Goal: Task Accomplishment & Management: Complete application form

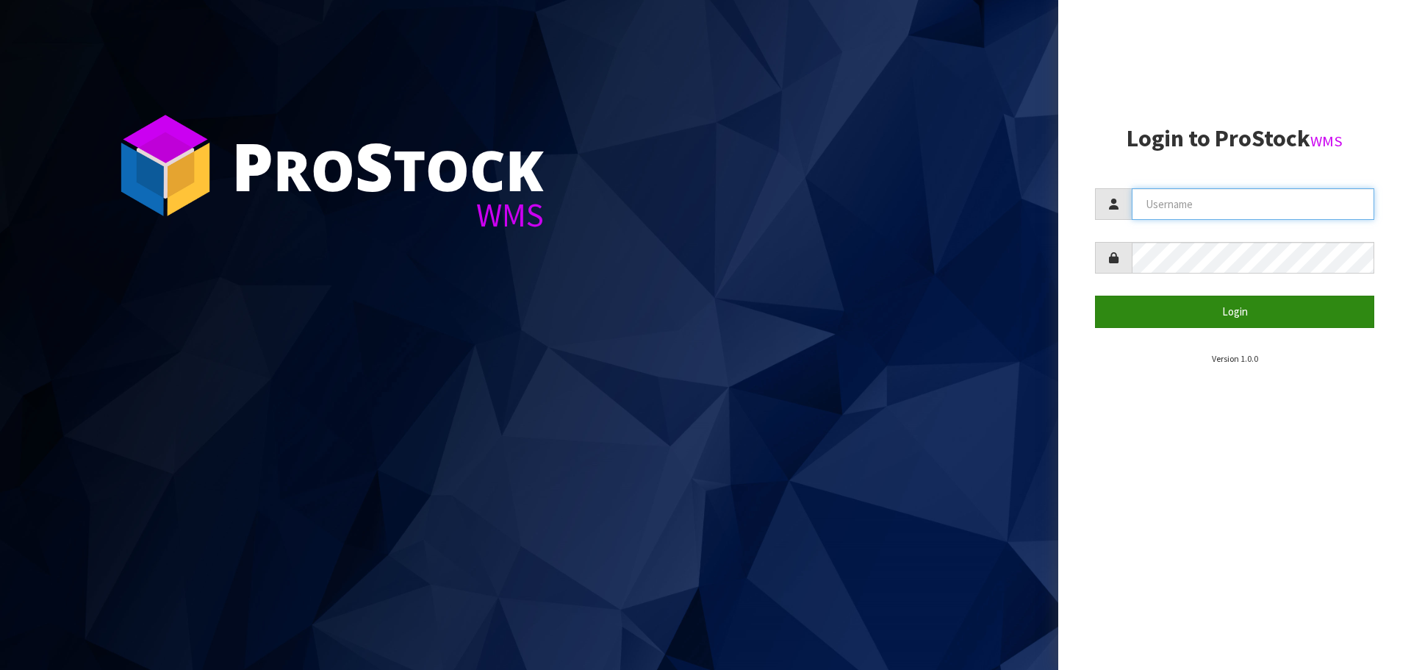
type input "[PERSON_NAME]"
click at [1169, 299] on button "Login" at bounding box center [1234, 311] width 279 height 32
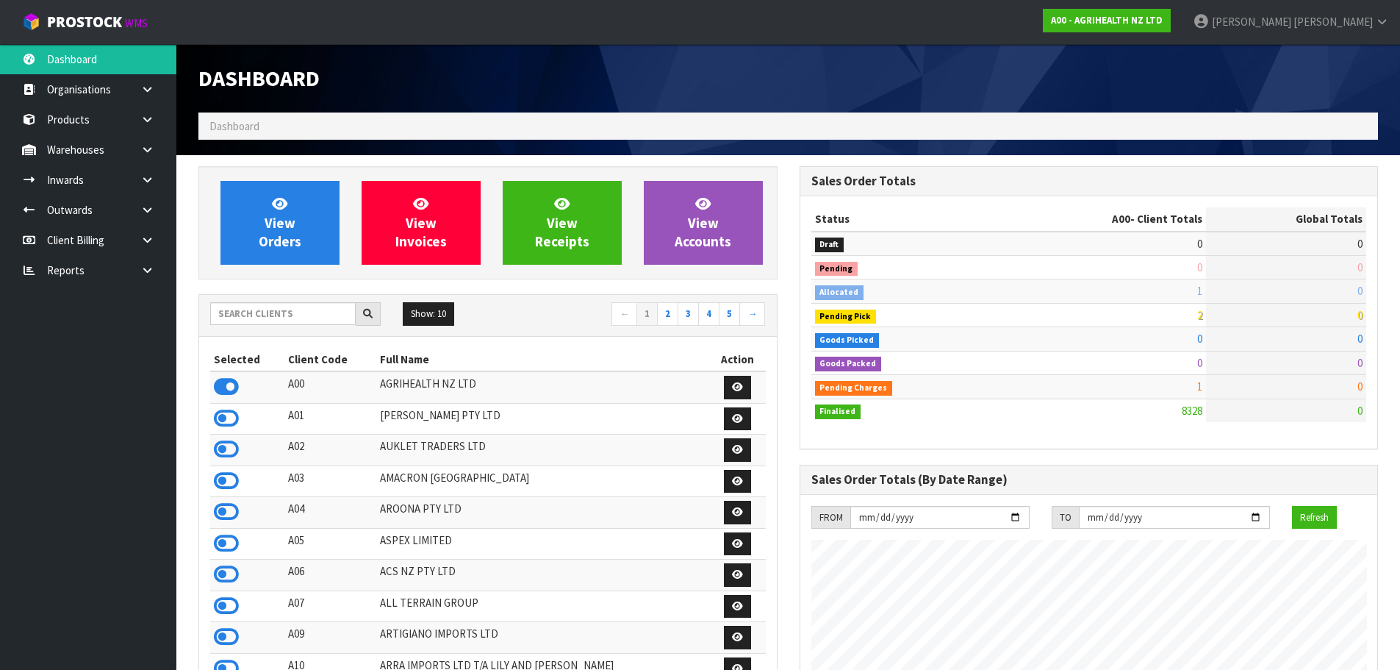
scroll to position [1114, 600]
click at [286, 320] on input "text" at bounding box center [283, 313] width 146 height 23
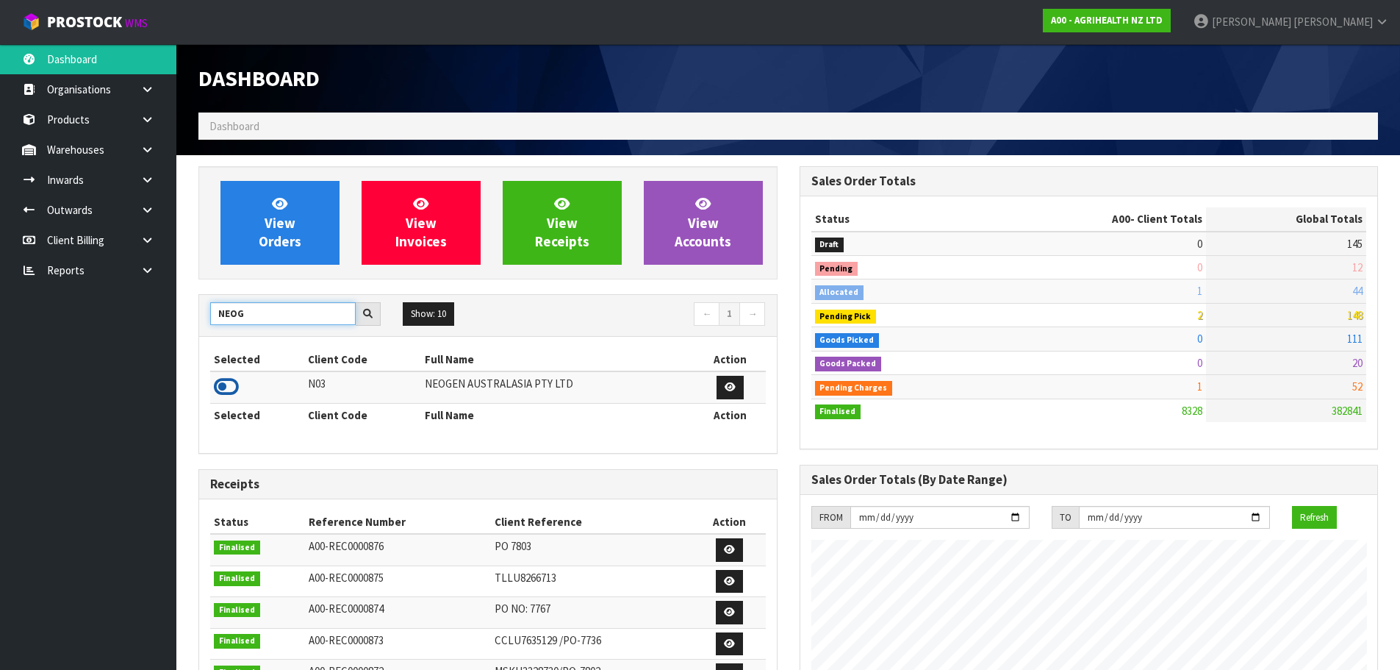
type input "NEOG"
click at [225, 384] on icon at bounding box center [226, 387] width 25 height 22
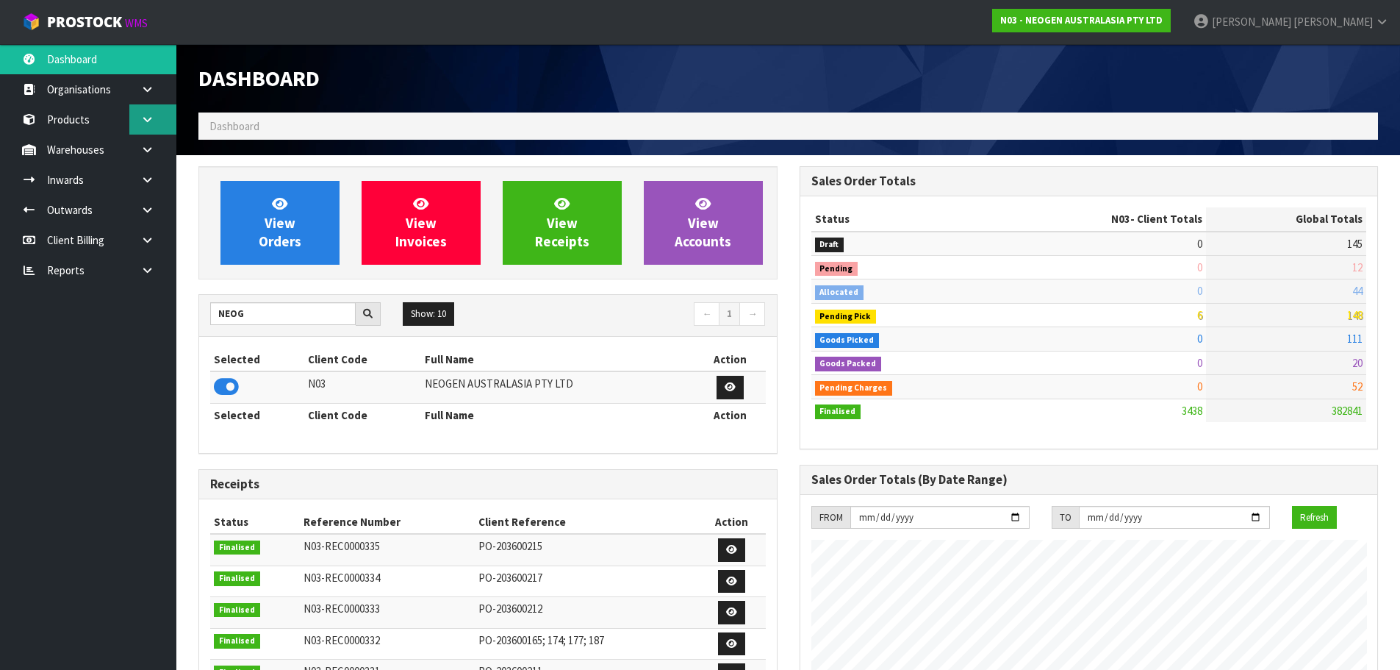
click at [146, 133] on link at bounding box center [152, 119] width 47 height 30
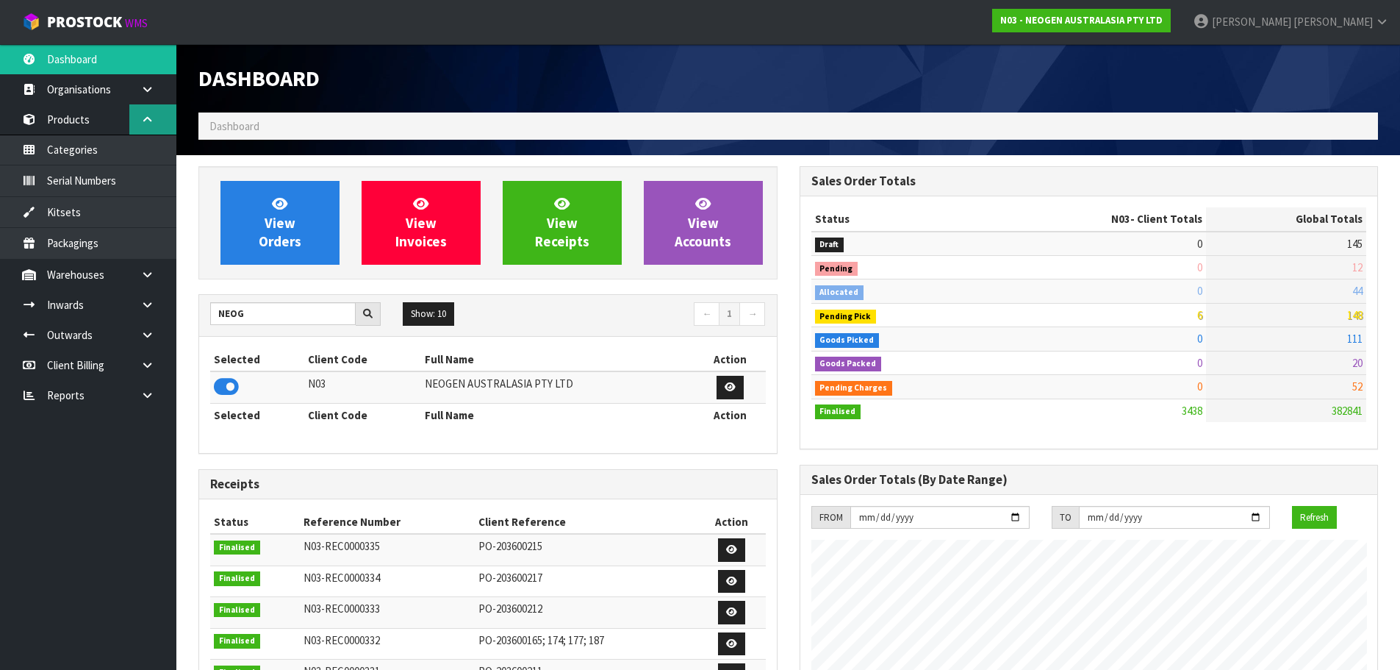
click at [169, 105] on link at bounding box center [152, 119] width 47 height 30
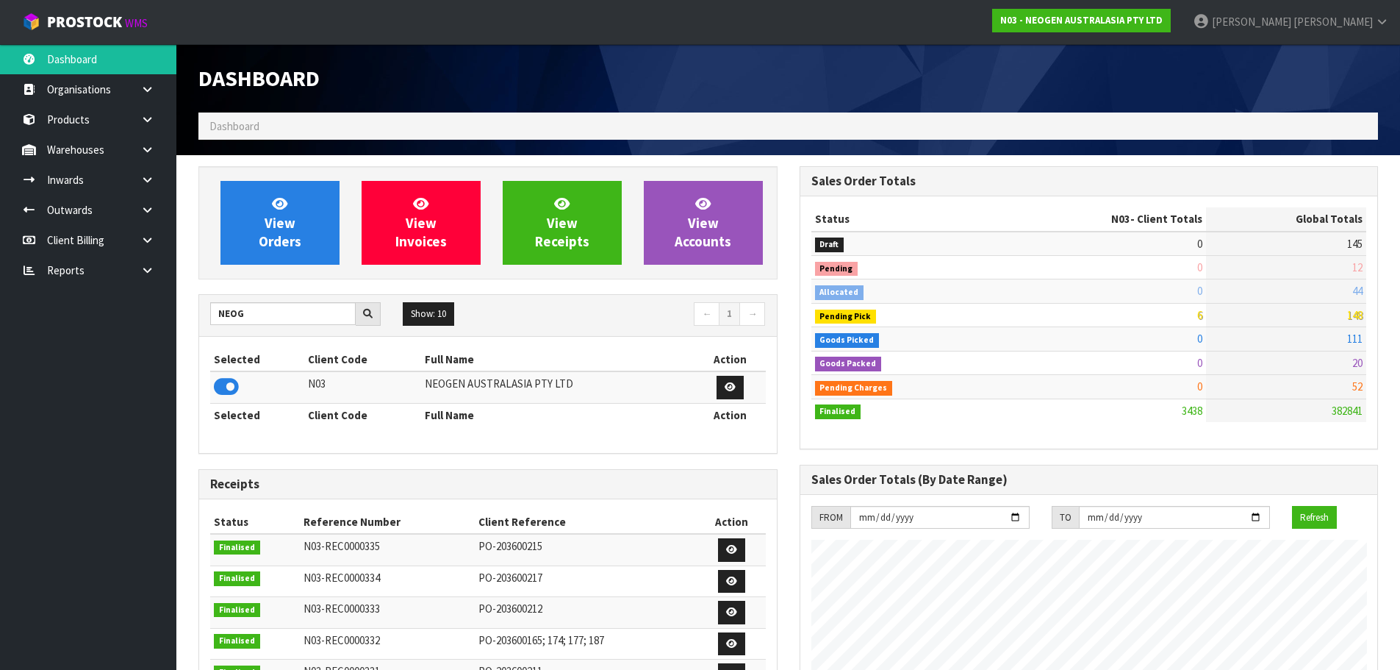
click at [146, 158] on link at bounding box center [152, 150] width 47 height 30
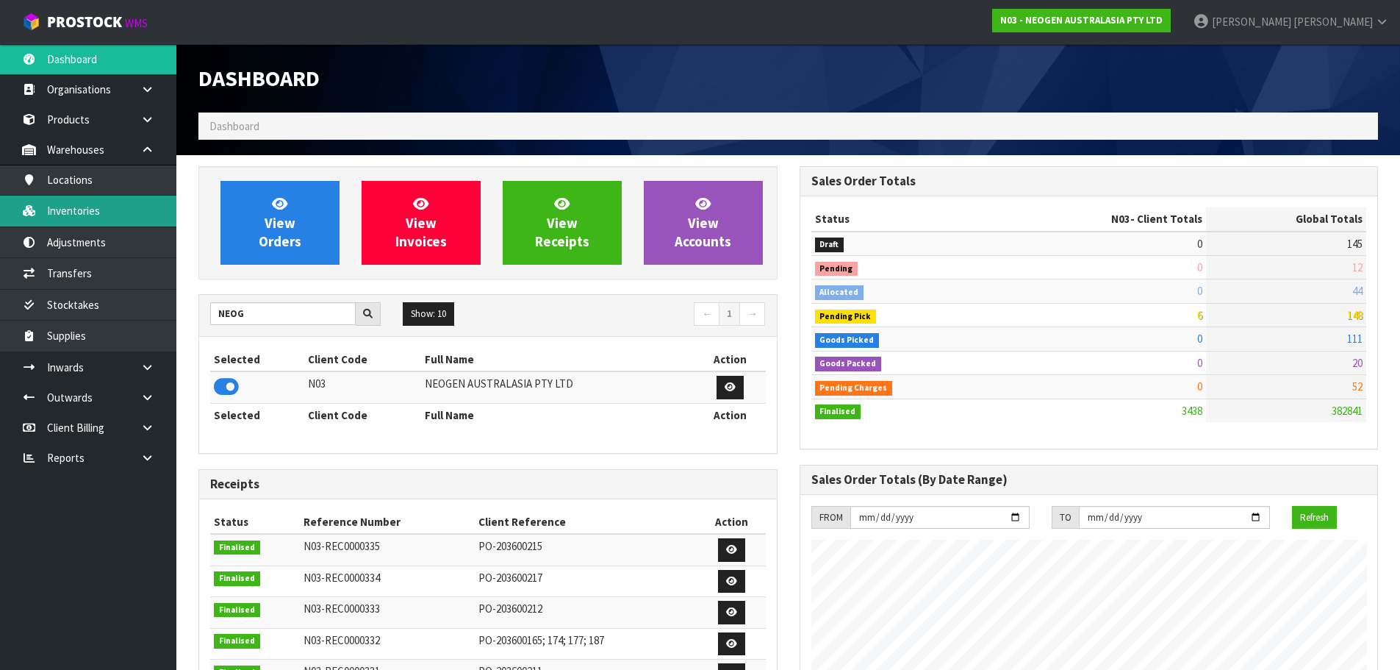
click at [93, 204] on link "Inventories" at bounding box center [88, 211] width 176 height 30
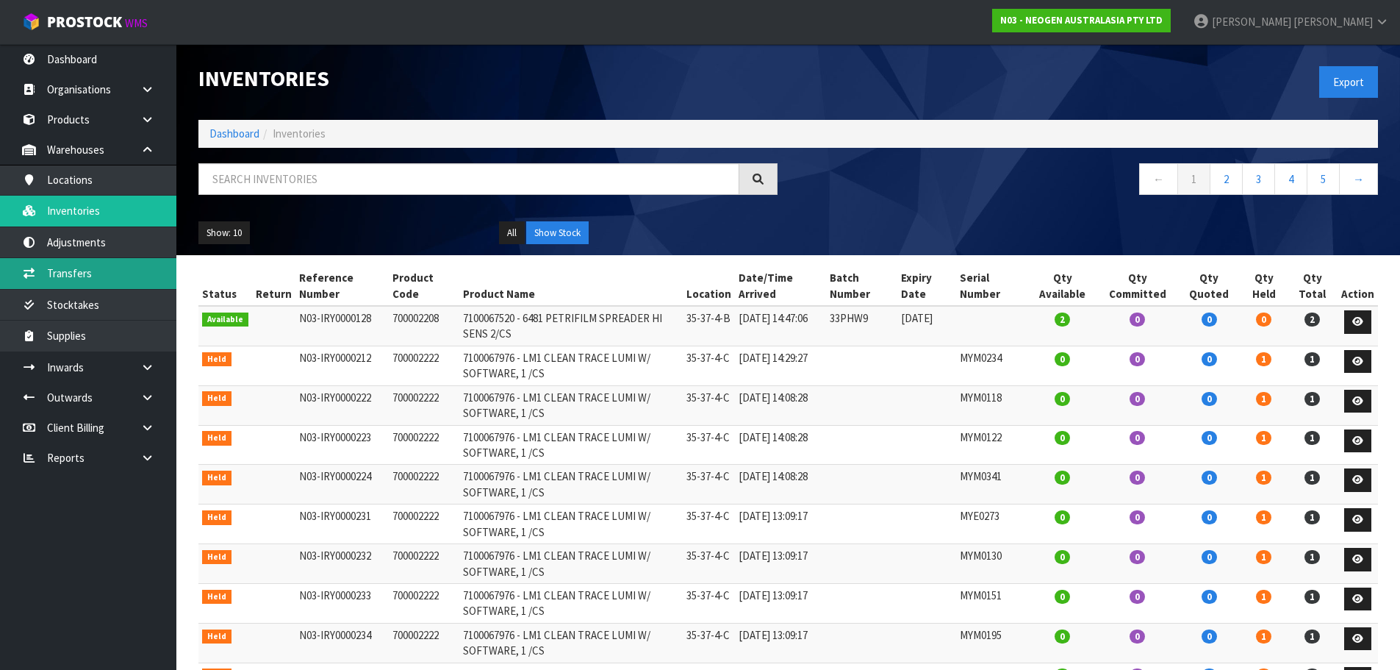
click at [144, 262] on link "Transfers" at bounding box center [88, 273] width 176 height 30
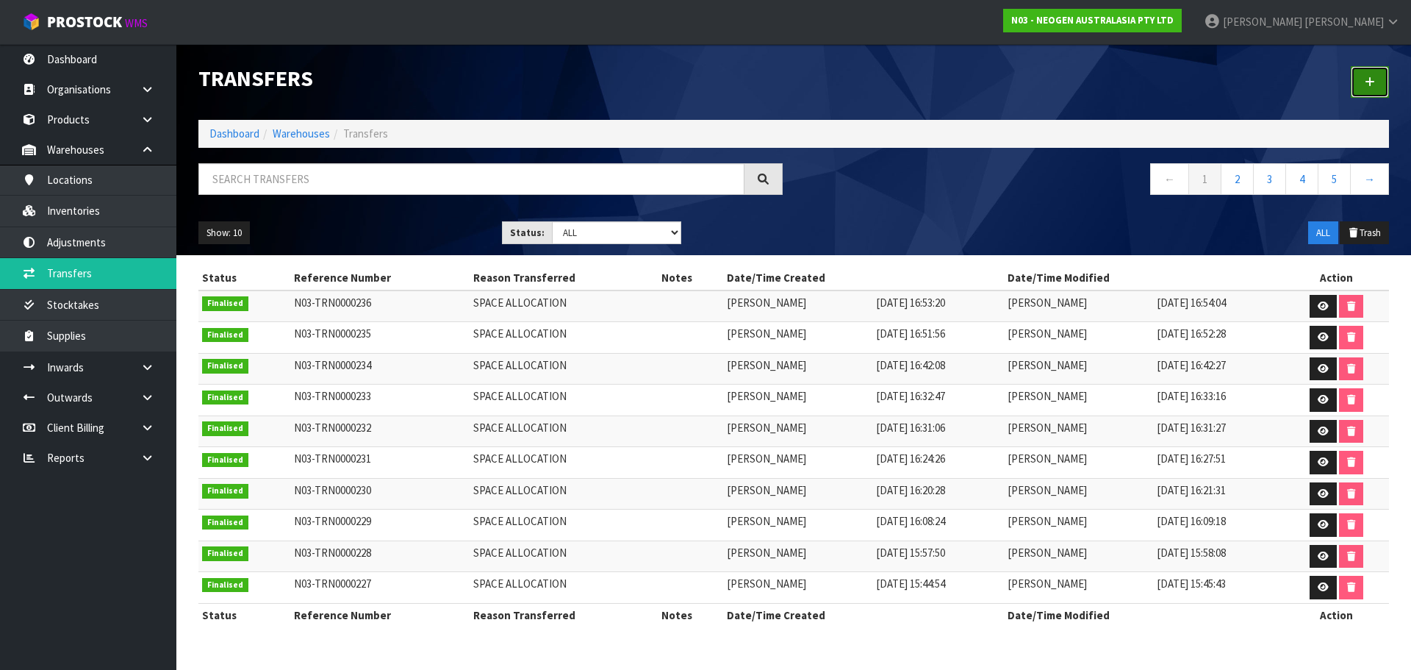
drag, startPoint x: 1359, startPoint y: 81, endPoint x: 1372, endPoint y: 78, distance: 12.8
click at [1360, 81] on link at bounding box center [1370, 82] width 38 height 32
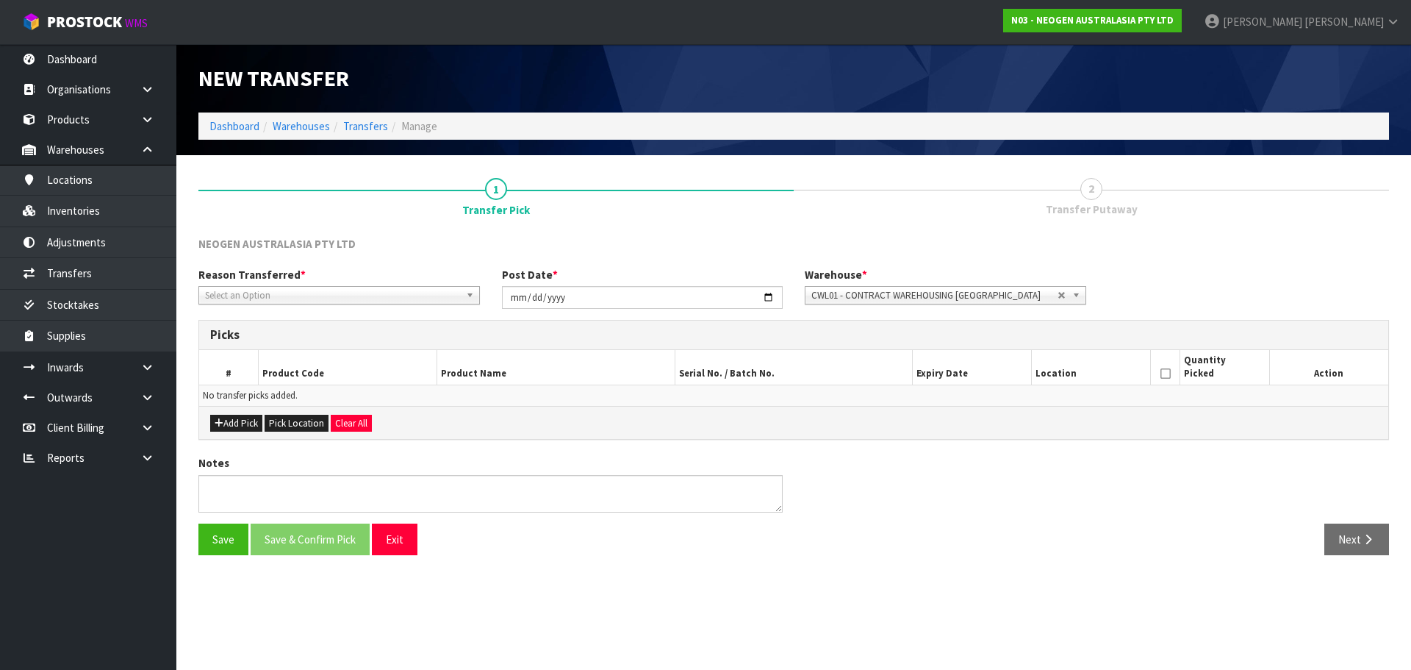
click at [359, 284] on div "Reason Transferred * Space Allocation Damage Expired Stock Repair QA Select an …" at bounding box center [339, 285] width 304 height 37
click at [340, 304] on div "Select an Option" at bounding box center [339, 295] width 282 height 18
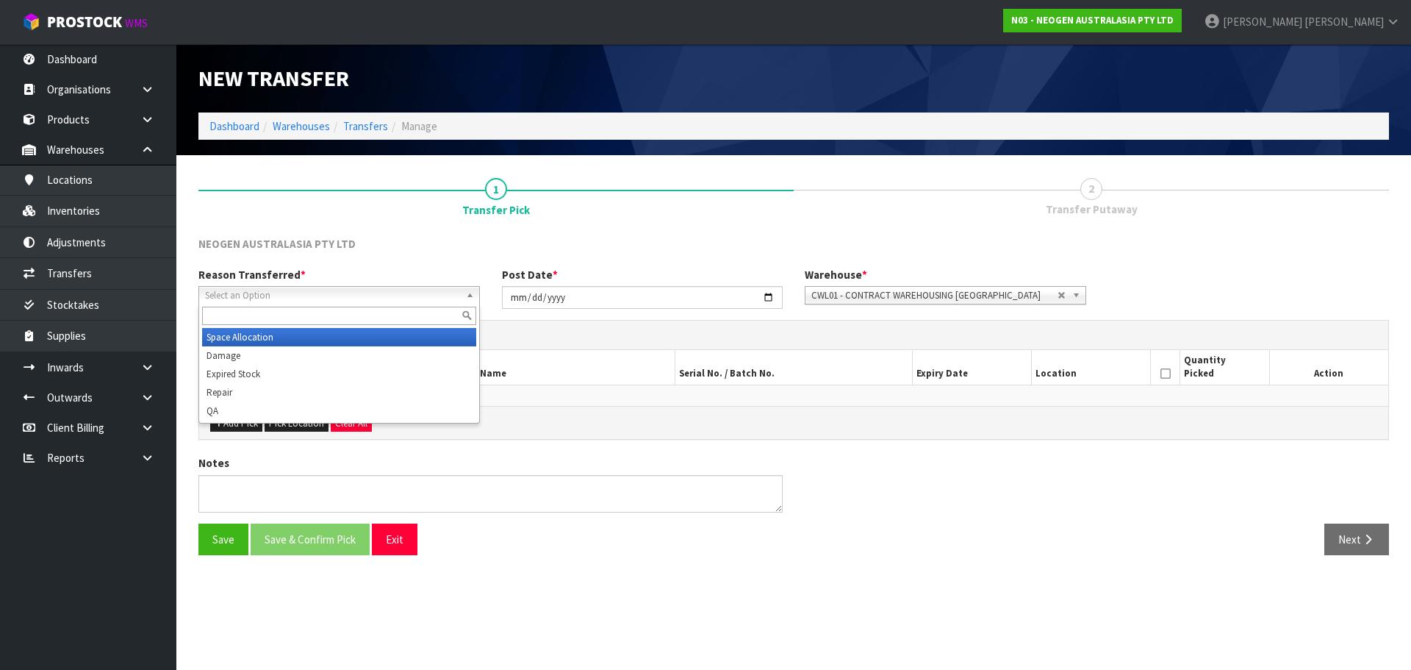
drag, startPoint x: 216, startPoint y: 335, endPoint x: 227, endPoint y: 329, distance: 12.9
click at [217, 335] on li "Space Allocation" at bounding box center [339, 337] width 274 height 18
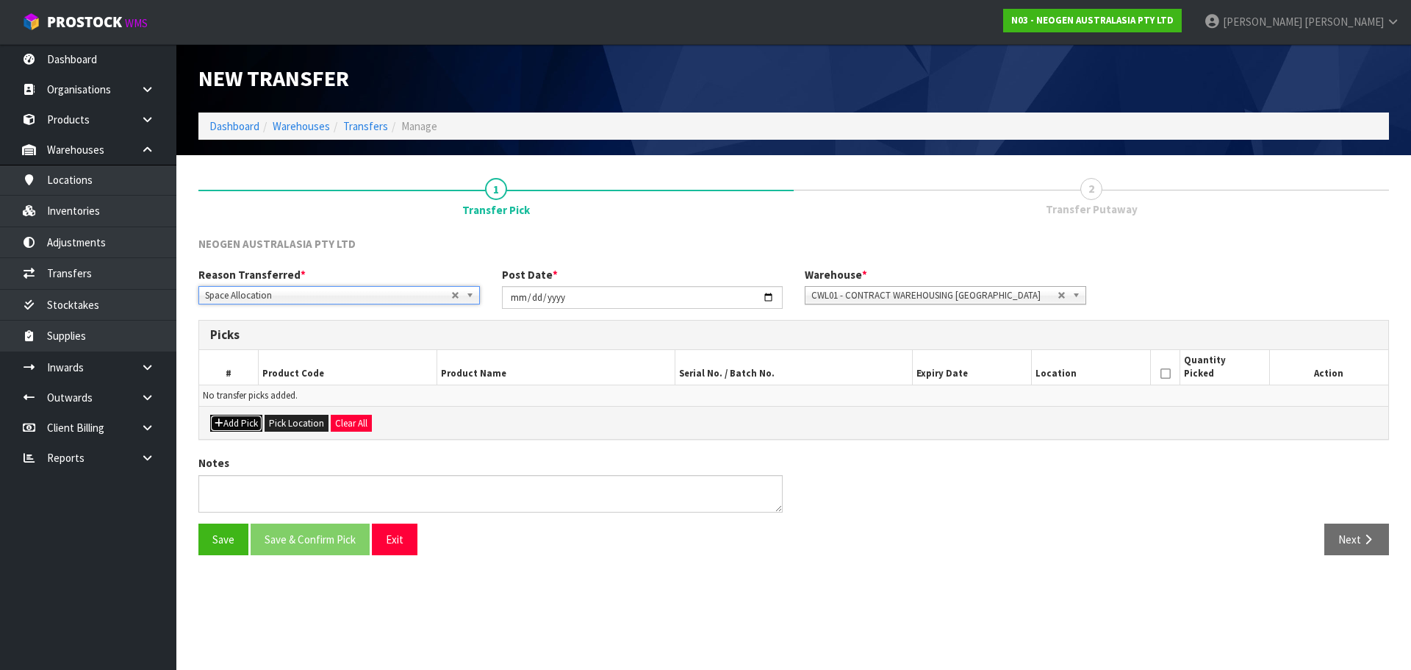
click at [214, 421] on button "Add Pick" at bounding box center [236, 424] width 52 height 18
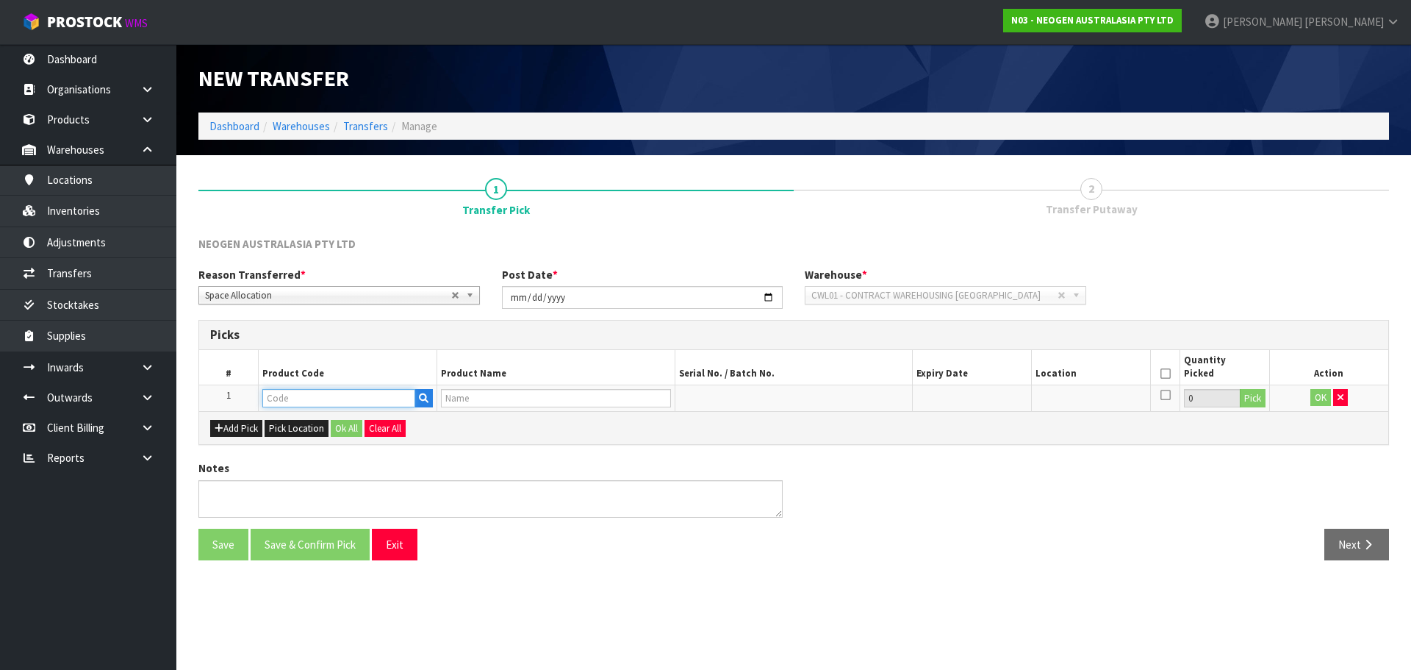
click at [304, 403] on input "text" at bounding box center [338, 398] width 153 height 18
click at [317, 405] on input "text" at bounding box center [338, 398] width 153 height 18
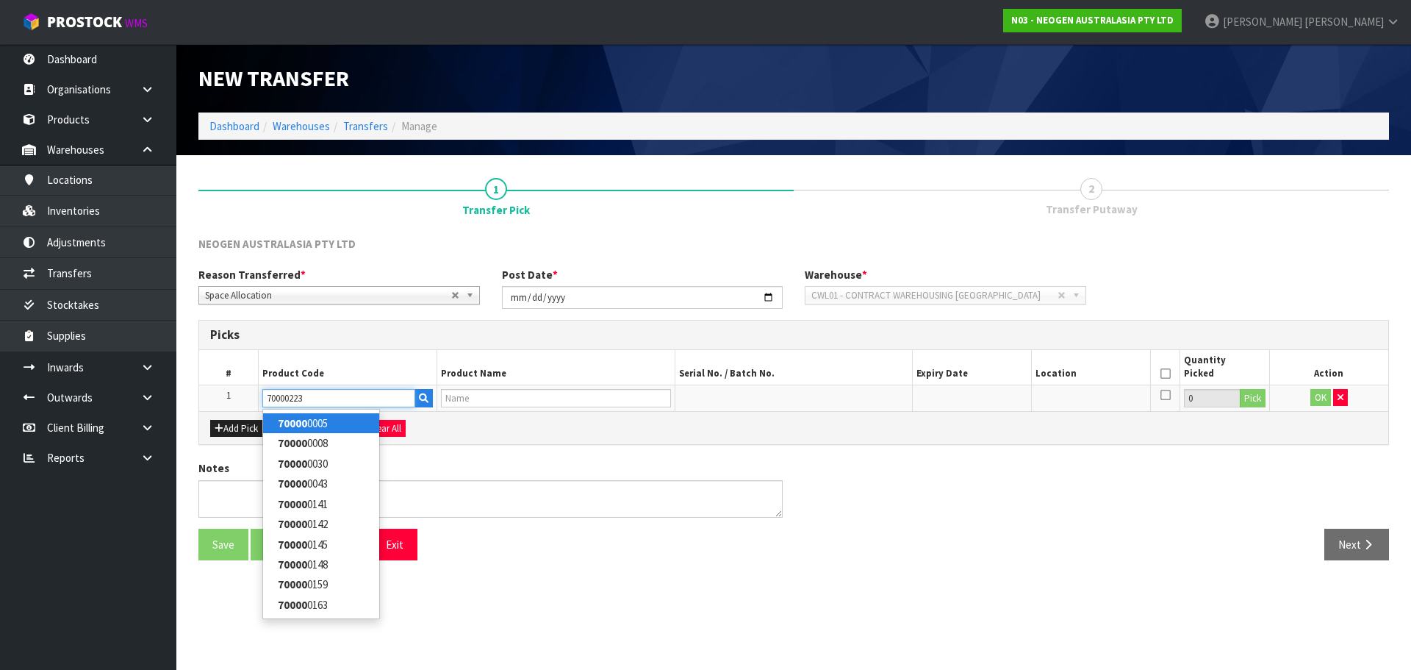
type input "700002231"
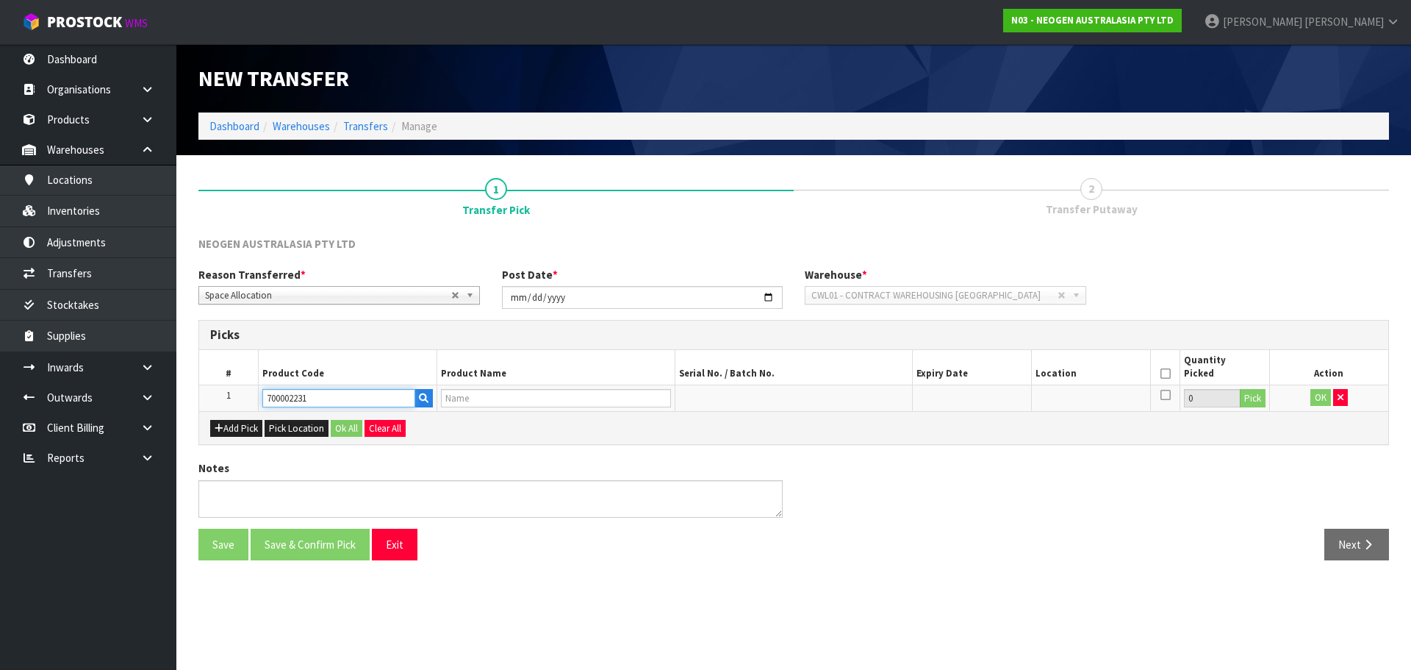
type input "7100090292 - 6491 PETRIFILM STAPH EXPRS CT PLT 500/CS"
type input "700002231"
click at [1250, 401] on button "Pick" at bounding box center [1253, 398] width 26 height 19
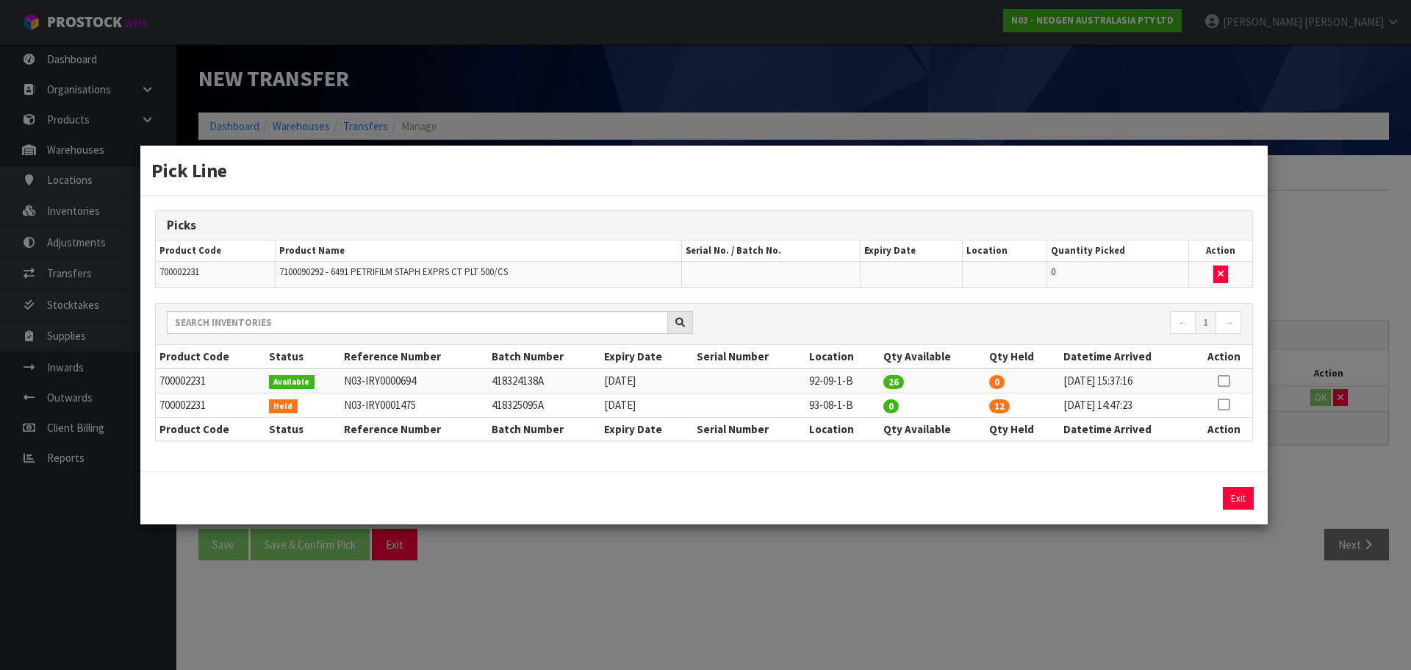
click at [1225, 405] on icon at bounding box center [1224, 404] width 12 height 1
click at [1205, 494] on button "Assign Pick" at bounding box center [1188, 498] width 60 height 23
type input "12"
click at [1334, 432] on div "Pick Line Picks Product Code Product Name Serial No. / Batch No. Expiry Date Lo…" at bounding box center [705, 335] width 1411 height 670
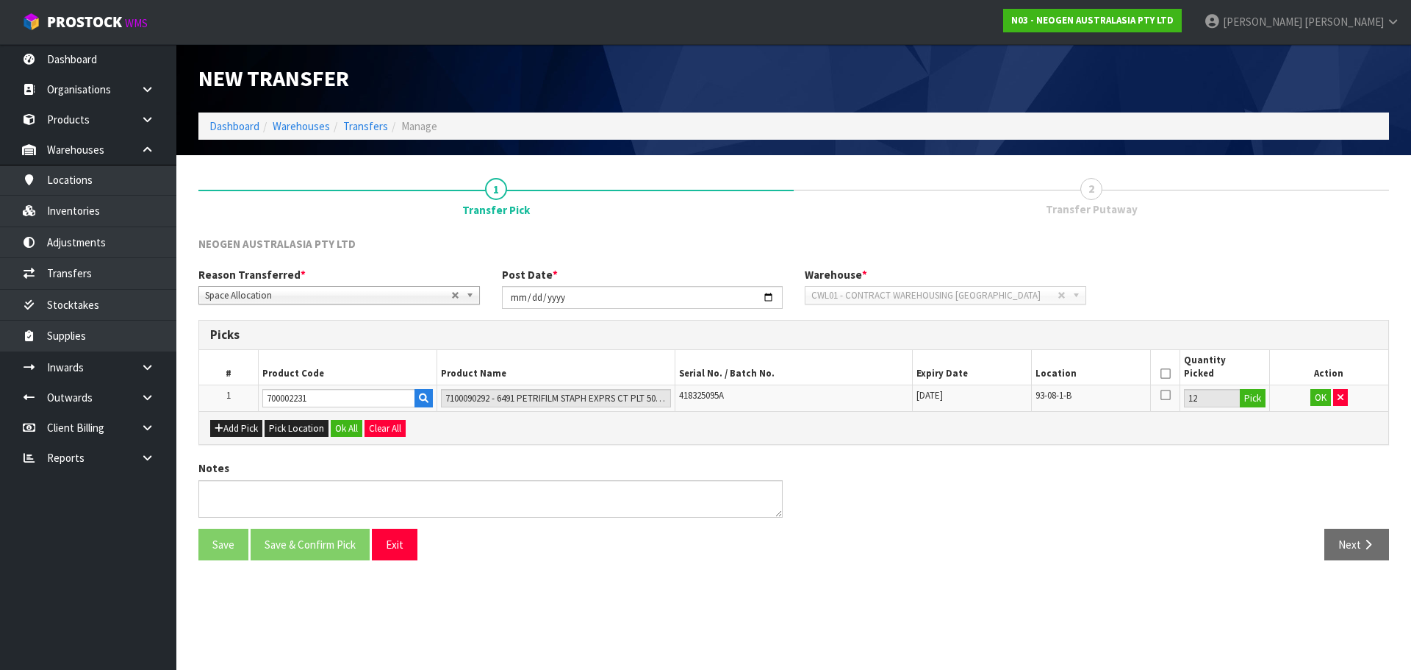
click at [345, 289] on span "Space Allocation" at bounding box center [328, 296] width 246 height 18
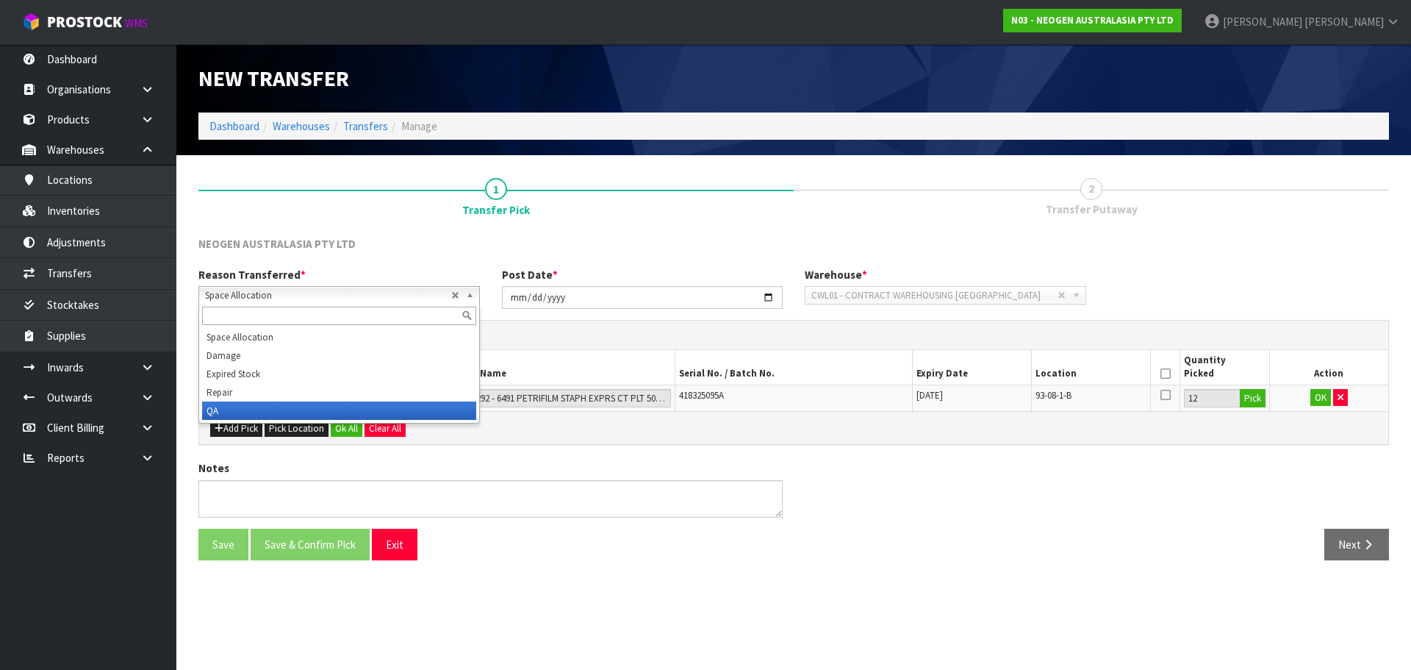
click at [245, 409] on li "QA" at bounding box center [339, 410] width 274 height 18
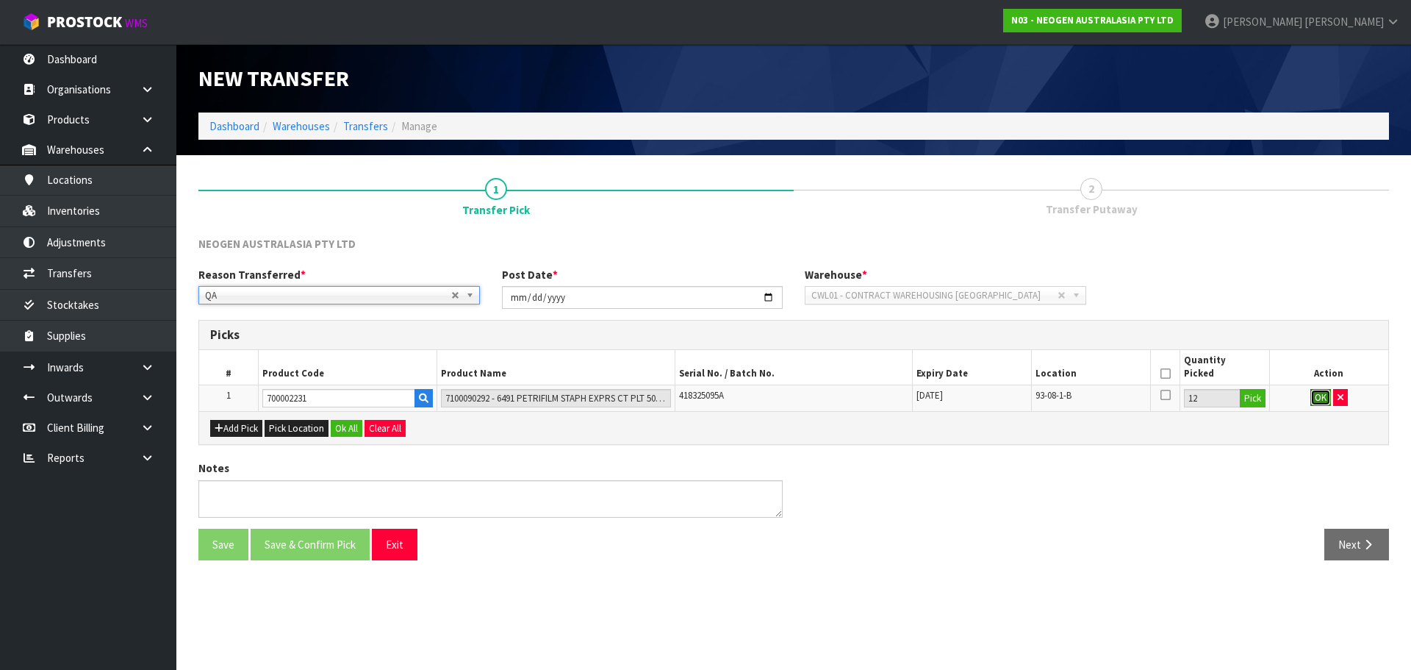
click at [1312, 395] on button "OK" at bounding box center [1321, 398] width 21 height 18
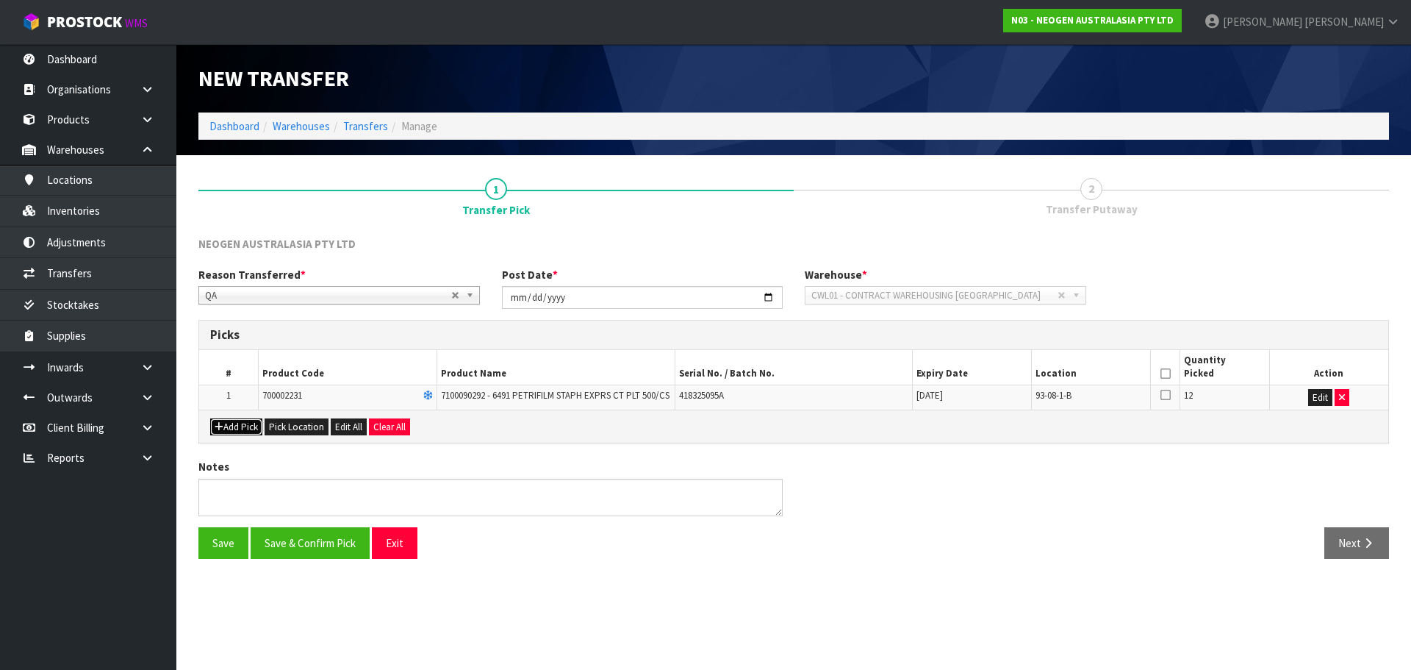
click at [220, 431] on icon "button" at bounding box center [219, 427] width 9 height 10
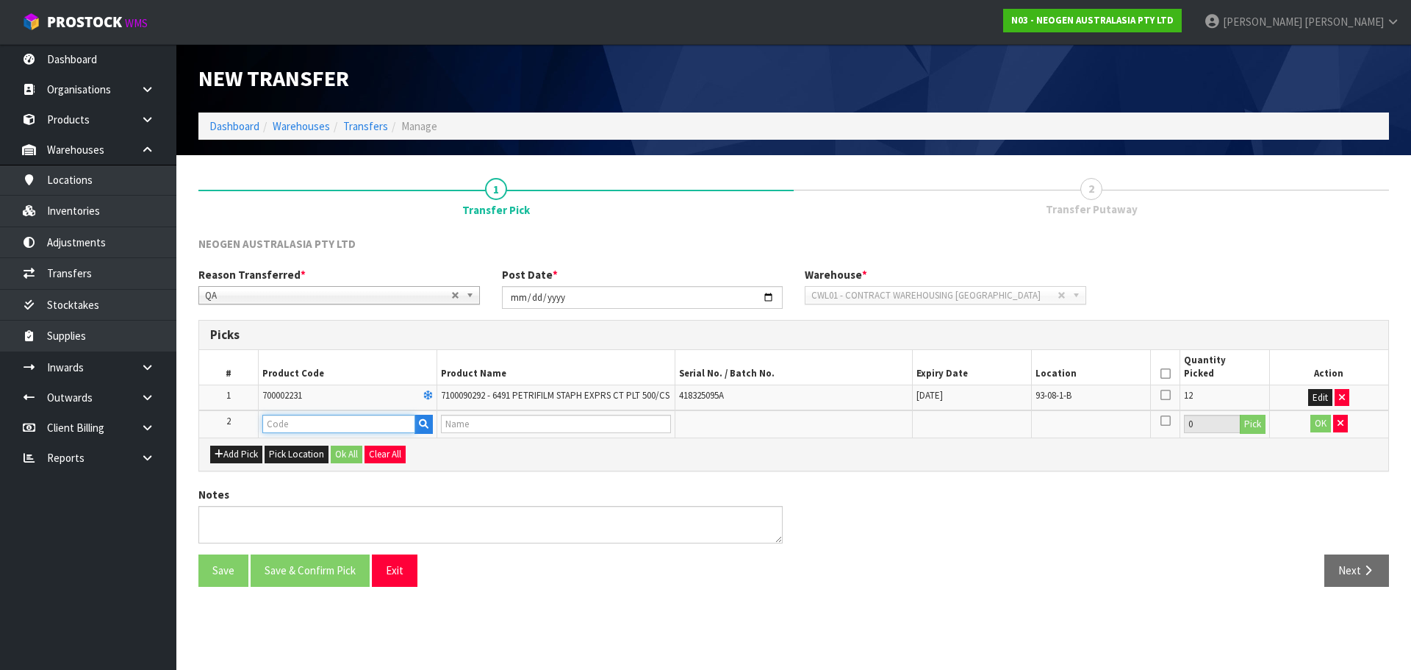
click at [304, 433] on input "text" at bounding box center [338, 424] width 153 height 18
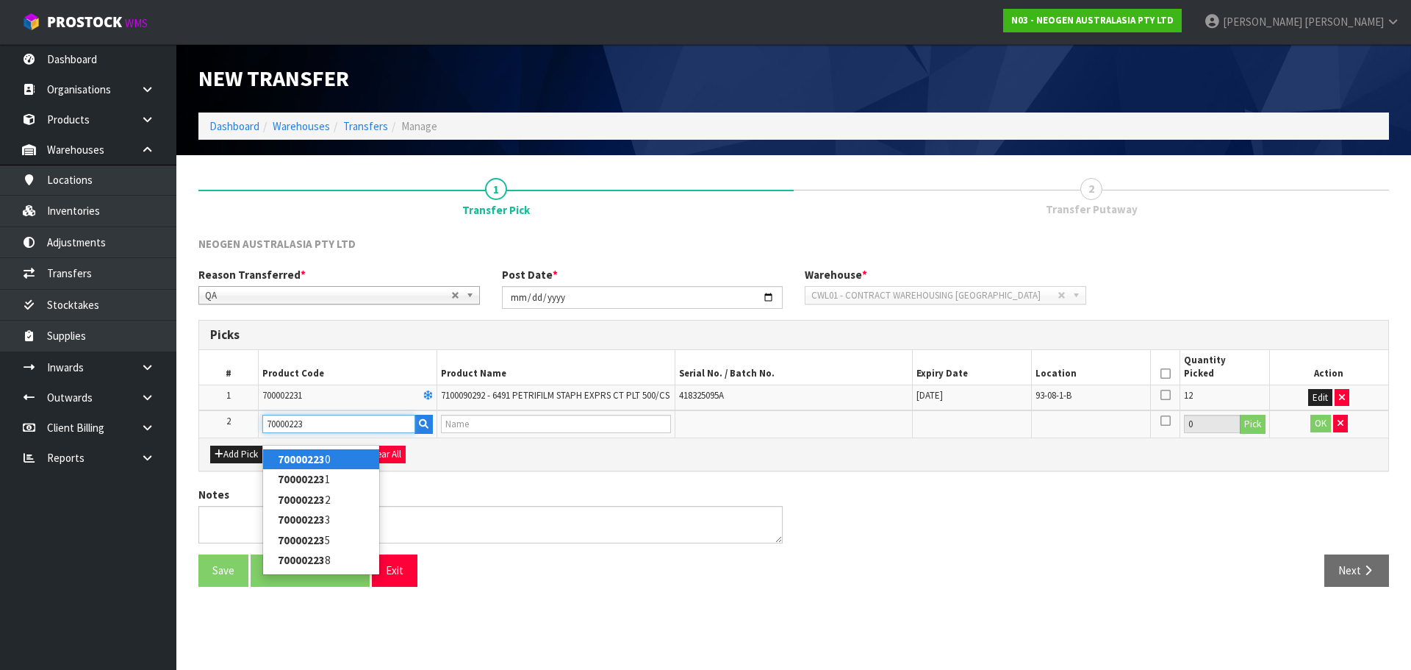
type input "700002230"
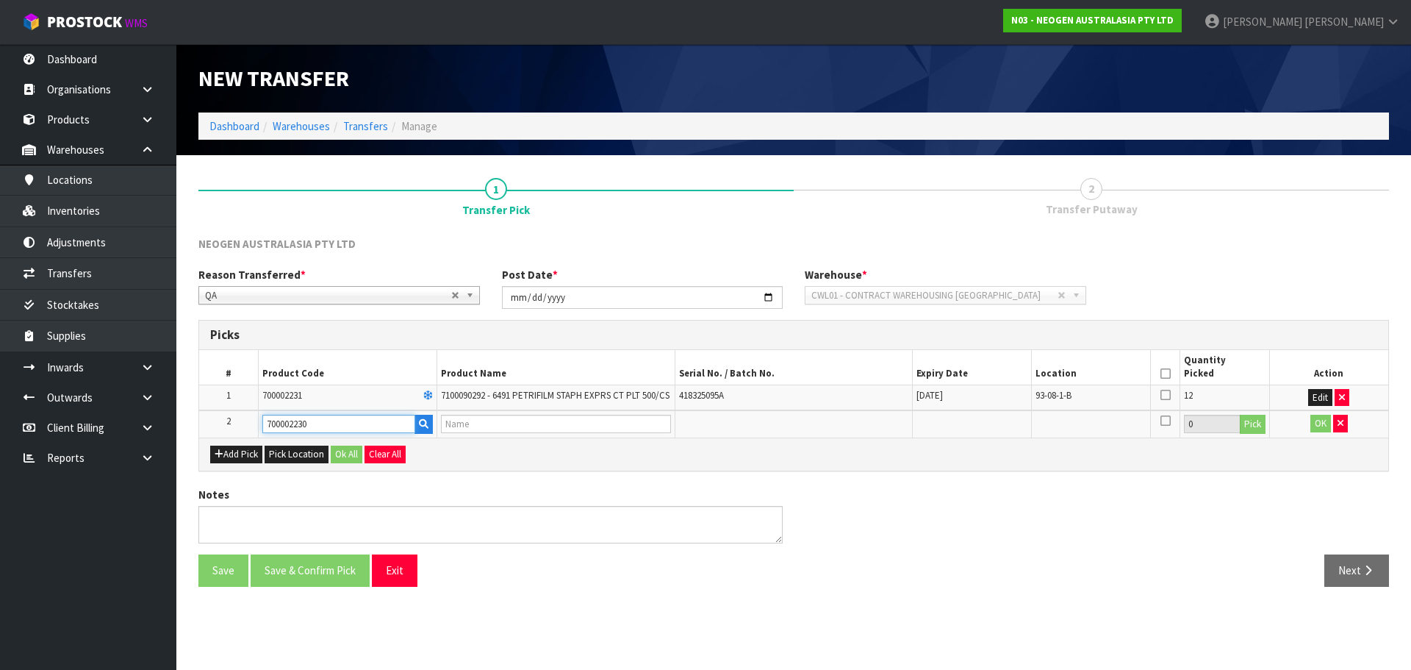
type input "7100090291 - 6490 PETRIFILM STAPH EXPRS CT 50/CS"
type input "700002230"
click at [1252, 434] on button "Pick" at bounding box center [1253, 424] width 26 height 19
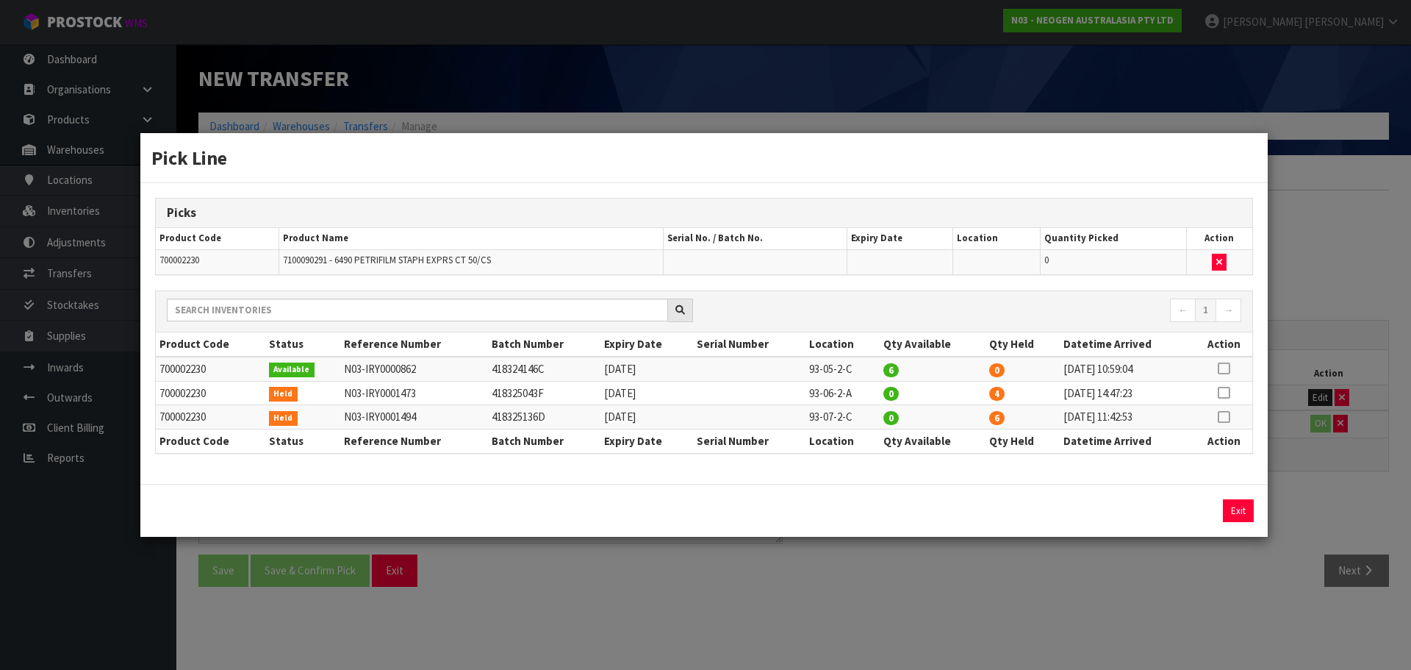
click at [1224, 392] on icon at bounding box center [1224, 392] width 12 height 1
click at [1199, 508] on button "Assign Pick" at bounding box center [1188, 510] width 60 height 23
type input "4"
click at [1309, 454] on div "Pick Line Picks Product Code Product Name Serial No. / Batch No. Expiry Date Lo…" at bounding box center [705, 335] width 1411 height 670
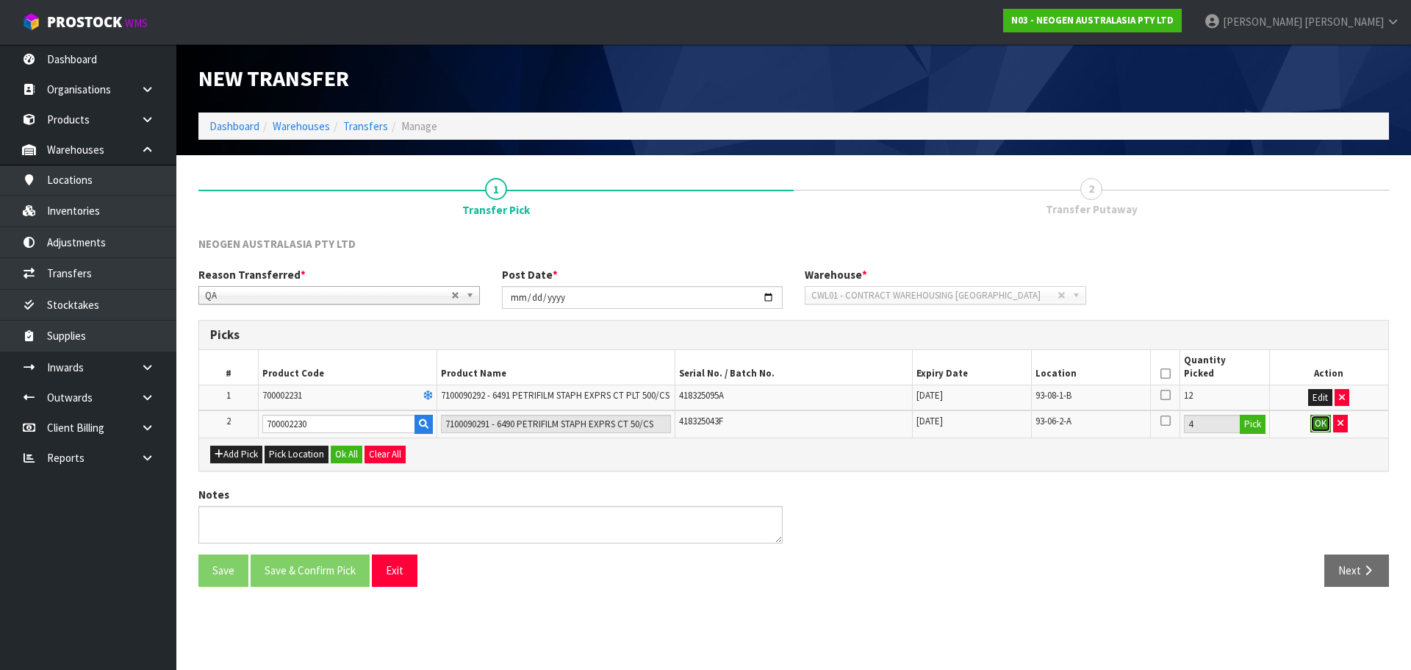
click at [1321, 429] on button "OK" at bounding box center [1321, 424] width 21 height 18
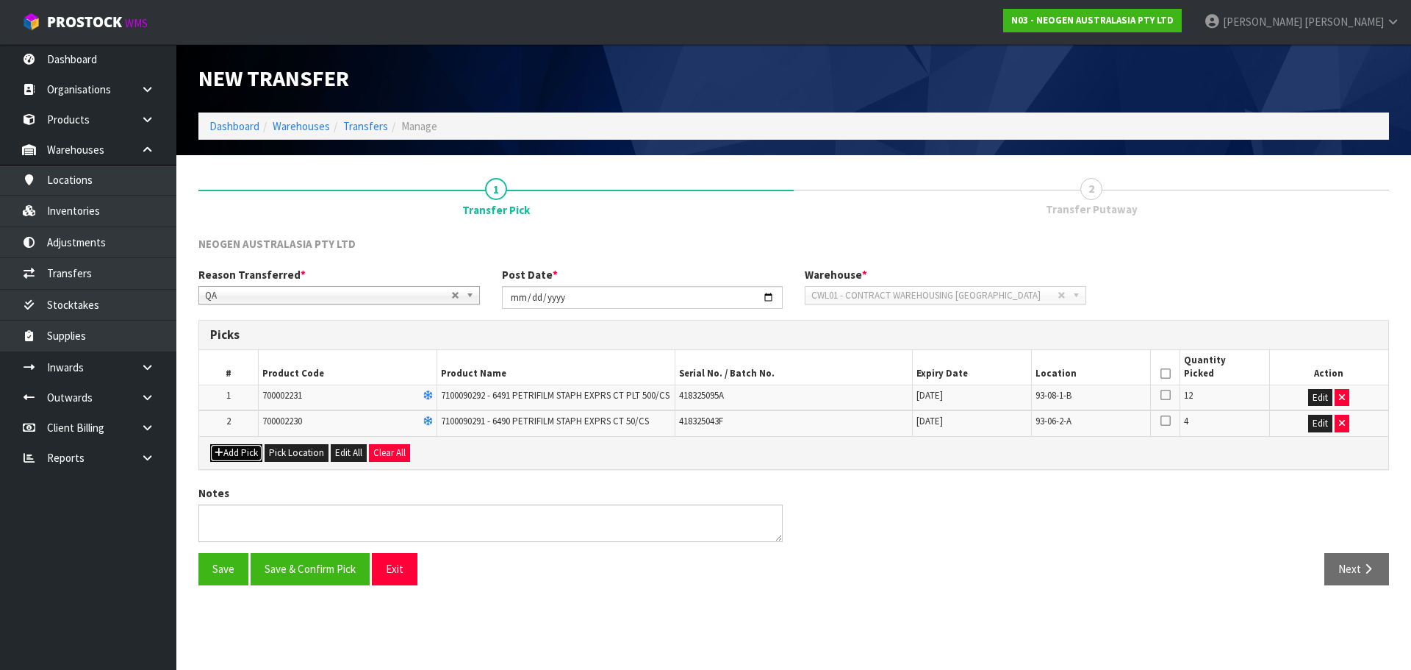
click at [223, 458] on button "Add Pick" at bounding box center [236, 453] width 52 height 18
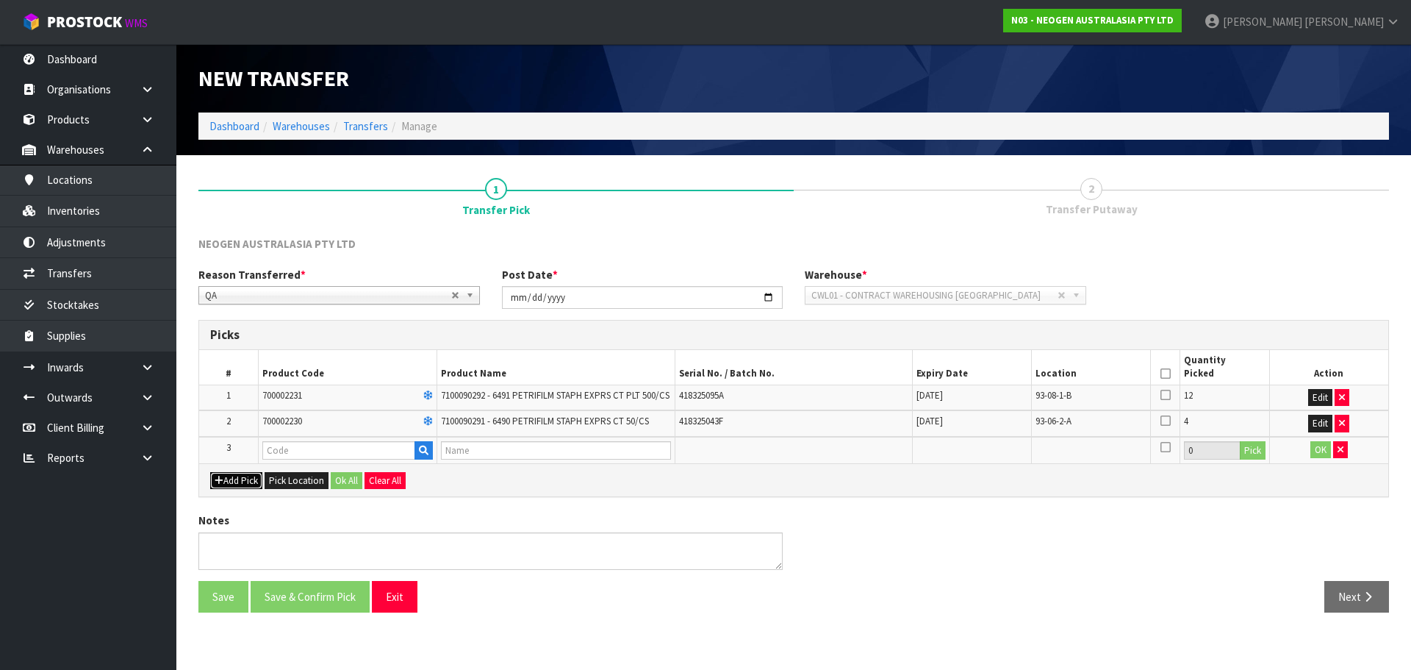
click at [232, 490] on button "Add Pick" at bounding box center [236, 481] width 52 height 18
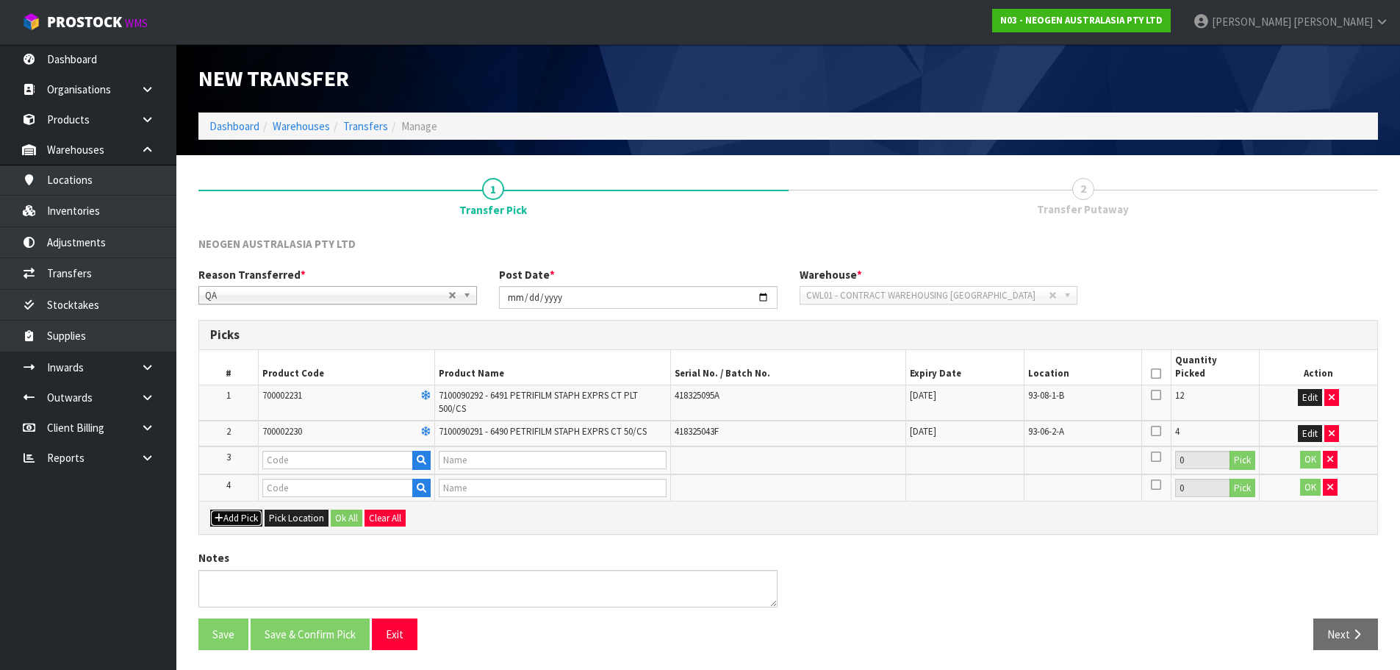
click at [240, 515] on button "Add Pick" at bounding box center [236, 518] width 52 height 18
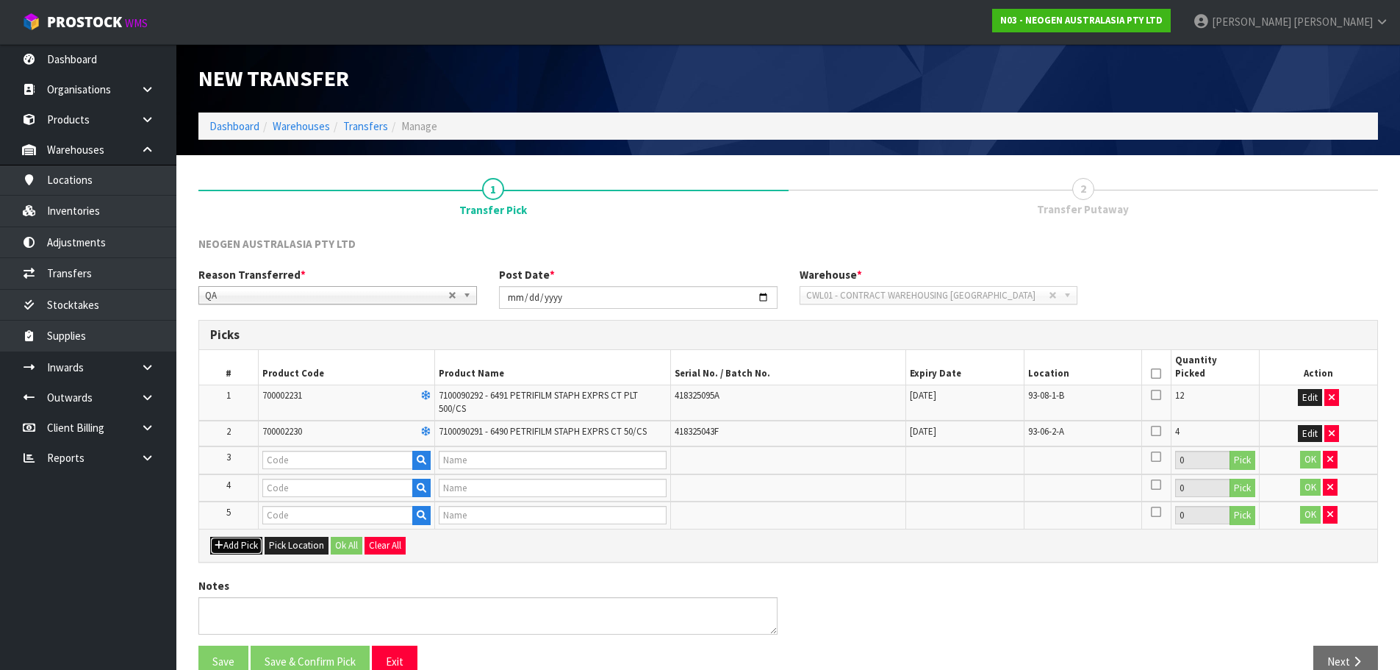
click at [244, 546] on button "Add Pick" at bounding box center [236, 546] width 52 height 18
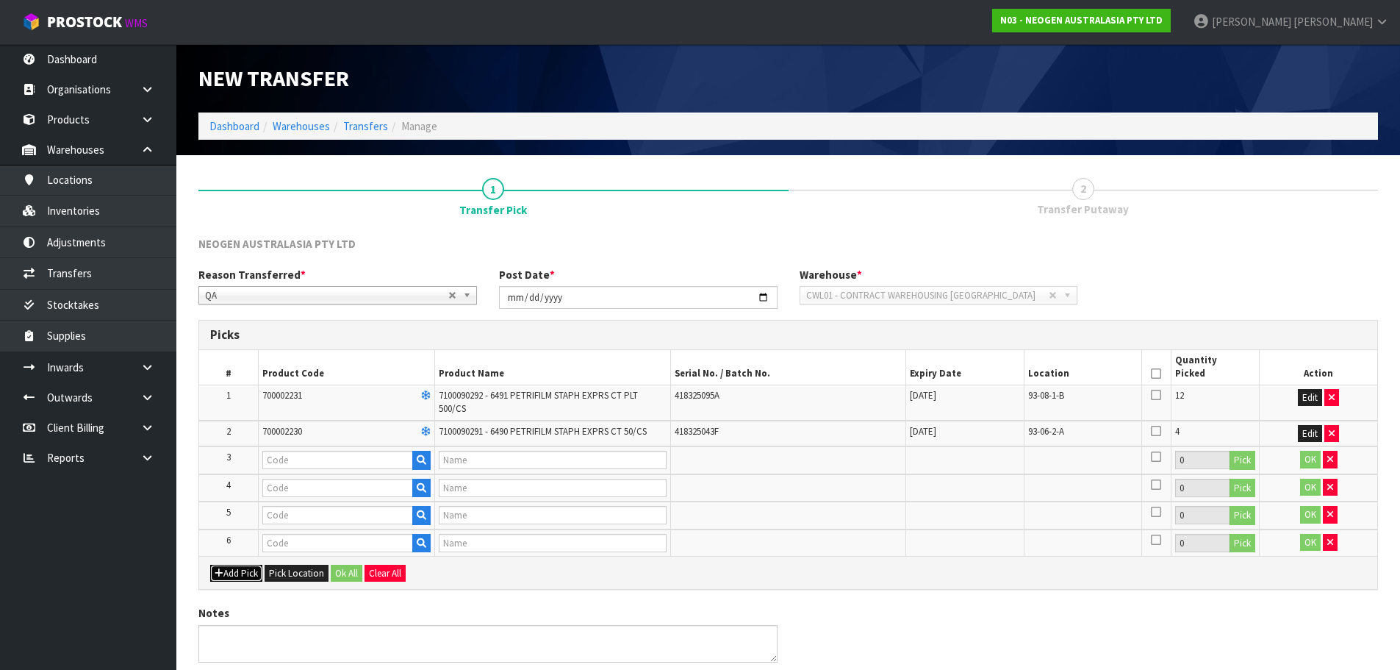
click at [235, 578] on button "Add Pick" at bounding box center [236, 573] width 52 height 18
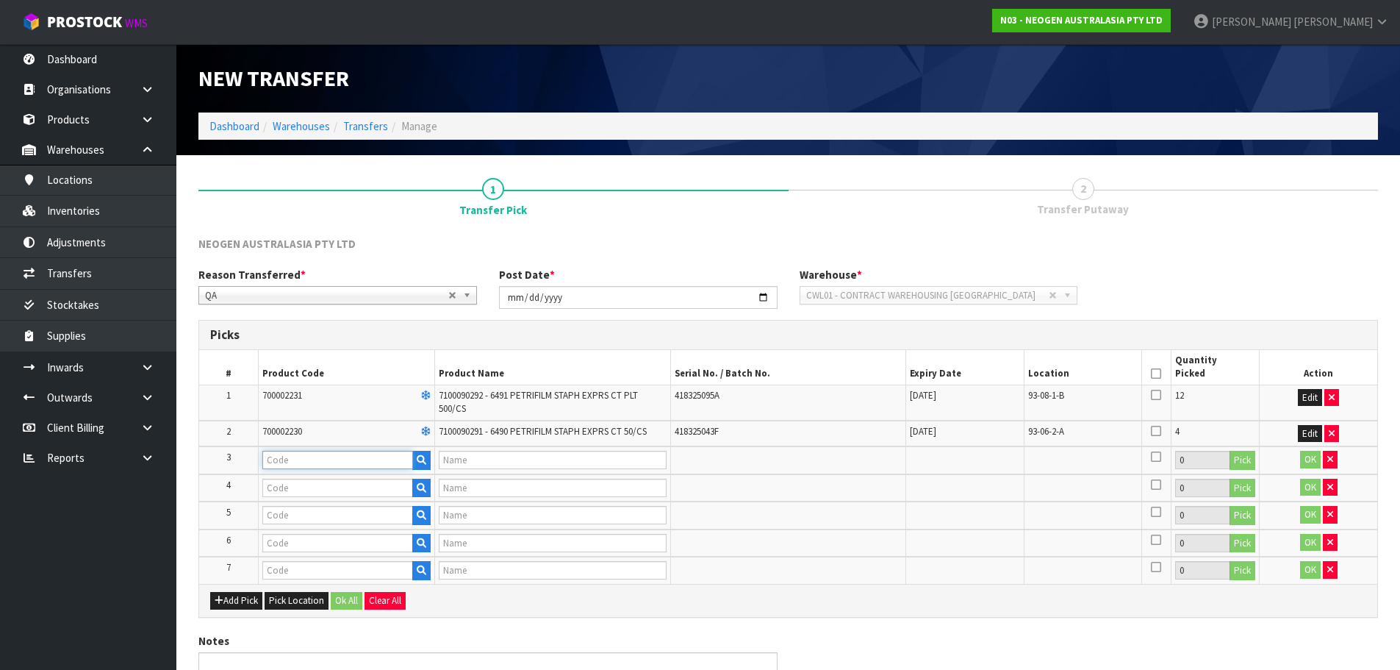
click at [304, 464] on input "text" at bounding box center [337, 460] width 151 height 18
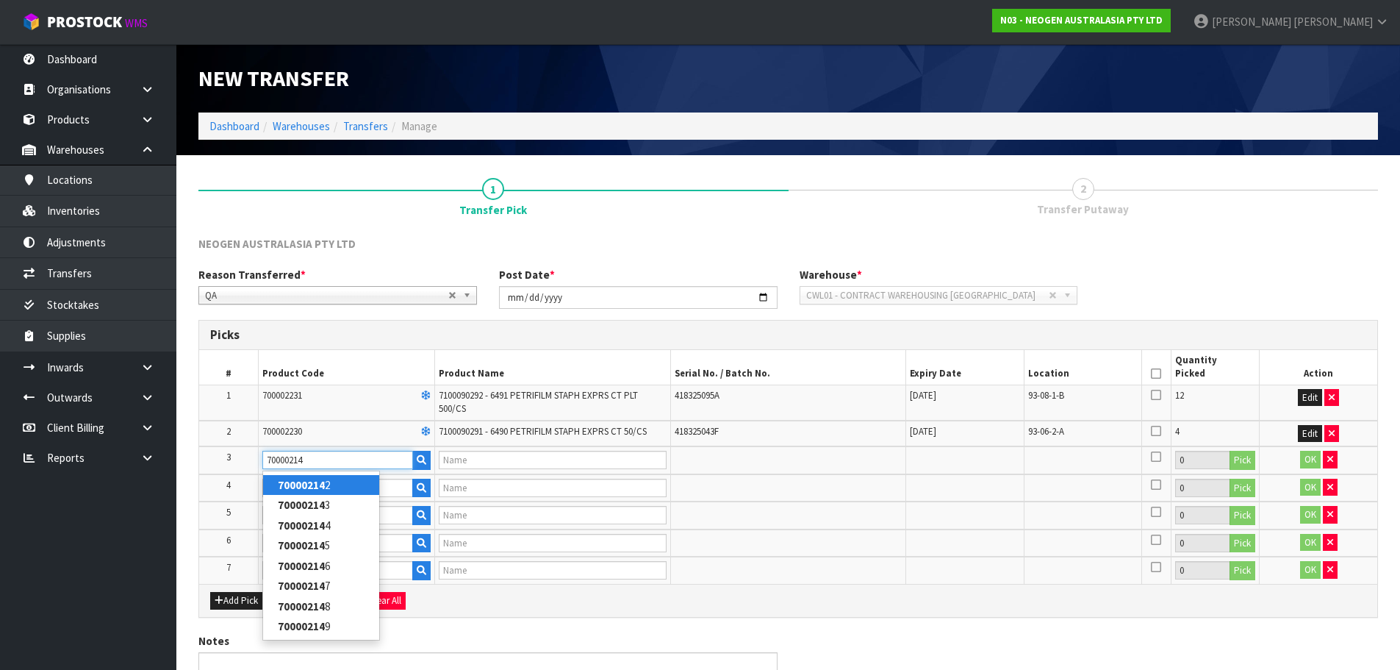
type input "700002148"
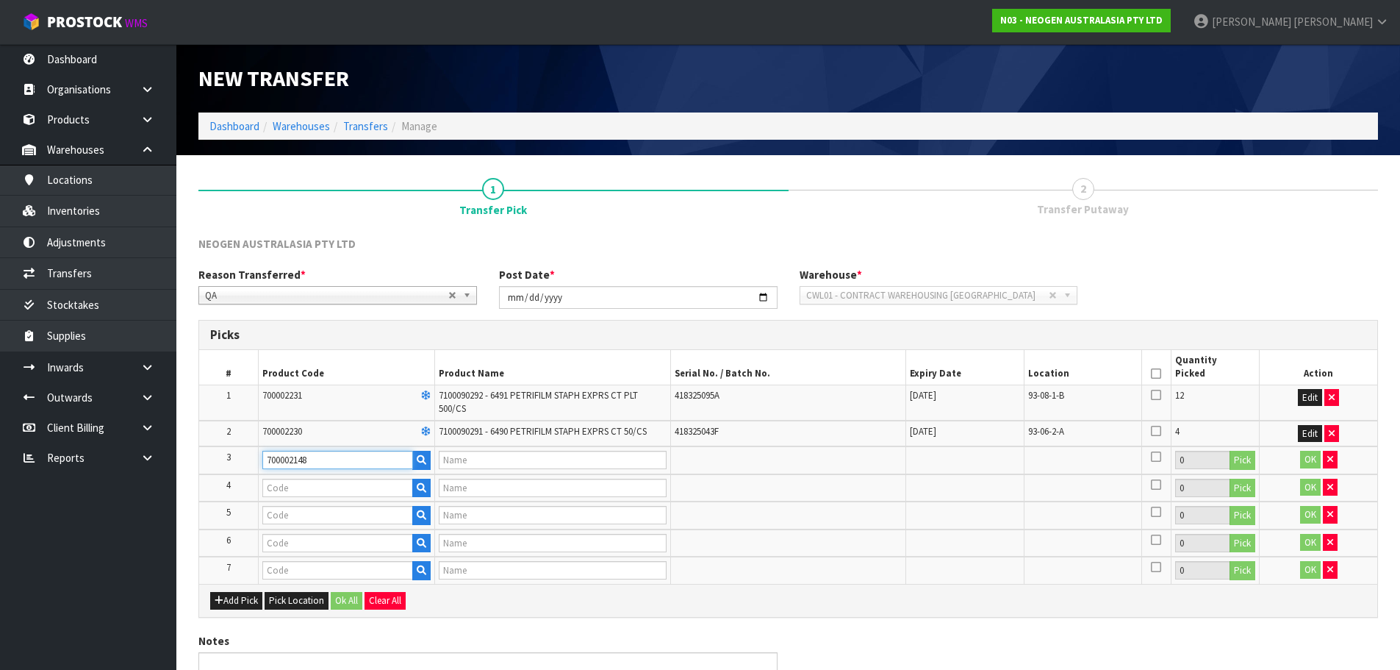
type input "7100040141 - 6477 PETRIFILM RAPD YNM CT PLT 500EA/CS"
type input "700002148"
click at [1249, 462] on button "Pick" at bounding box center [1243, 460] width 26 height 19
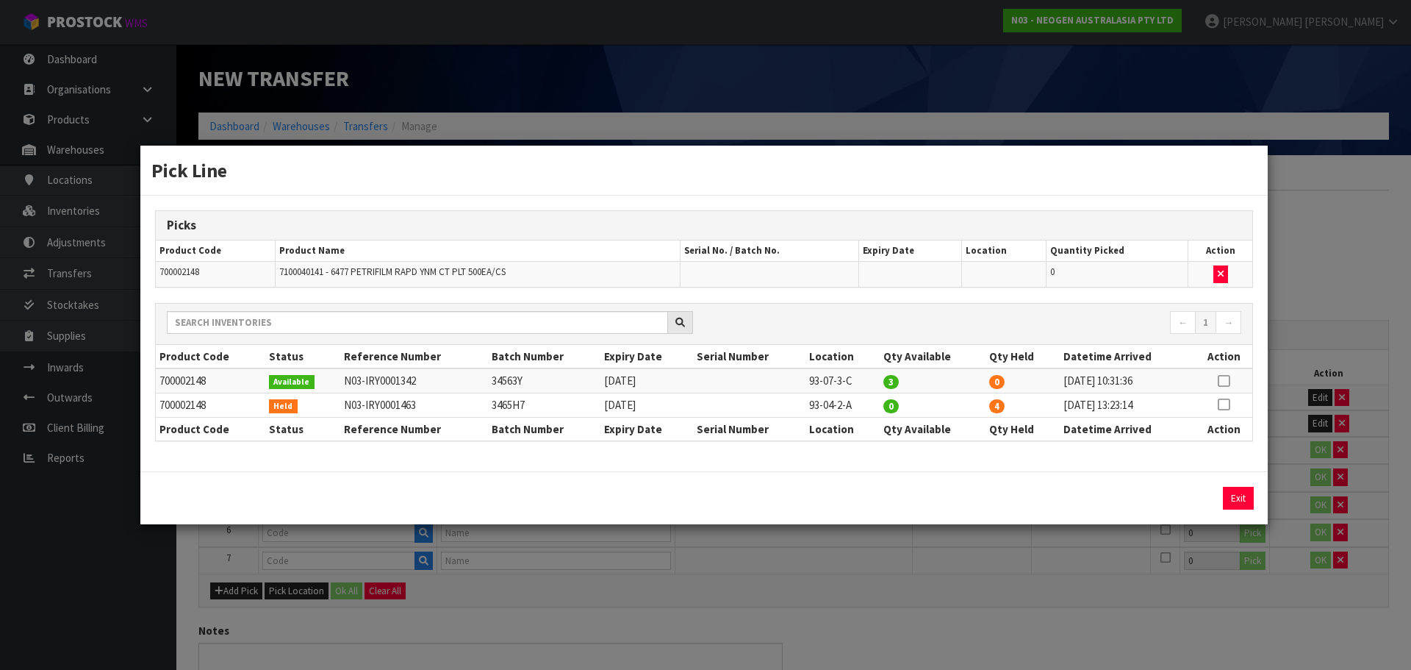
click at [1225, 404] on icon at bounding box center [1224, 404] width 12 height 1
click at [1197, 492] on button "Assign Pick" at bounding box center [1188, 498] width 60 height 23
type input "4"
click at [1288, 470] on div "Pick Line Picks Product Code Product Name Serial No. / Batch No. Expiry Date Lo…" at bounding box center [705, 335] width 1411 height 670
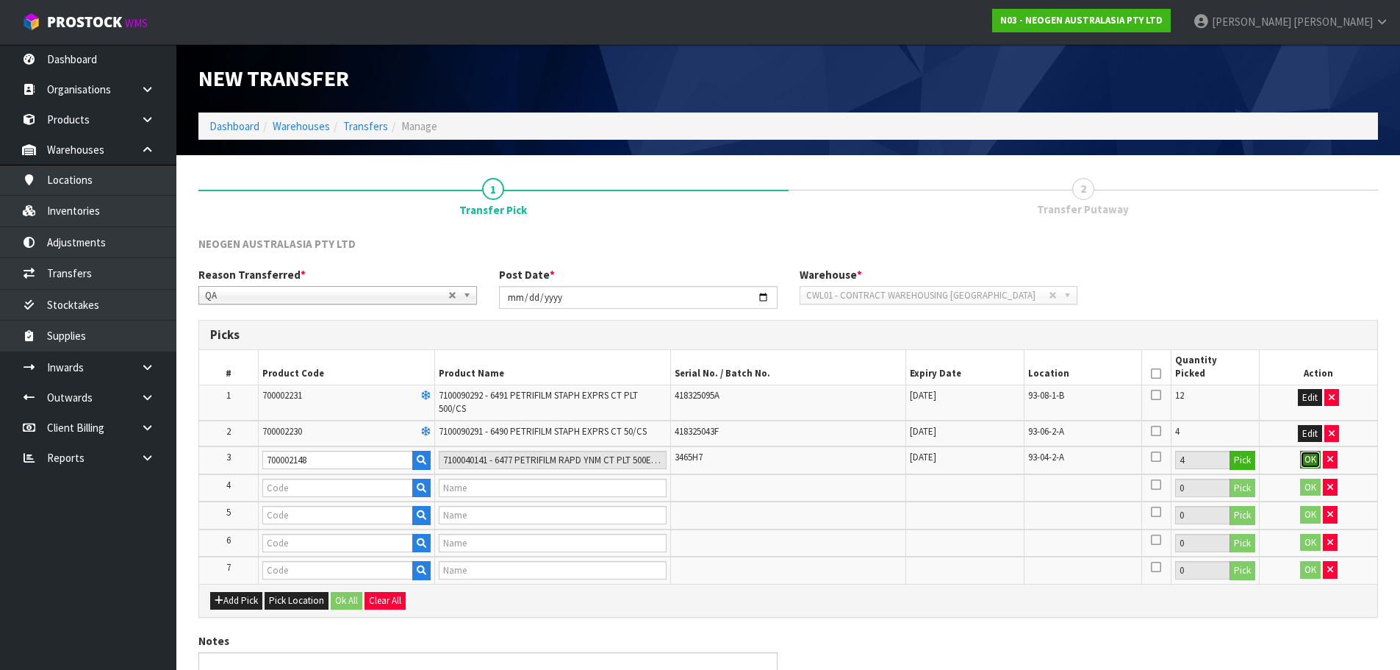
click at [1311, 458] on button "OK" at bounding box center [1310, 460] width 21 height 18
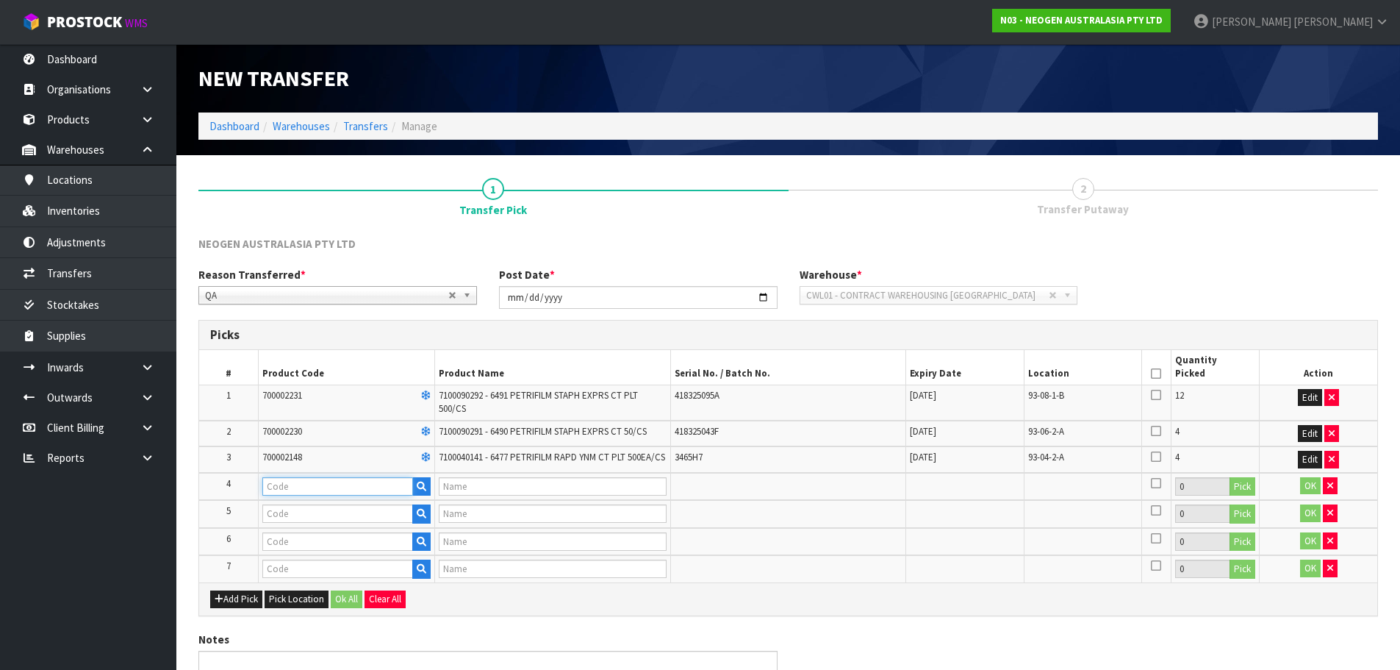
click at [341, 483] on input "text" at bounding box center [337, 486] width 151 height 18
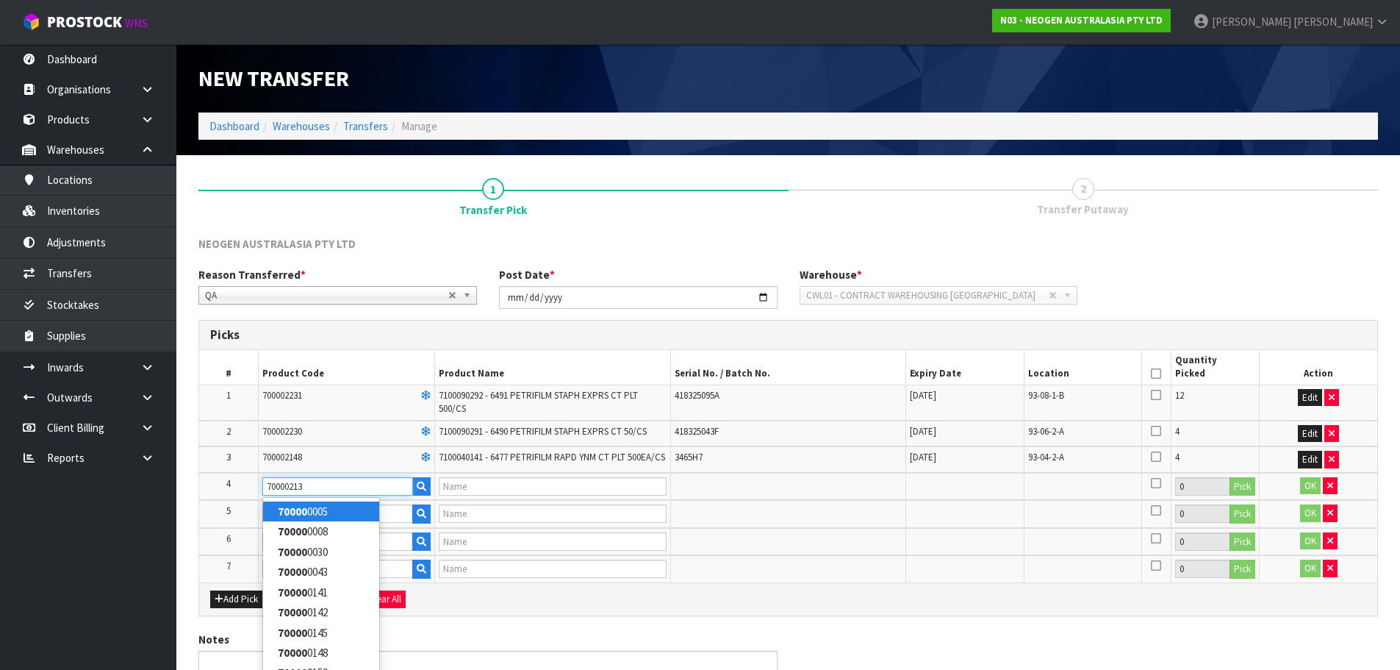
type input "700002138"
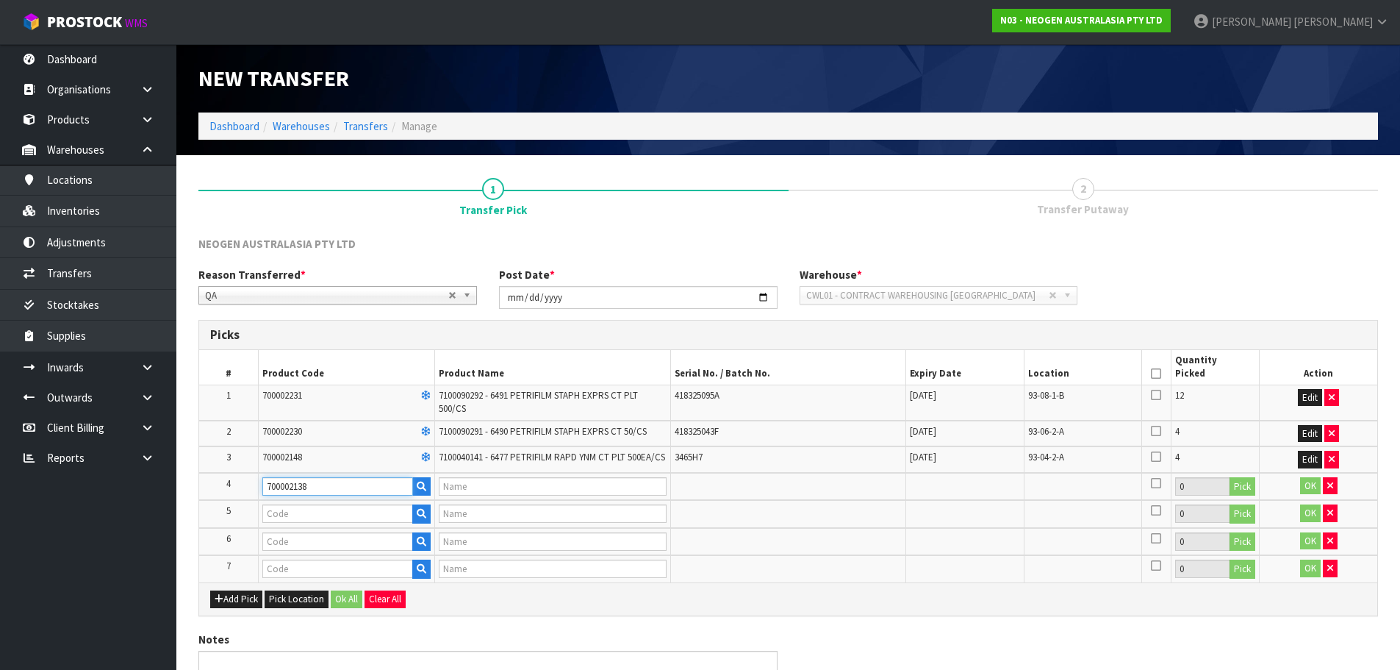
type input "7100039447 - 6475 PETRIFILM RAPID YNM CT PLT 50EA/CS"
type input "700002138"
click at [1248, 490] on button "Pick" at bounding box center [1243, 486] width 26 height 19
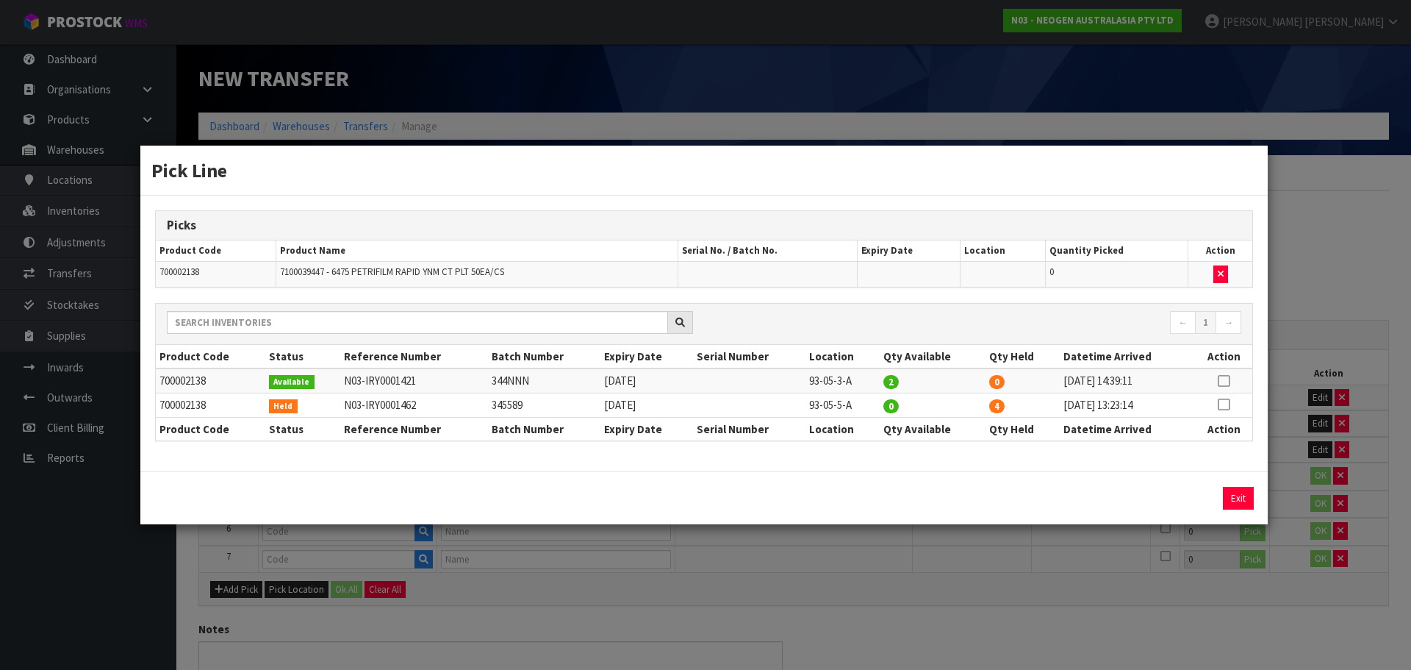
click at [1224, 404] on icon at bounding box center [1224, 404] width 12 height 1
click at [1197, 501] on button "Assign Pick" at bounding box center [1188, 498] width 60 height 23
type input "4"
click at [1283, 486] on div "Pick Line Picks Product Code Product Name Serial No. / Batch No. Expiry Date Lo…" at bounding box center [705, 335] width 1411 height 670
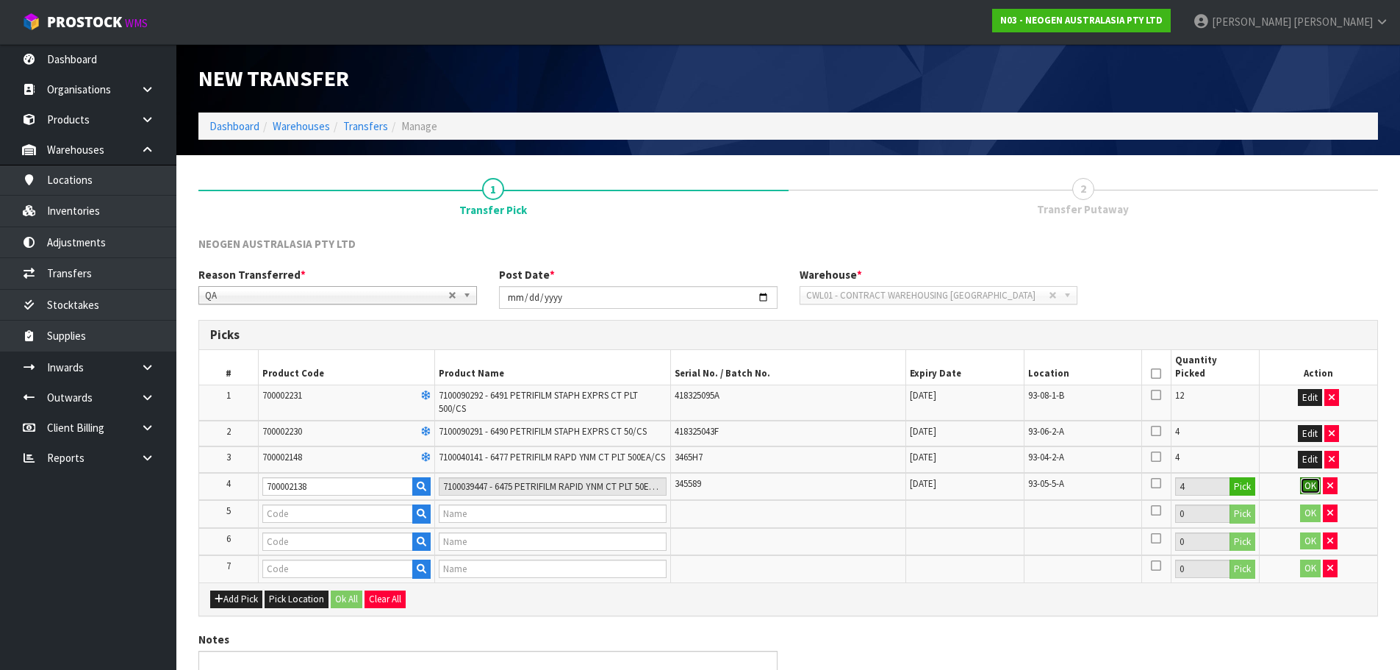
click at [1312, 484] on button "OK" at bounding box center [1310, 486] width 21 height 18
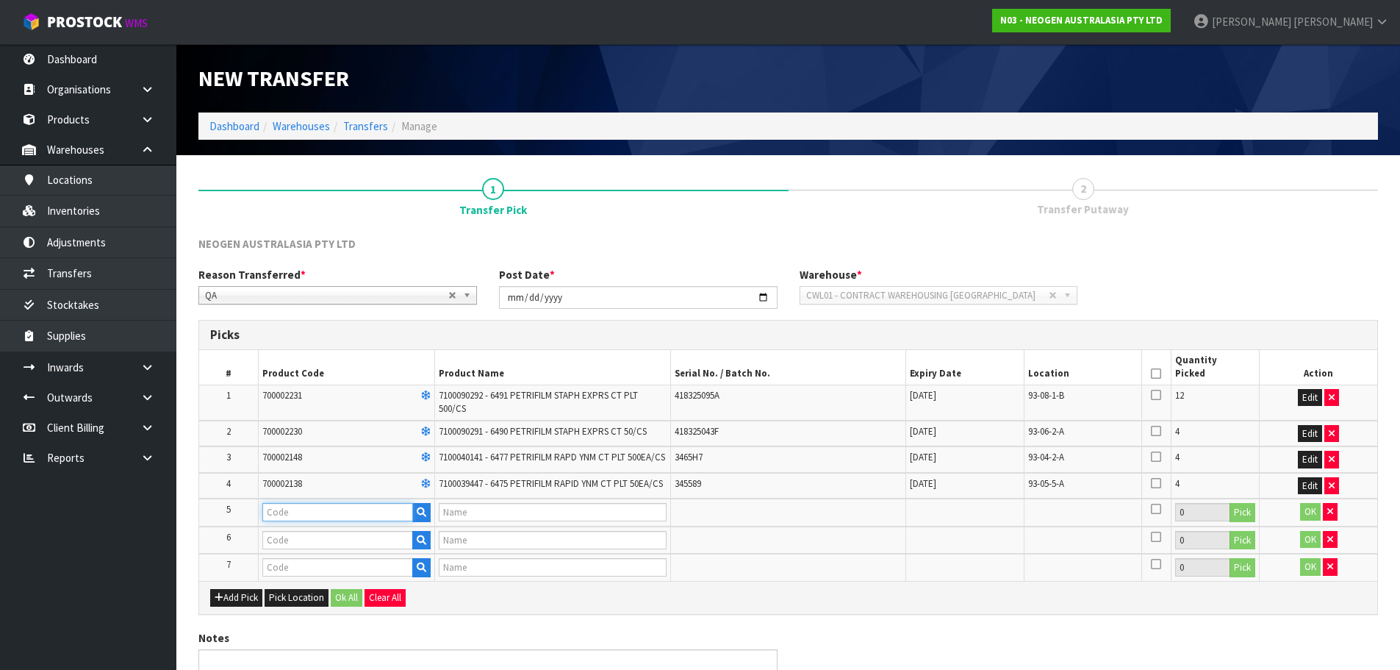
click at [329, 516] on input "text" at bounding box center [337, 512] width 151 height 18
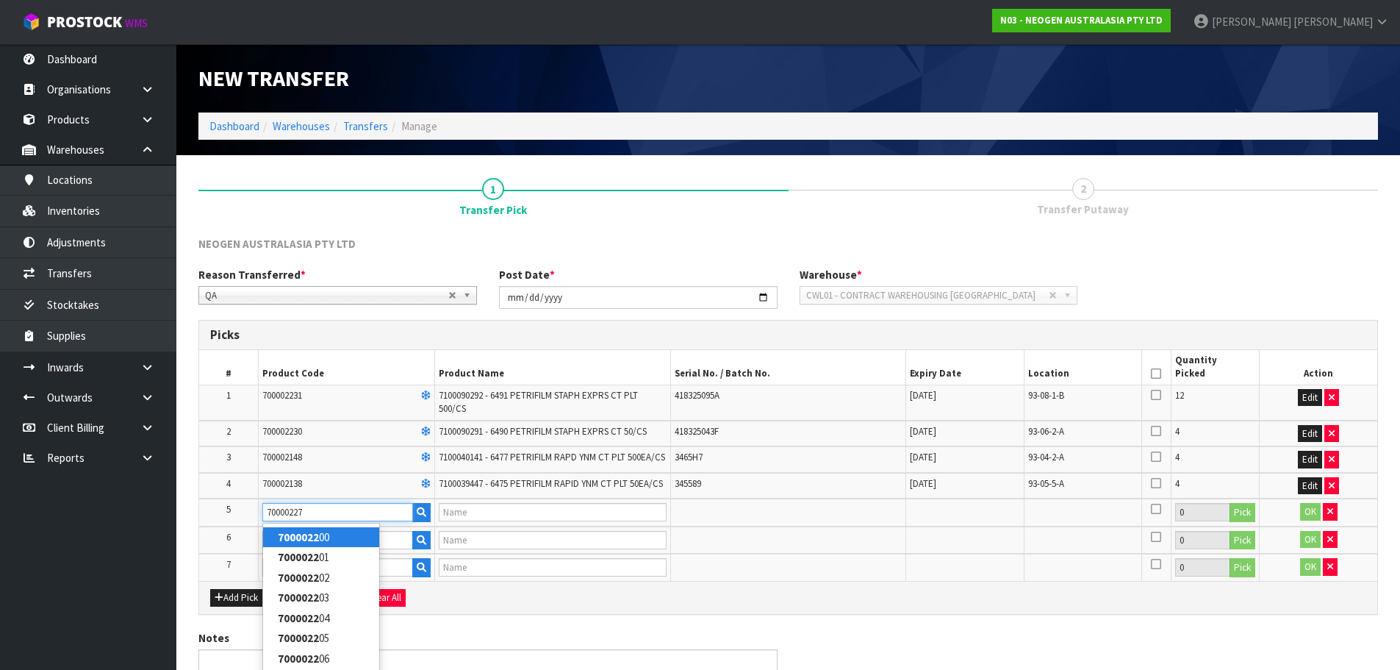
type input "700002277"
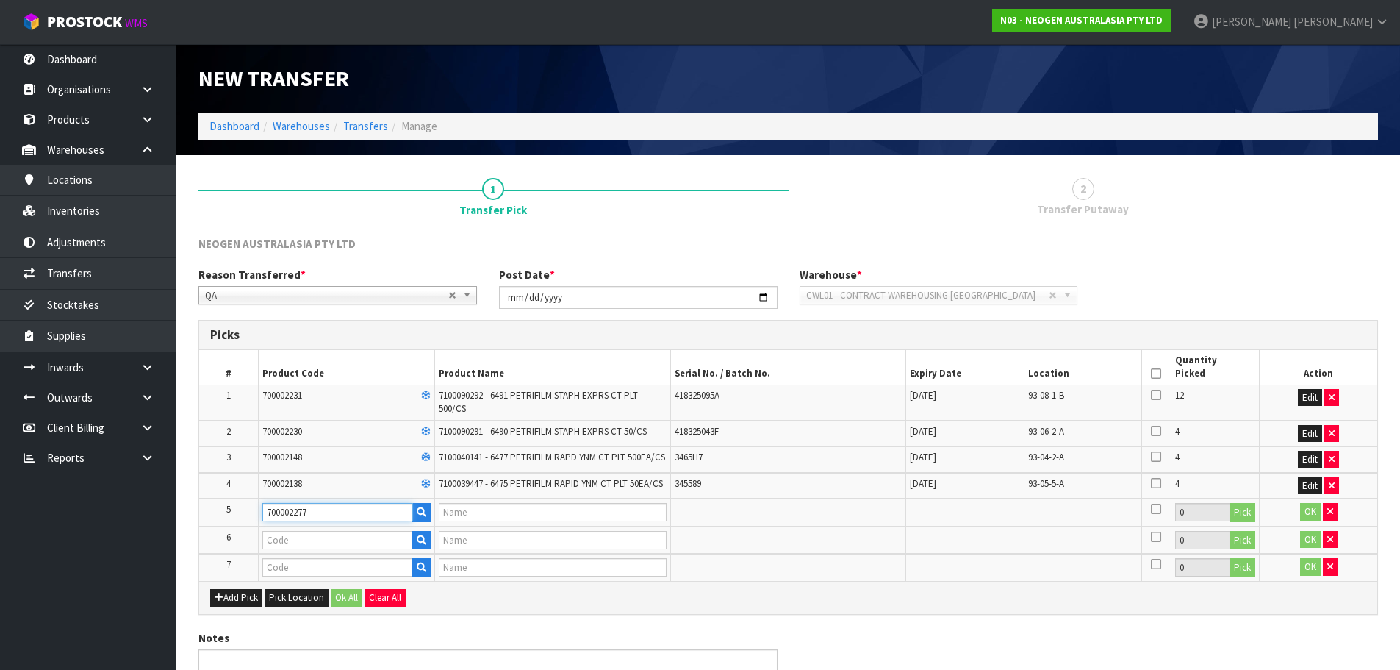
type input "7100126845 - 6414 PETRIFILM ECOLI/COLI CT PLT 500C PL"
type input "700002277"
click at [1247, 506] on button "Pick" at bounding box center [1243, 512] width 26 height 19
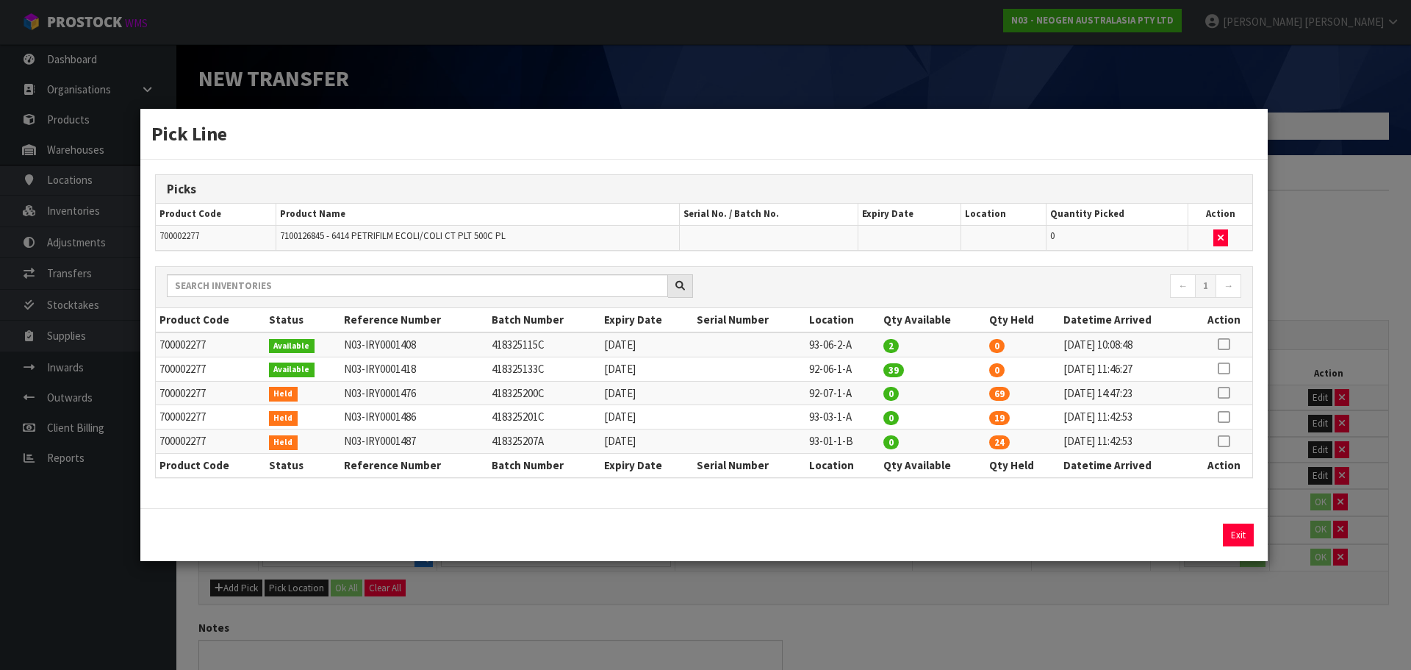
click at [1231, 392] on td at bounding box center [1223, 393] width 57 height 24
click at [1219, 392] on icon at bounding box center [1224, 392] width 12 height 1
click at [1186, 529] on button "Assign Pick" at bounding box center [1188, 534] width 60 height 23
type input "69"
click at [1274, 501] on div "Pick Line Picks Product Code Product Name Serial No. / Batch No. Expiry Date Lo…" at bounding box center [705, 335] width 1411 height 670
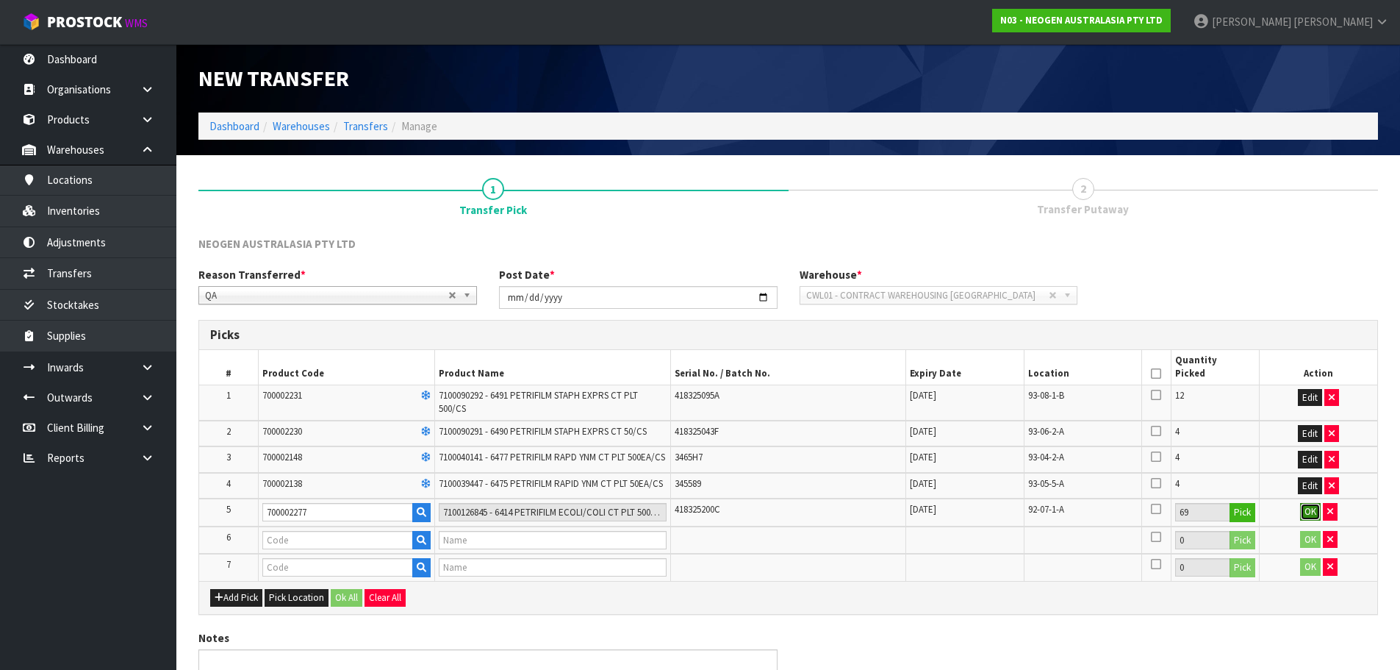
click at [1303, 512] on button "OK" at bounding box center [1310, 512] width 21 height 18
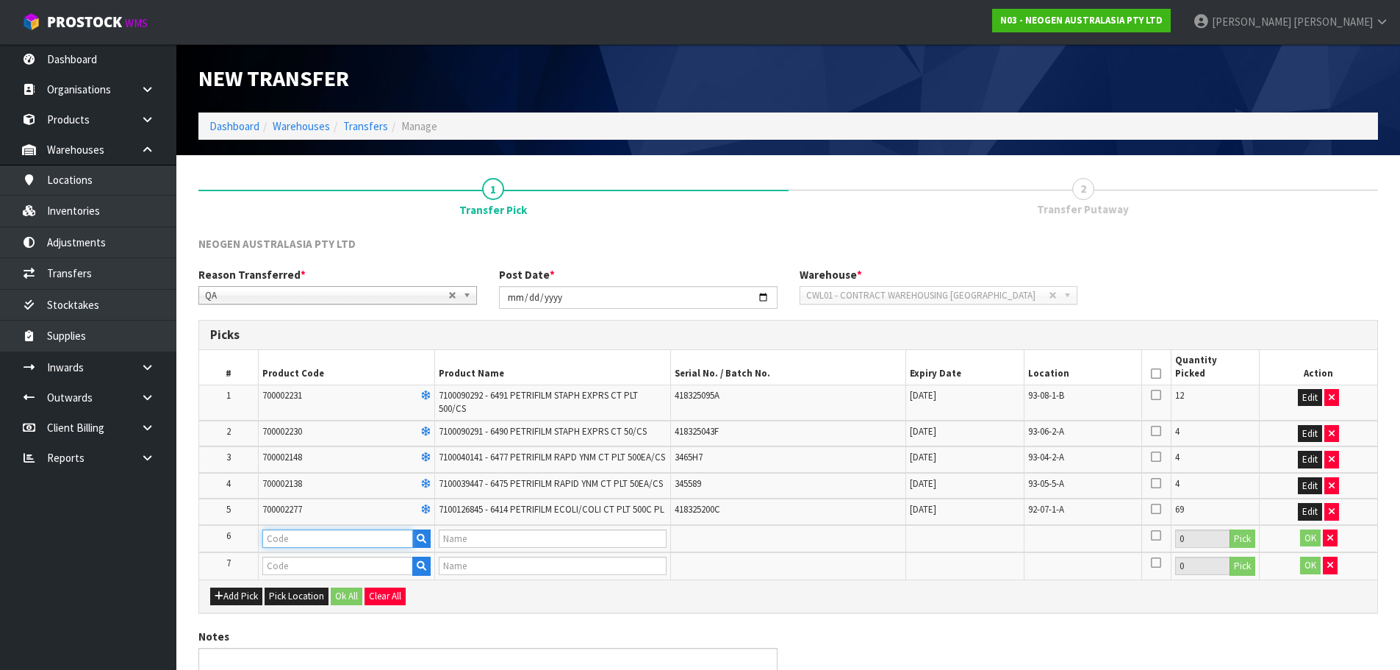
click at [353, 535] on input "text" at bounding box center [337, 538] width 151 height 18
type input "700002120"
type input "7100039374 - 6406 PETRIFILM AEROBIC CT PLT 1000EA/CS"
drag, startPoint x: 337, startPoint y: 533, endPoint x: 259, endPoint y: 573, distance: 87.4
click at [251, 566] on table "# Product Code Product Name Serial No. / Batch No. Expiry Date Location Quantit…" at bounding box center [788, 464] width 1178 height 229
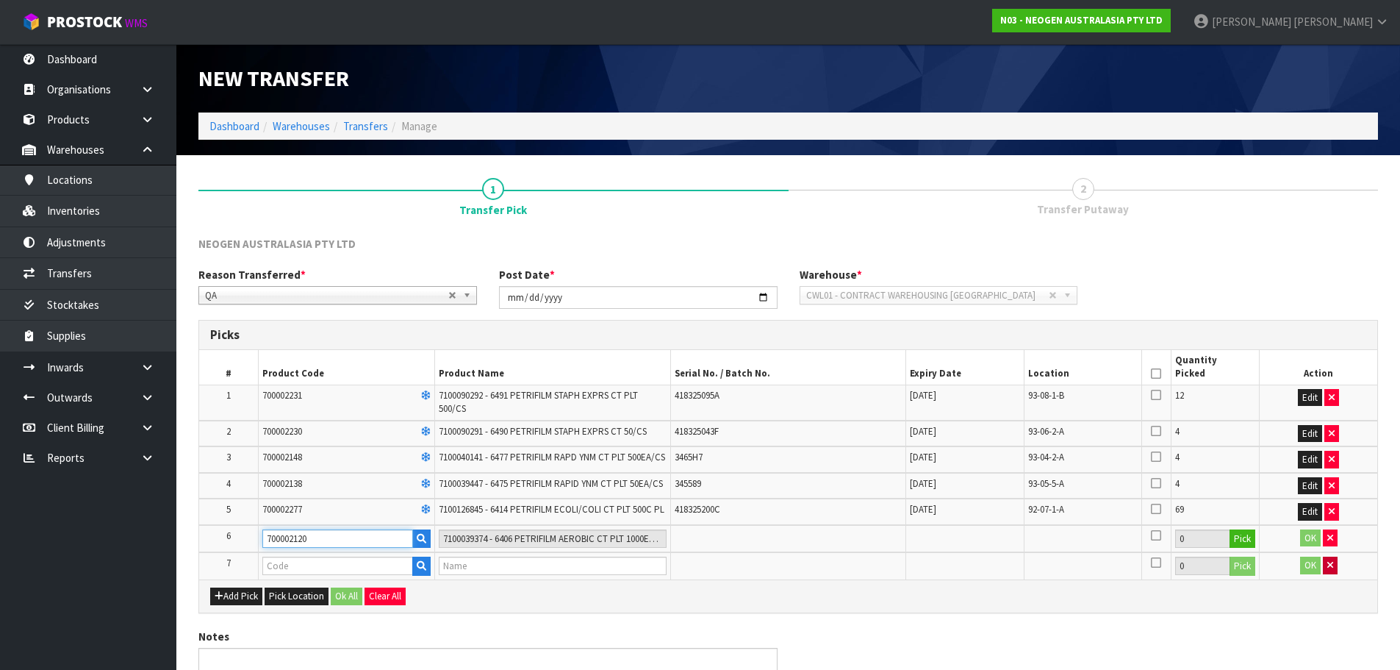
type input "700002120"
click at [1333, 573] on button "button" at bounding box center [1330, 565] width 15 height 18
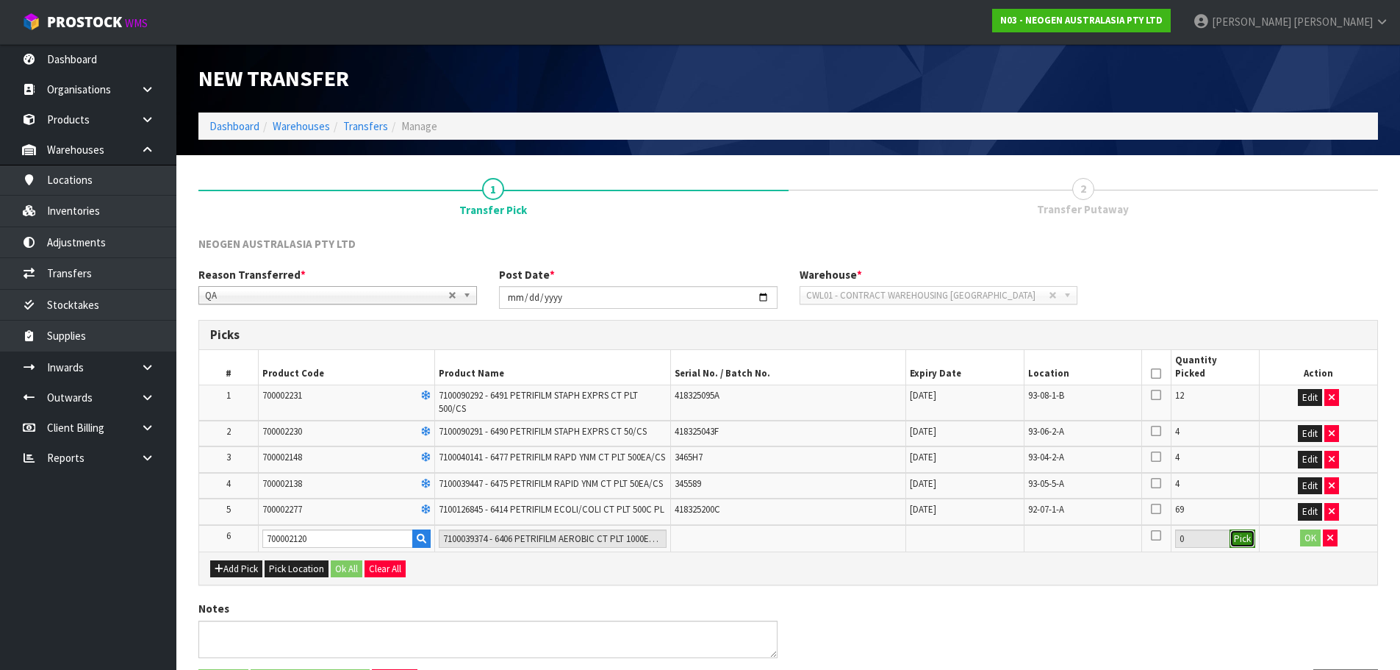
click at [1244, 538] on button "Pick" at bounding box center [1243, 538] width 26 height 19
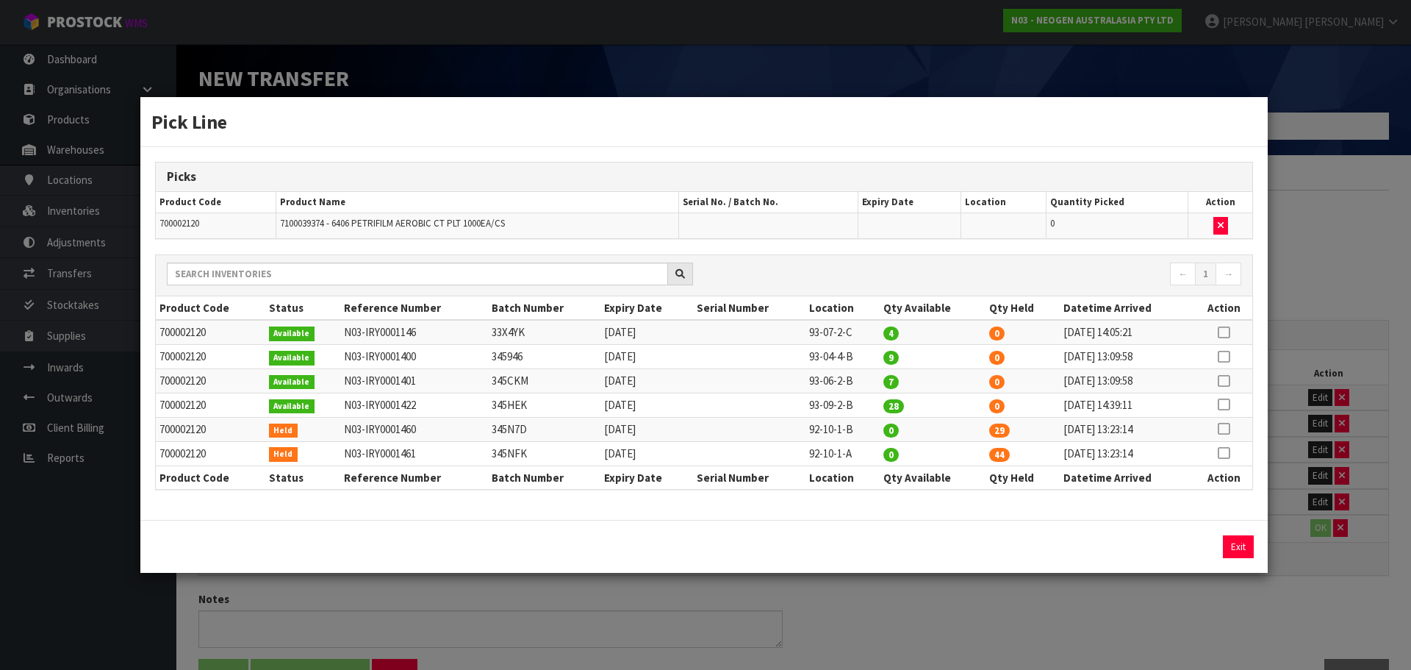
click at [1221, 429] on icon at bounding box center [1224, 429] width 12 height 1
click at [1205, 545] on button "Assign Pick" at bounding box center [1188, 546] width 60 height 23
type input "29"
click at [1219, 453] on icon at bounding box center [1224, 453] width 12 height 1
click at [1200, 542] on button "Assign Pick" at bounding box center [1188, 546] width 60 height 23
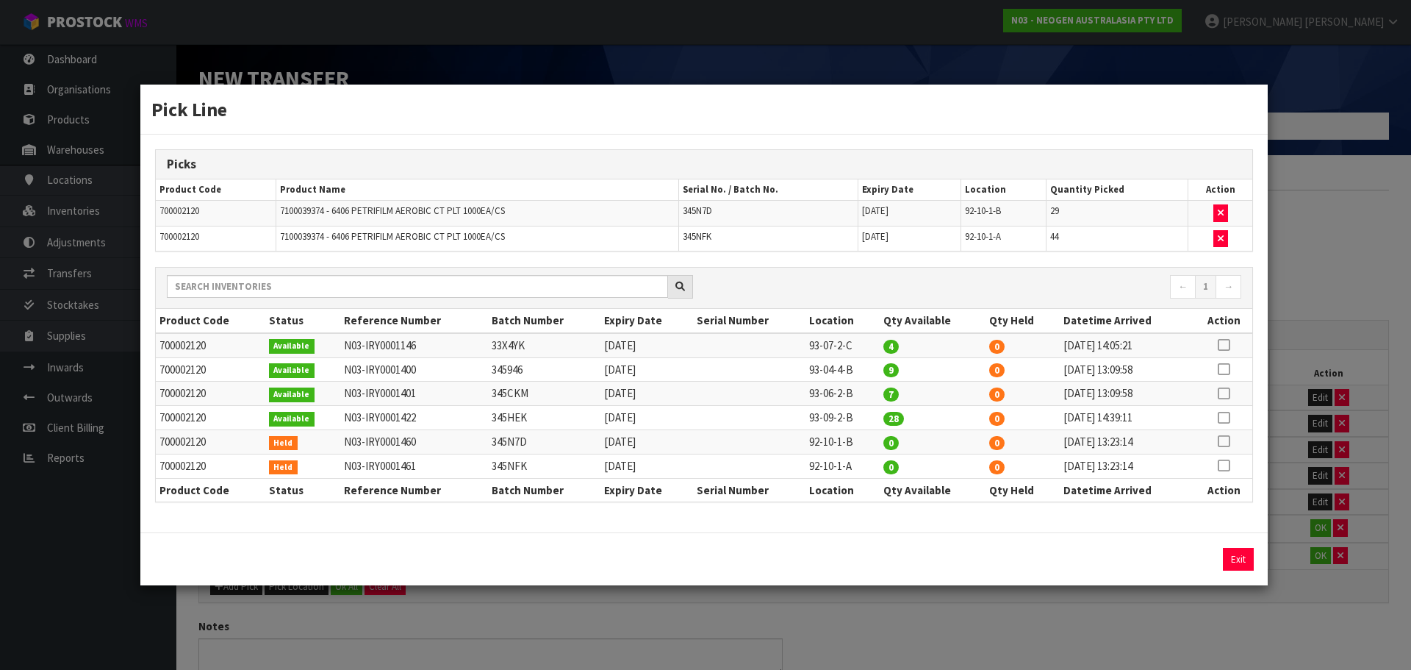
click at [1277, 587] on div "Pick Line Picks Product Code Product Name Serial No. / Batch No. Expiry Date Lo…" at bounding box center [705, 335] width 1411 height 670
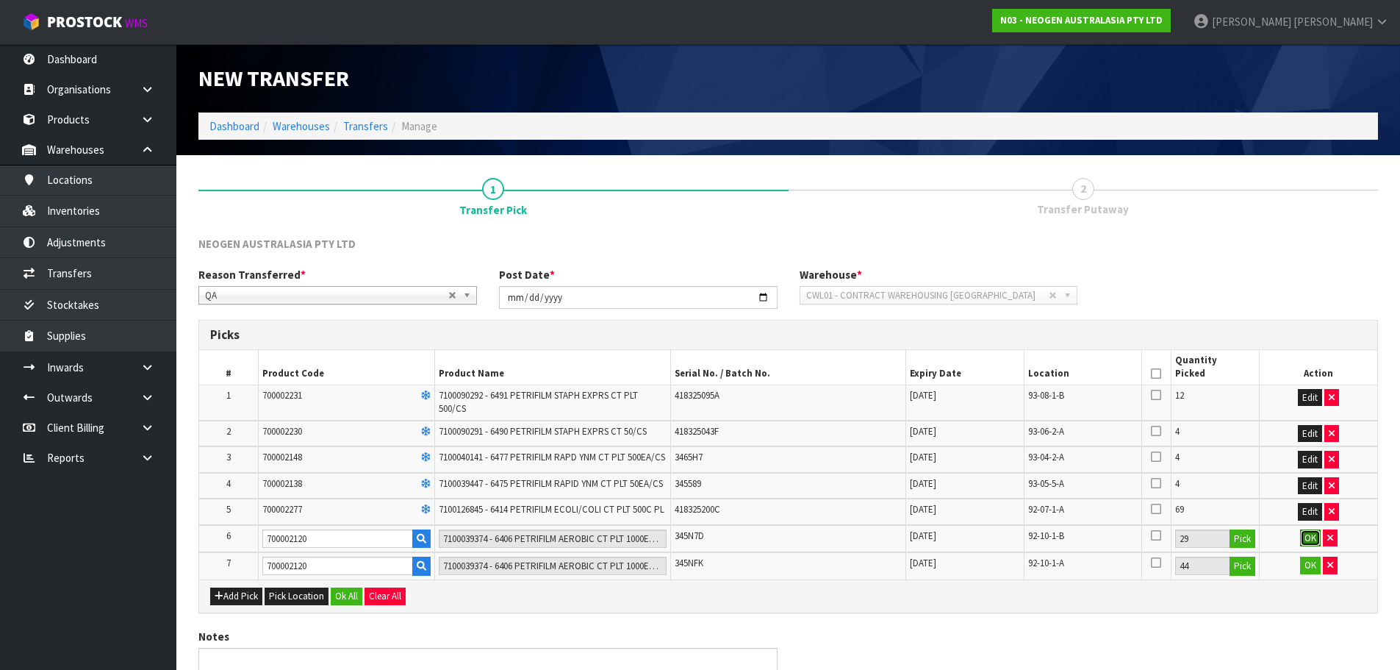
click at [1309, 534] on button "OK" at bounding box center [1310, 538] width 21 height 18
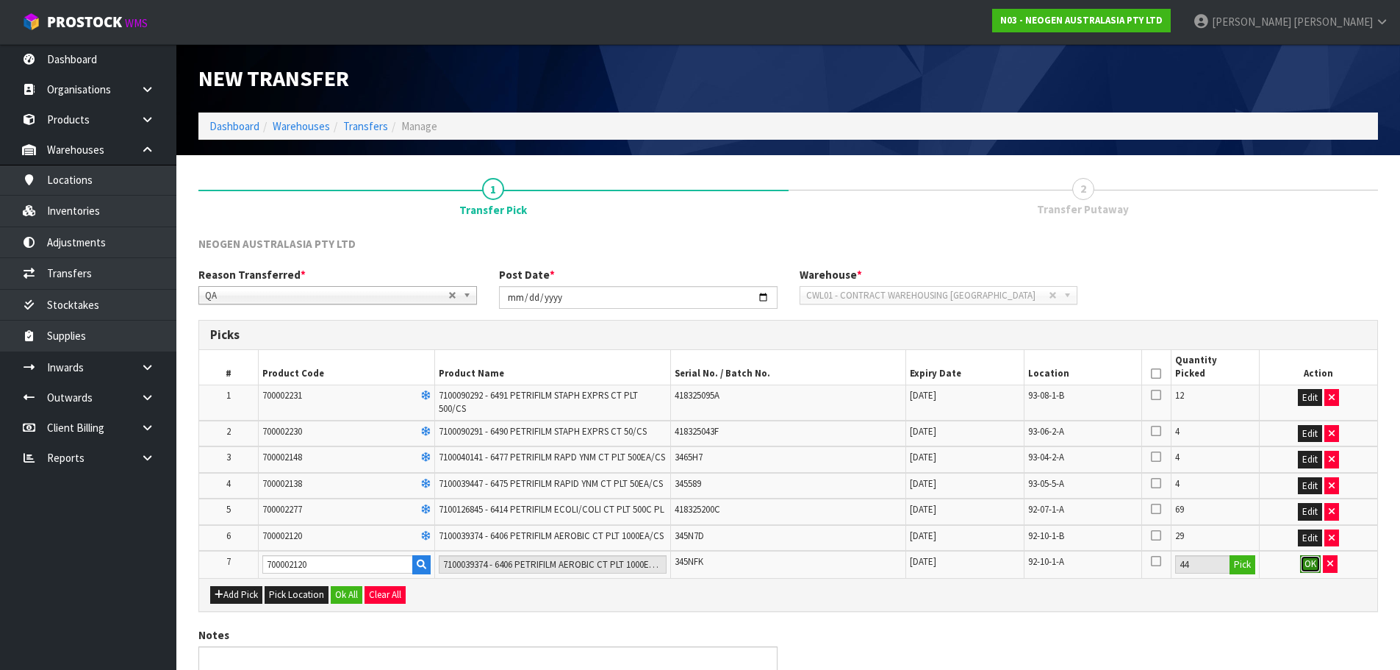
click at [1309, 556] on button "OK" at bounding box center [1310, 564] width 21 height 18
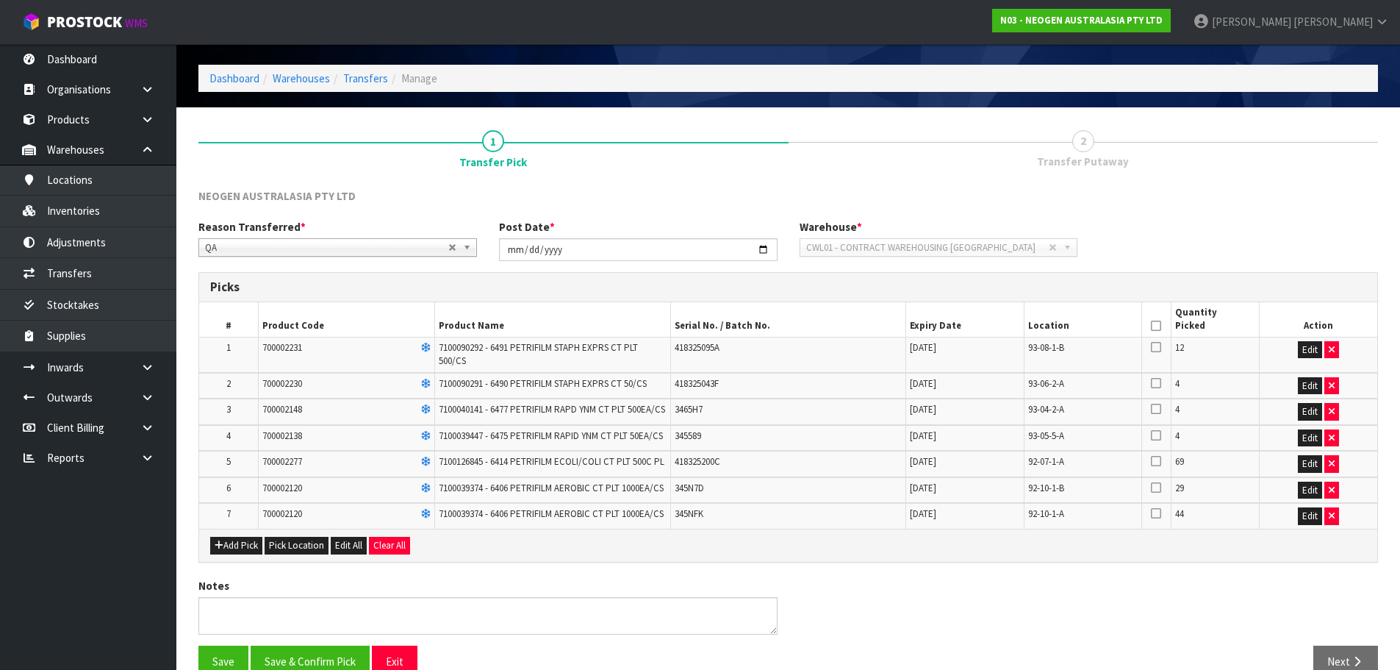
scroll to position [78, 0]
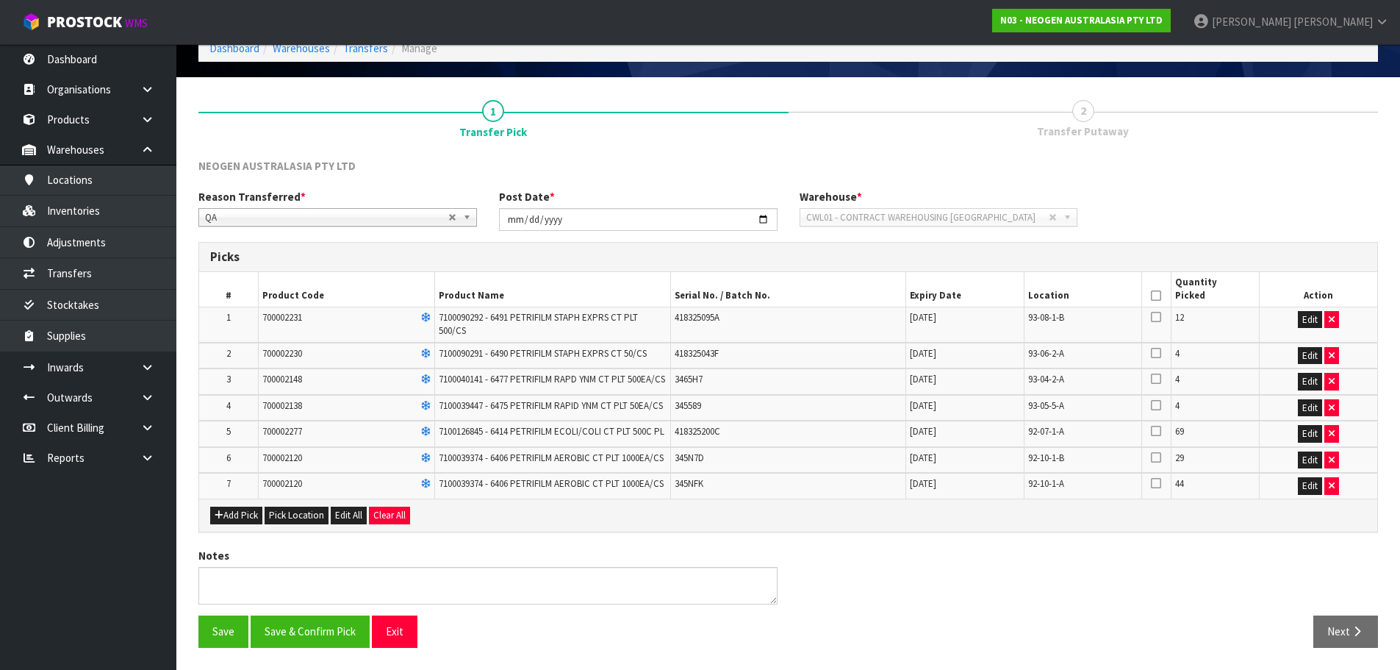
click at [1163, 294] on th at bounding box center [1155, 289] width 29 height 35
click at [1158, 295] on icon at bounding box center [1156, 295] width 10 height 1
click at [315, 633] on button "Save & Confirm Pick" at bounding box center [310, 631] width 119 height 32
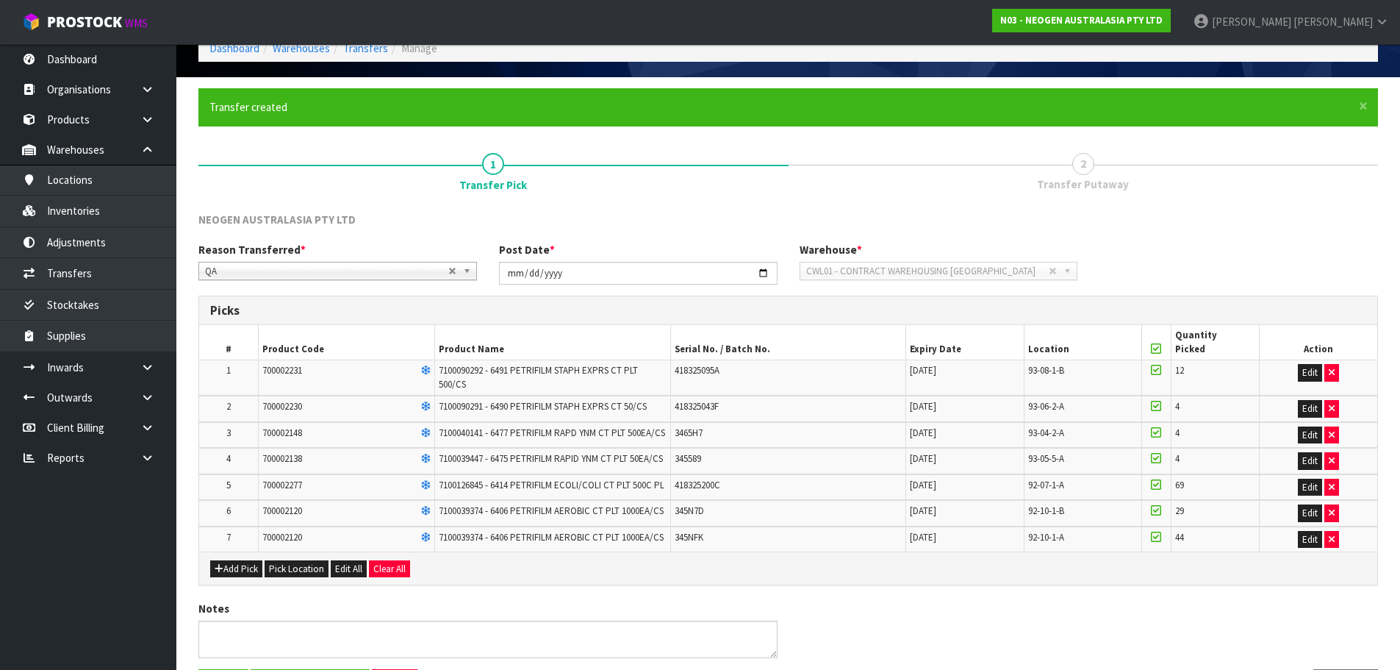
scroll to position [0, 0]
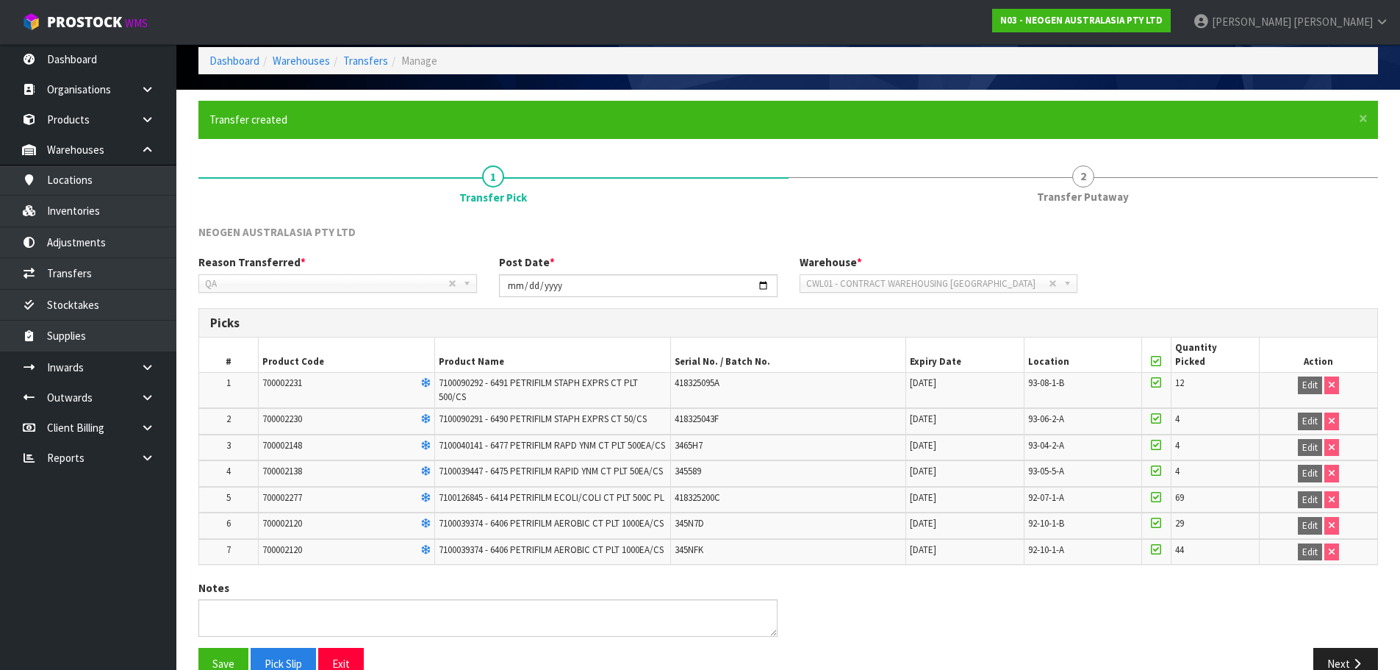
scroll to position [98, 0]
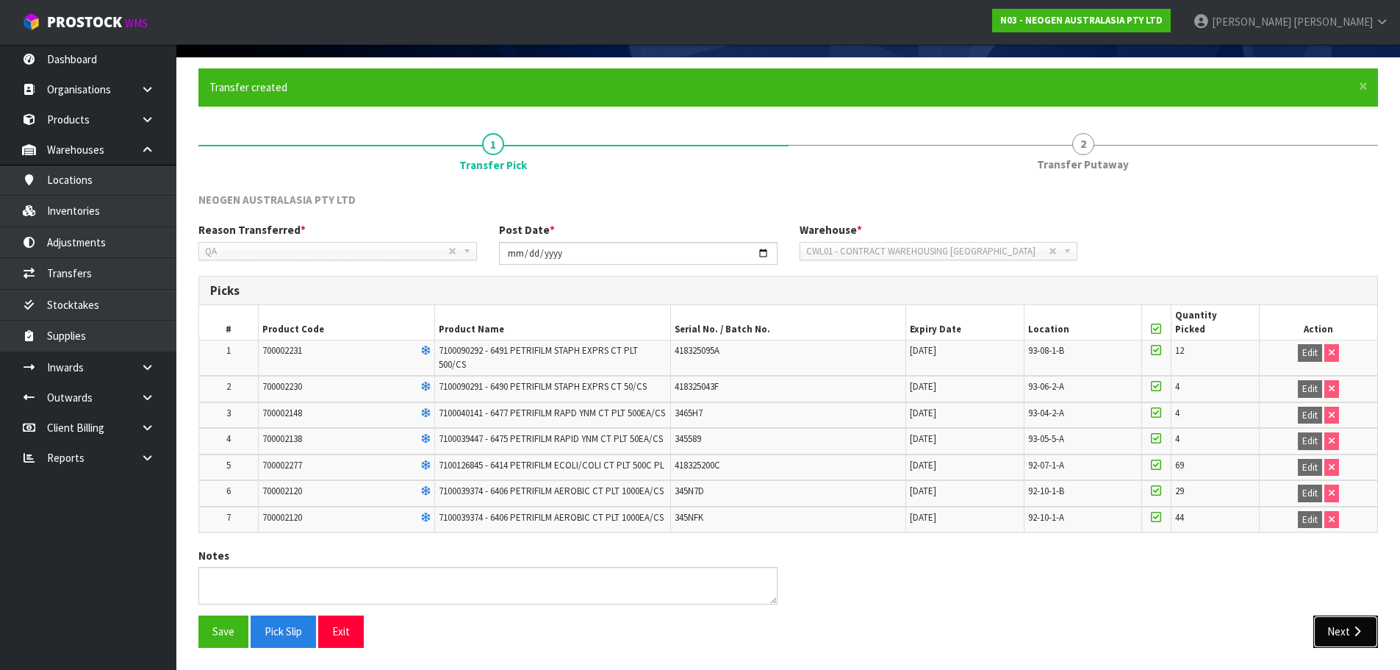
drag, startPoint x: 1327, startPoint y: 621, endPoint x: 1329, endPoint y: 602, distance: 19.2
click at [1327, 620] on button "Next" at bounding box center [1345, 631] width 65 height 32
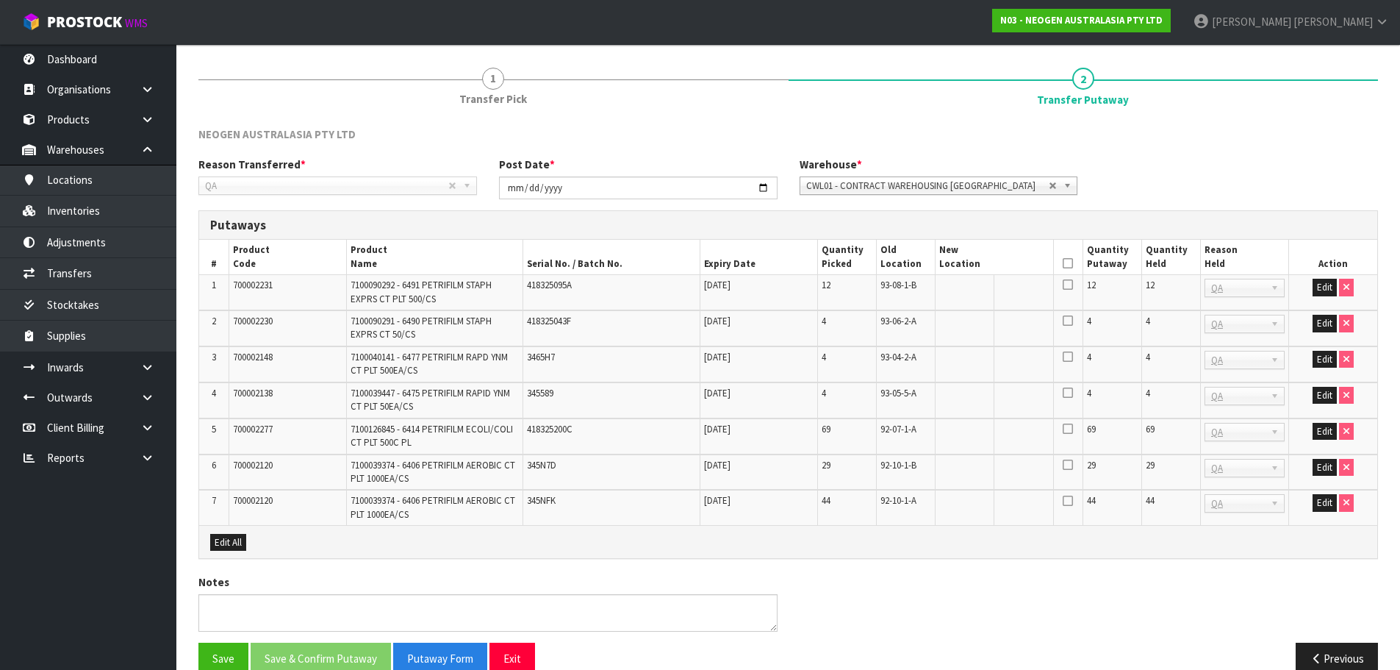
scroll to position [190, 0]
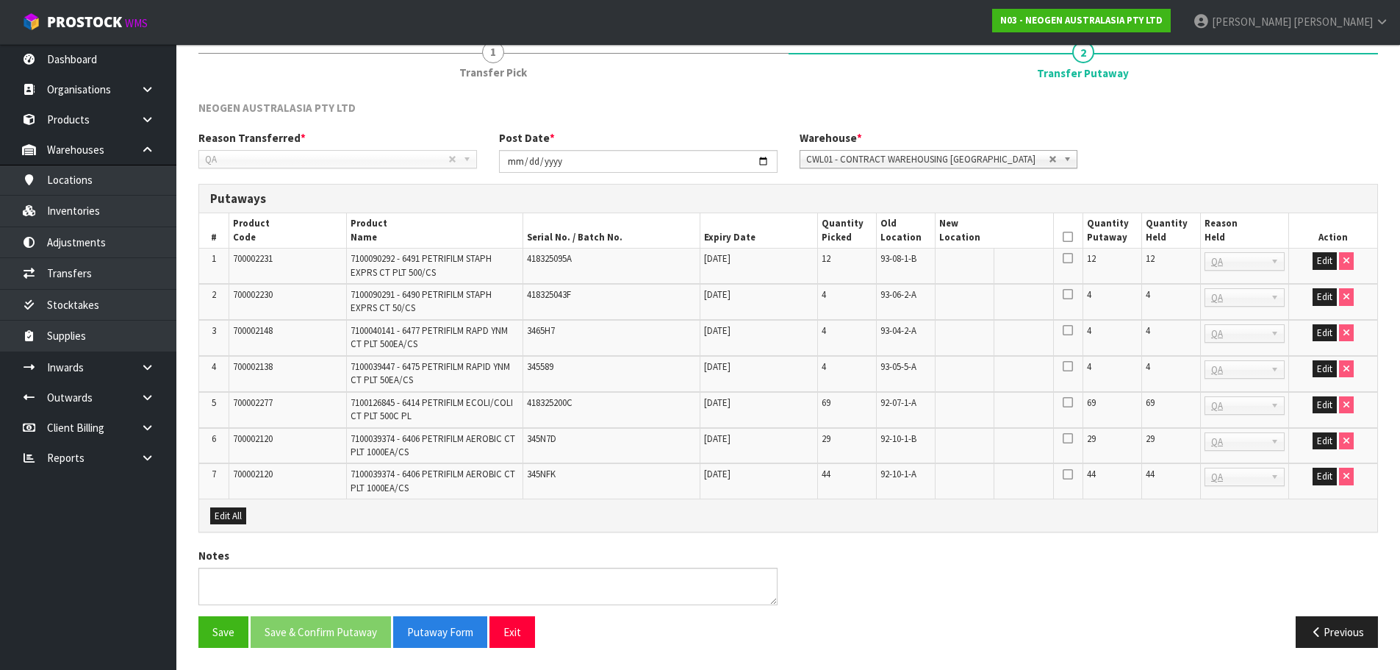
click at [1155, 254] on td "12" at bounding box center [1170, 265] width 59 height 35
click at [1326, 253] on button "Edit" at bounding box center [1325, 261] width 24 height 18
click at [1328, 288] on button "Edit" at bounding box center [1325, 297] width 24 height 18
click at [1324, 336] on button "Edit" at bounding box center [1325, 333] width 24 height 18
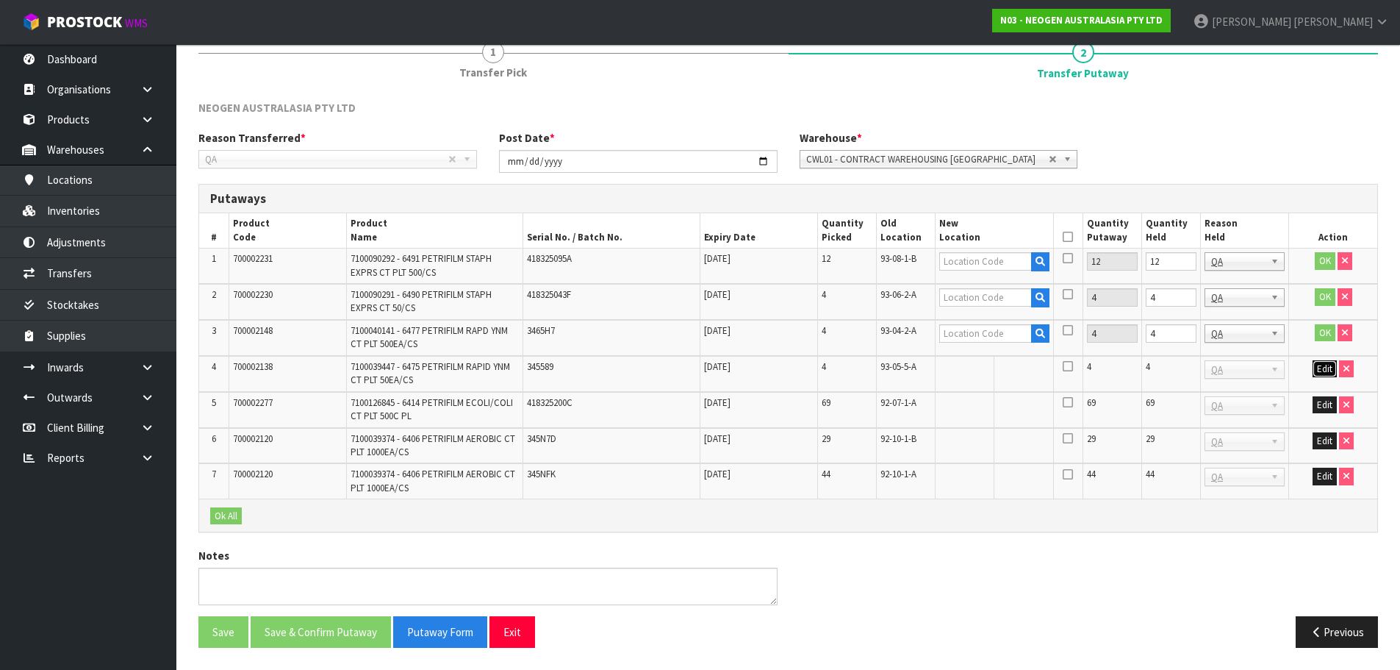
click at [1327, 376] on button "Edit" at bounding box center [1325, 369] width 24 height 18
click at [1324, 403] on button "Edit" at bounding box center [1325, 405] width 24 height 18
click at [1320, 439] on button "Edit" at bounding box center [1325, 441] width 24 height 18
click at [1319, 468] on button "Edit" at bounding box center [1325, 476] width 24 height 18
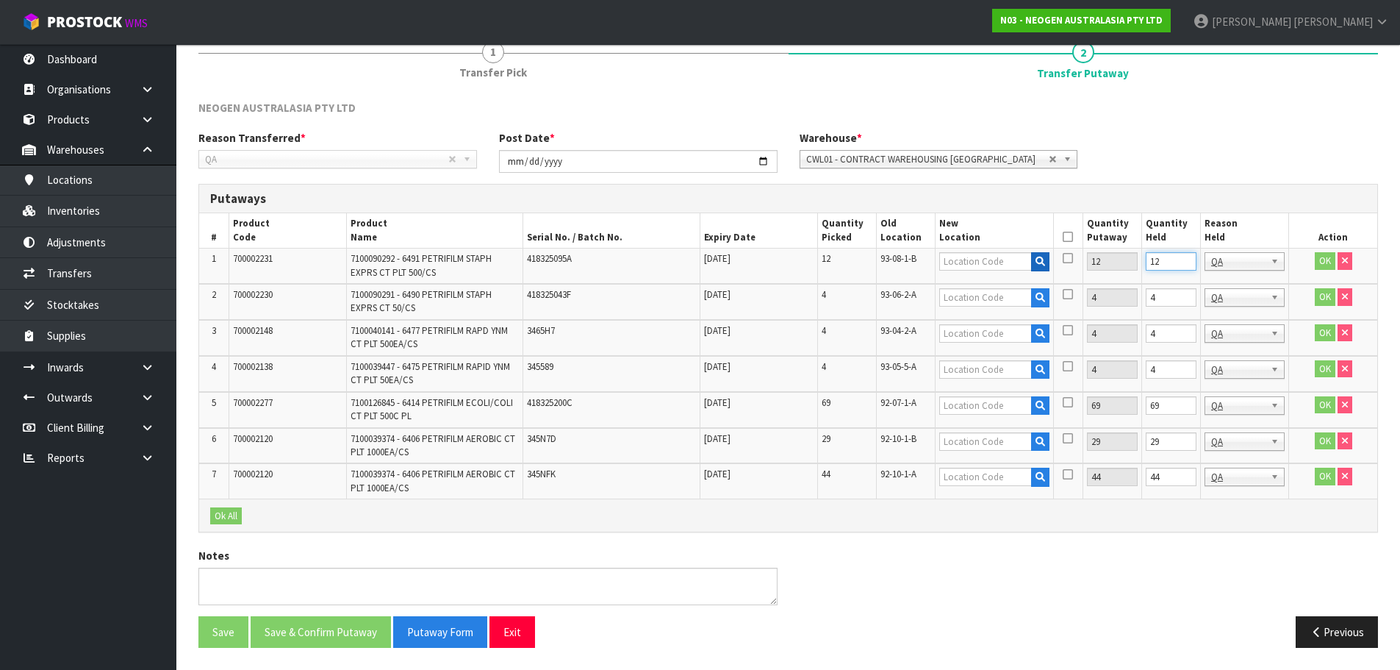
drag, startPoint x: 1165, startPoint y: 264, endPoint x: 1044, endPoint y: 265, distance: 120.5
click at [1044, 265] on tr "1 700002231 7100090292 - 6491 PETRIFILM STAPH EXPRS CT PLT 500/CS 418325095A 04…" at bounding box center [788, 265] width 1178 height 35
type input "0"
drag, startPoint x: 1172, startPoint y: 300, endPoint x: 1122, endPoint y: 308, distance: 50.6
click at [1122, 307] on tr "2 700002230 7100090291 - 6490 PETRIFILM STAPH EXPRS CT 50/CS 418325043F 13/08/2…" at bounding box center [788, 302] width 1178 height 36
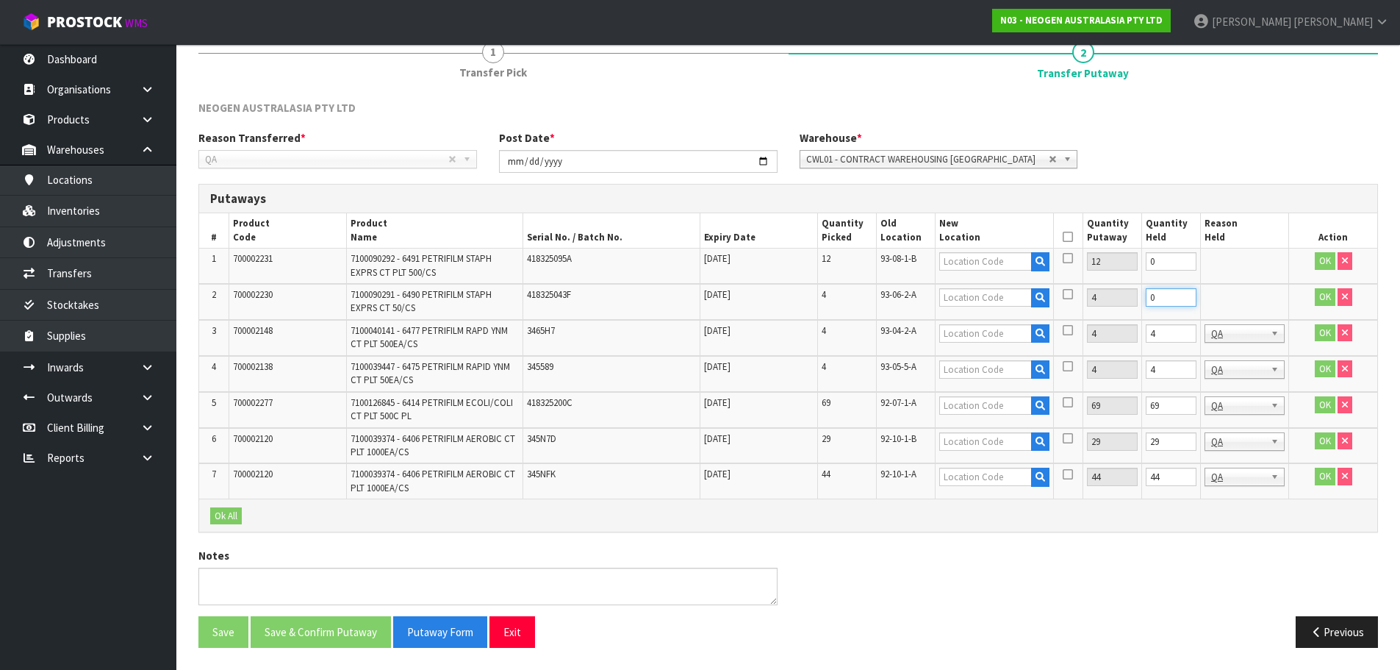
type input "0"
drag, startPoint x: 1166, startPoint y: 334, endPoint x: 1136, endPoint y: 345, distance: 31.1
click at [1136, 345] on tr "3 700002148 7100040141 - 6477 PETRIFILM RAPD YNM CT PLT 500EA/CS 3465H7 15/01/2…" at bounding box center [788, 338] width 1178 height 36
type input "0"
drag, startPoint x: 1161, startPoint y: 367, endPoint x: 1136, endPoint y: 368, distance: 24.3
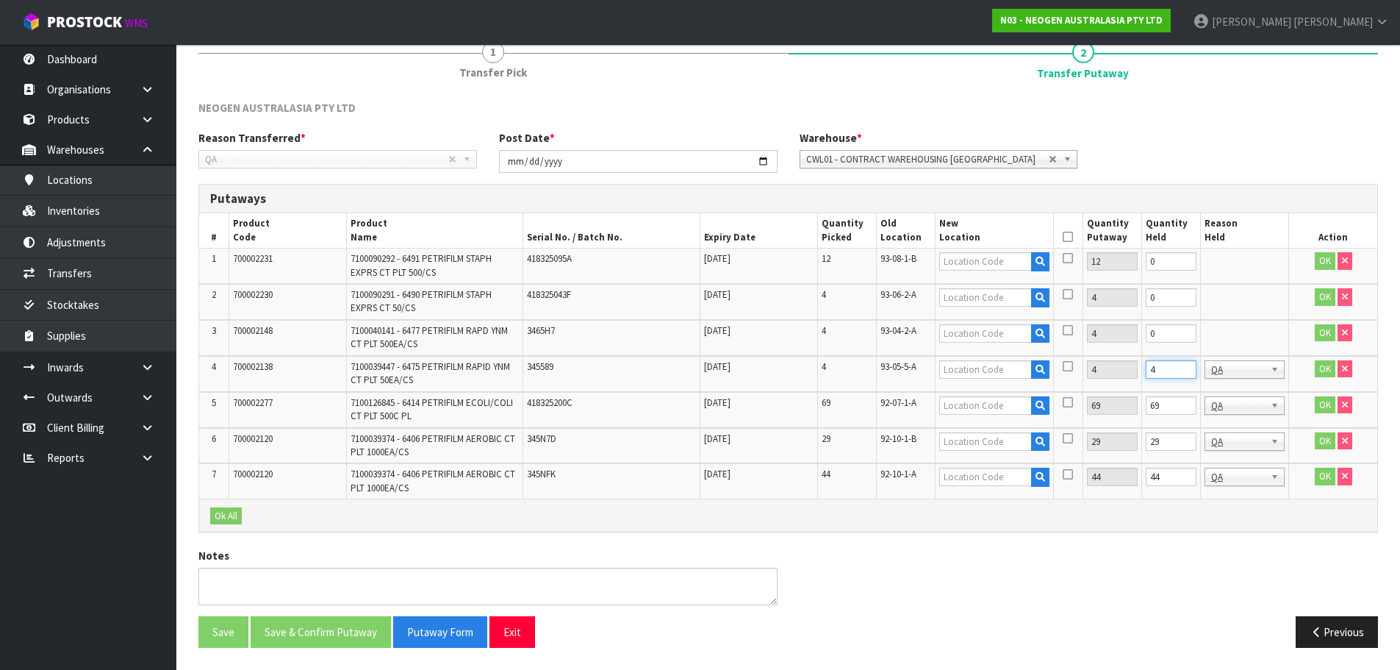
click at [1136, 368] on tr "4 700002138 7100039447 - 6475 PETRIFILM RAPID YNM CT PLT 50EA/CS 345589 06/10/2…" at bounding box center [788, 374] width 1178 height 36
type input "0"
drag, startPoint x: 1188, startPoint y: 404, endPoint x: 1136, endPoint y: 415, distance: 53.3
click at [1146, 415] on input "70" at bounding box center [1171, 405] width 51 height 18
drag, startPoint x: 1178, startPoint y: 402, endPoint x: 1116, endPoint y: 409, distance: 62.1
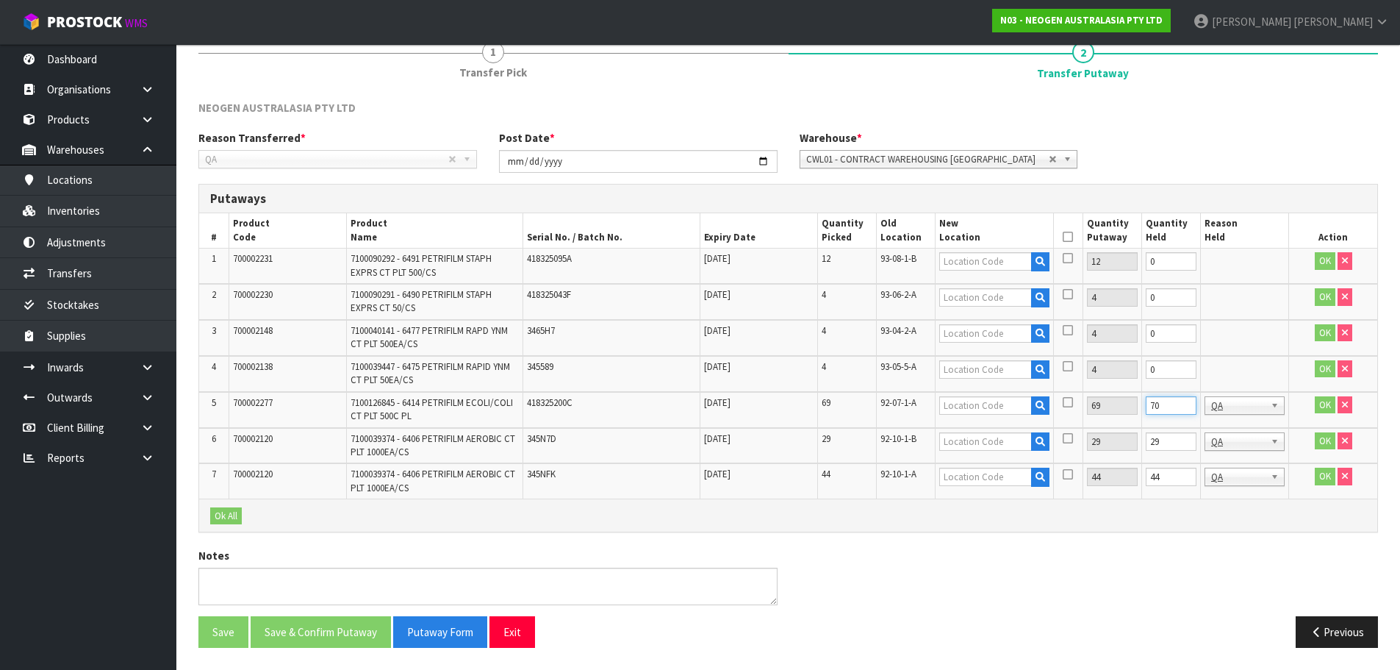
click at [1116, 409] on tr "5 700002277 7100126845 - 6414 PETRIFILM ECOLI/COLI CT PLT 500C PL 418325200C 17…" at bounding box center [788, 410] width 1178 height 36
type input "0"
drag, startPoint x: 1136, startPoint y: 448, endPoint x: 1124, endPoint y: 449, distance: 12.5
click at [1124, 449] on tr "6 700002120 7100039374 - 6406 PETRIFILM AEROBIC CT PLT 1000EA/CS 345N7D 08/12/2…" at bounding box center [788, 446] width 1178 height 36
type input "0"
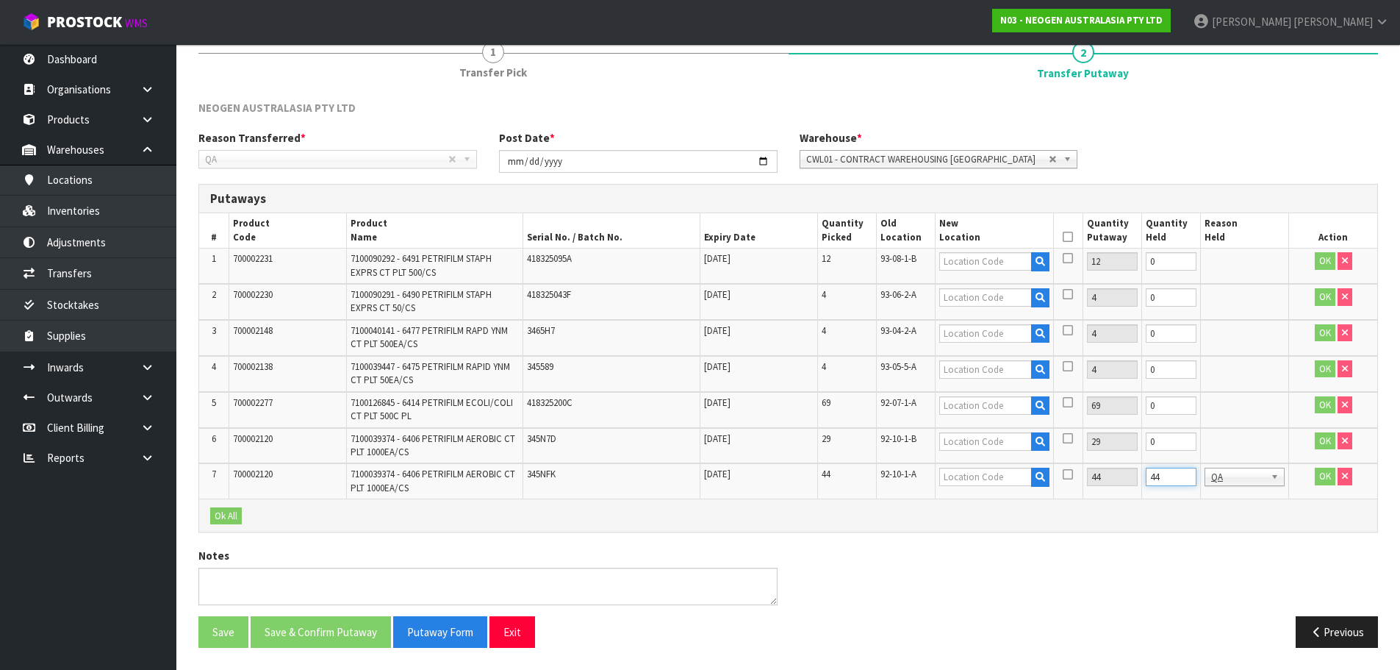
drag, startPoint x: 1164, startPoint y: 479, endPoint x: 1133, endPoint y: 481, distance: 30.9
click at [1133, 481] on tr "7 700002120 7100039374 - 6406 PETRIFILM AEROBIC CT PLT 1000EA/CS 345NFK 09/12/2…" at bounding box center [788, 480] width 1178 height 35
type input "0"
click at [982, 260] on input "text" at bounding box center [985, 261] width 92 height 18
type input "93-07-1-B"
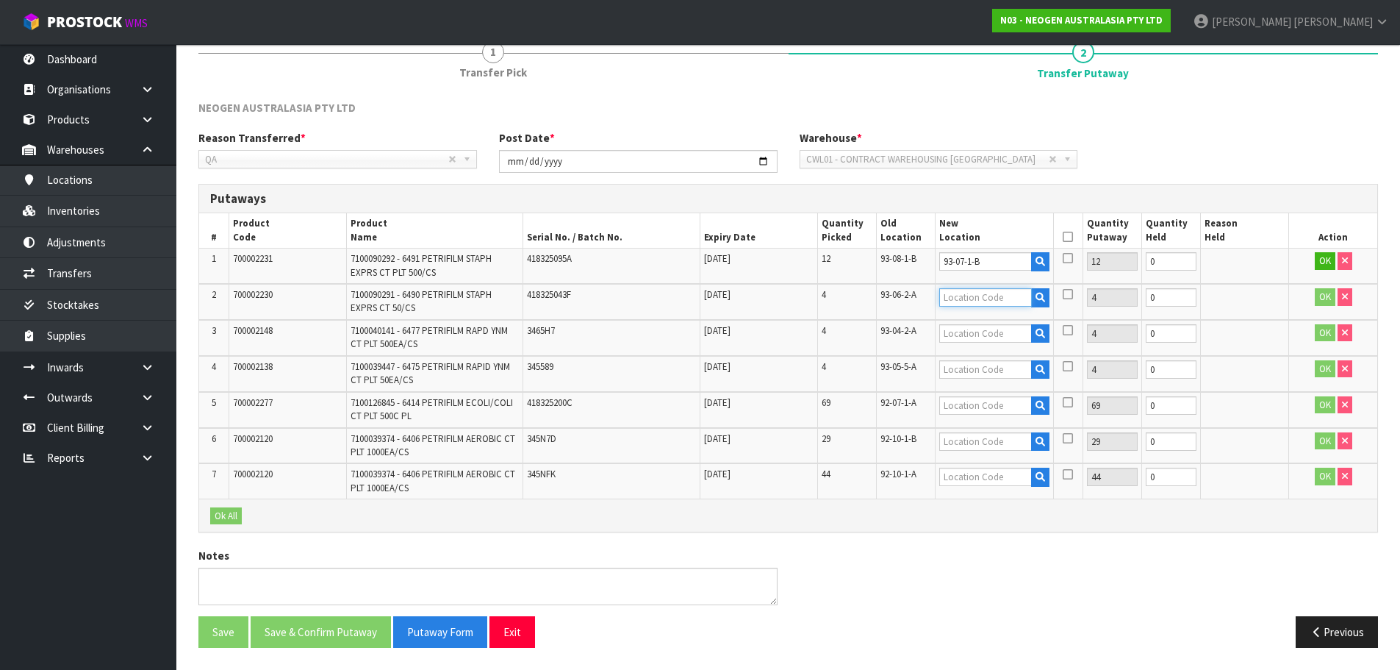
click at [984, 298] on input "text" at bounding box center [985, 297] width 92 height 18
type input "93-05-4-A"
click at [977, 338] on input "text" at bounding box center [985, 333] width 92 height 18
type input "93-04-3-C"
click at [986, 375] on input "text" at bounding box center [985, 369] width 92 height 18
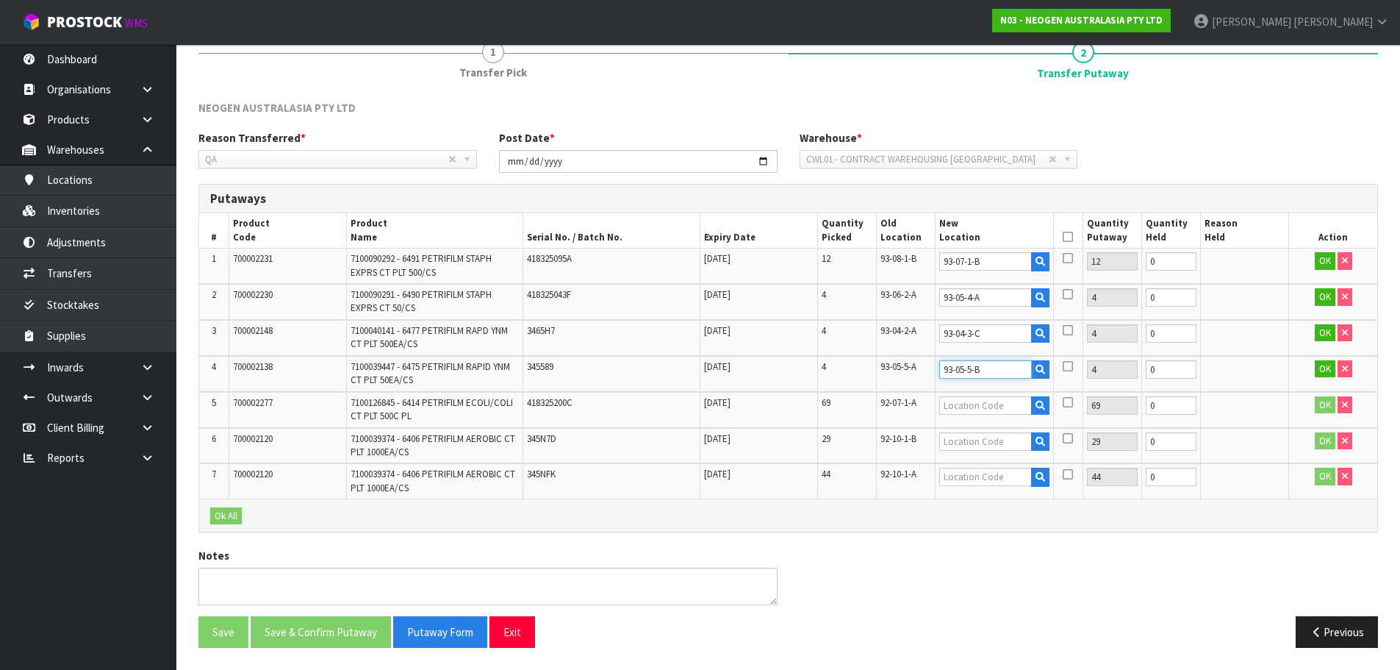
type input "93-05-5-B"
click at [982, 407] on input "text" at bounding box center [985, 405] width 92 height 18
click at [896, 400] on span "92-07-1-A" at bounding box center [899, 402] width 36 height 12
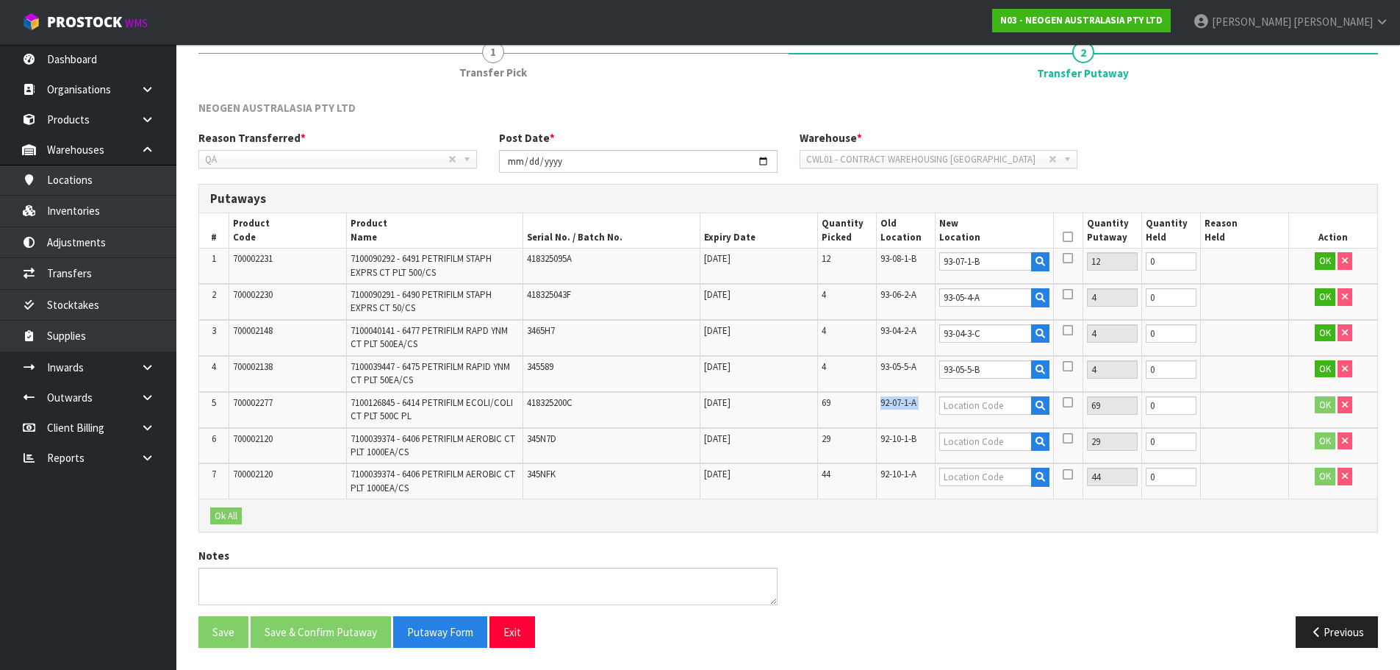
copy tr "92-07-1-A"
click at [983, 408] on input "text" at bounding box center [985, 405] width 92 height 18
paste input "92-07-1-A"
type input "92-07-1-A"
click at [906, 438] on span "92-10-1-B" at bounding box center [899, 438] width 36 height 12
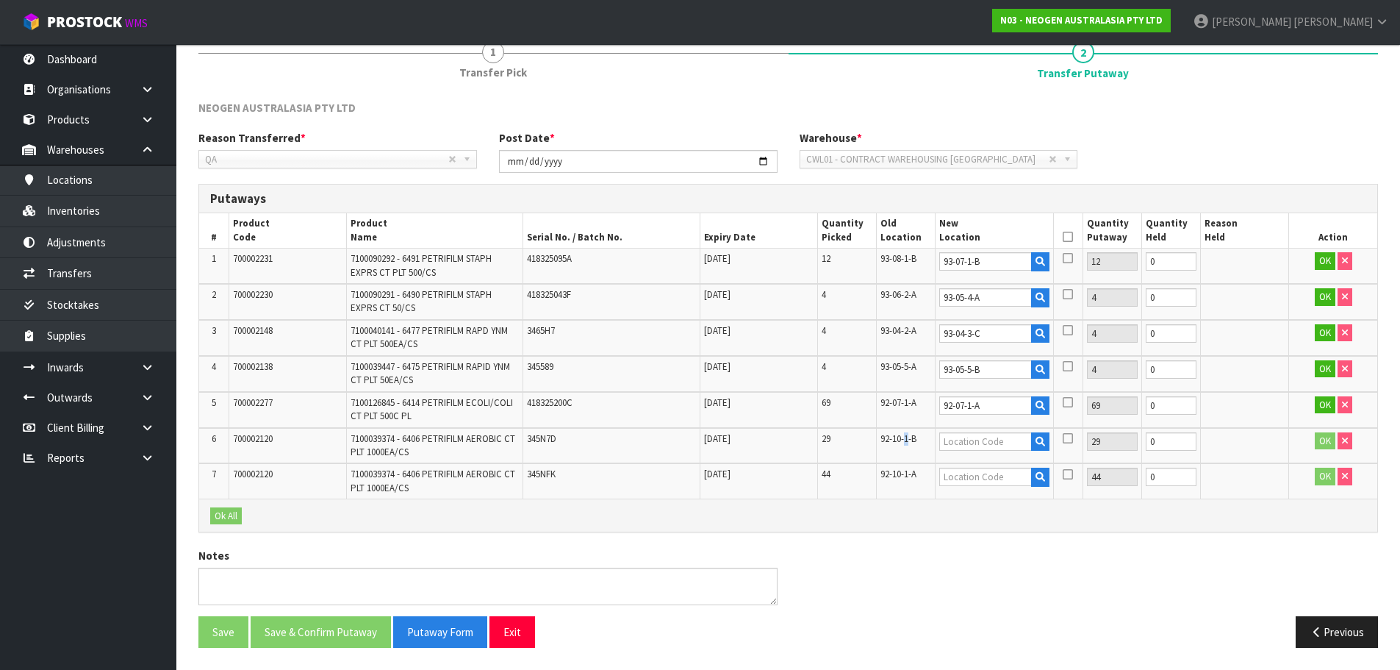
click at [906, 438] on span "92-10-1-B" at bounding box center [899, 438] width 36 height 12
copy tr "92-10-1-B"
click at [987, 449] on input "text" at bounding box center [985, 441] width 92 height 18
paste input "92-10-1-B"
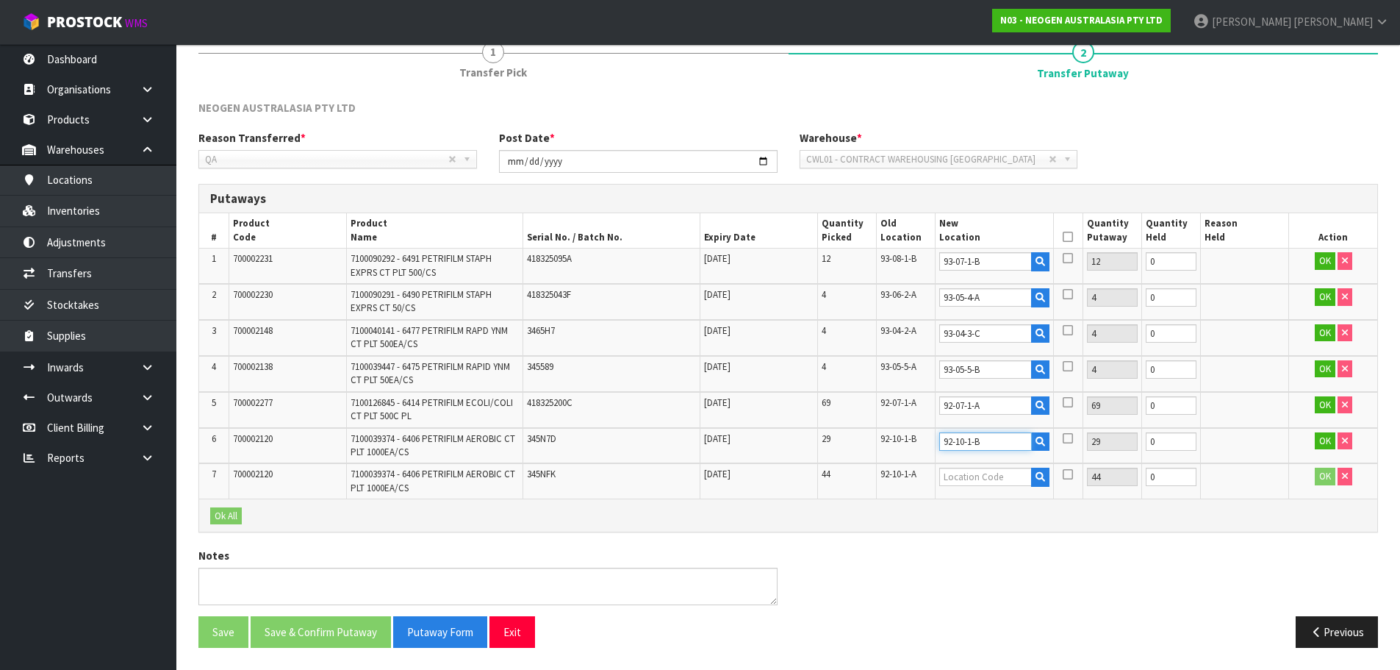
type input "92-10-1-B"
click at [954, 480] on input "text" at bounding box center [985, 476] width 92 height 18
paste input "92-10-1-B"
type input "92-10-1-A"
click at [228, 522] on button "Ok All" at bounding box center [226, 516] width 32 height 18
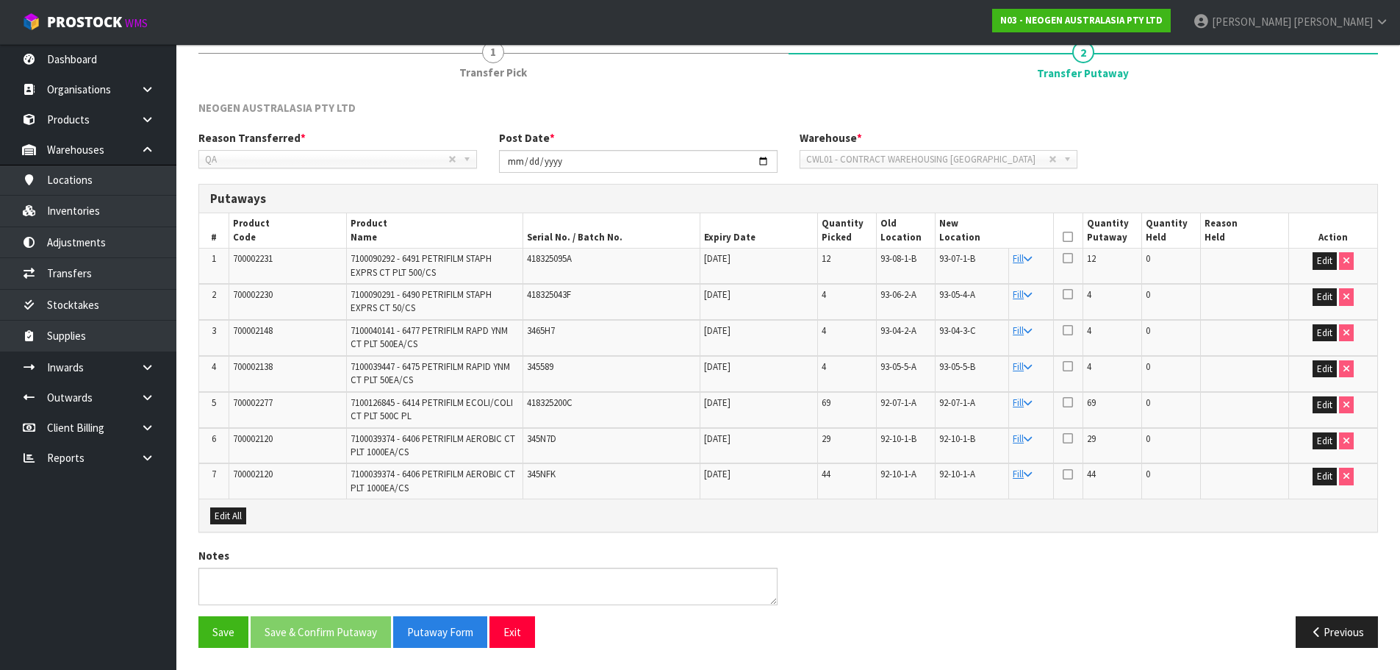
click at [1070, 237] on icon at bounding box center [1068, 237] width 10 height 1
click at [298, 617] on button "Save & Confirm Putaway" at bounding box center [321, 632] width 140 height 32
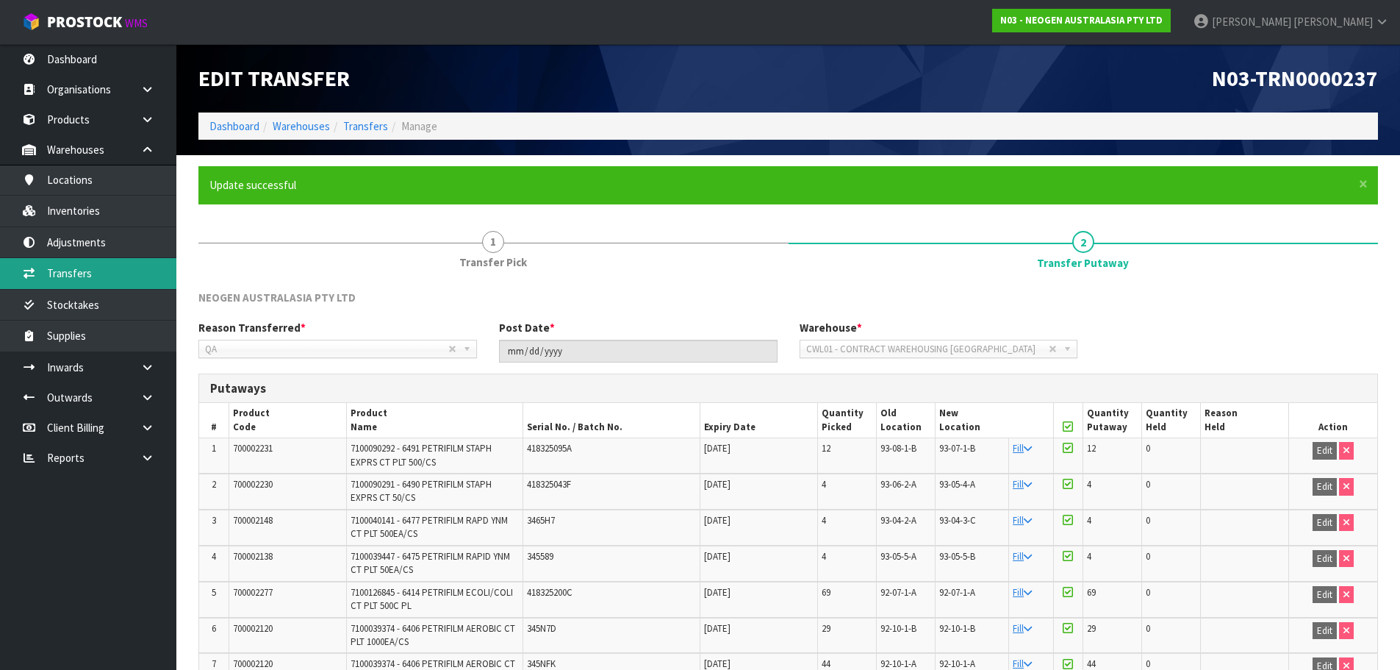
click at [87, 282] on link "Transfers" at bounding box center [88, 273] width 176 height 30
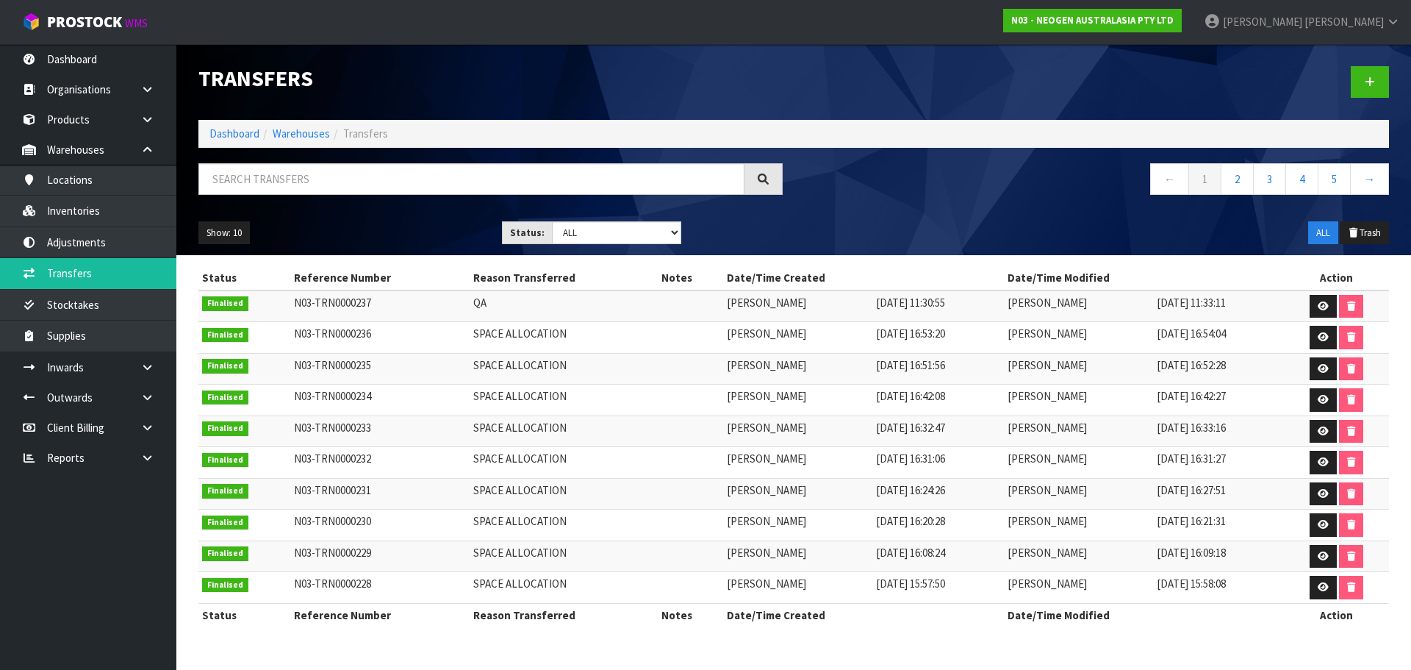
click at [1255, 74] on div at bounding box center [1097, 82] width 606 height 76
click at [1182, 31] on link "N03 - NEOGEN AUSTRALASIA PTY LTD" at bounding box center [1092, 21] width 179 height 24
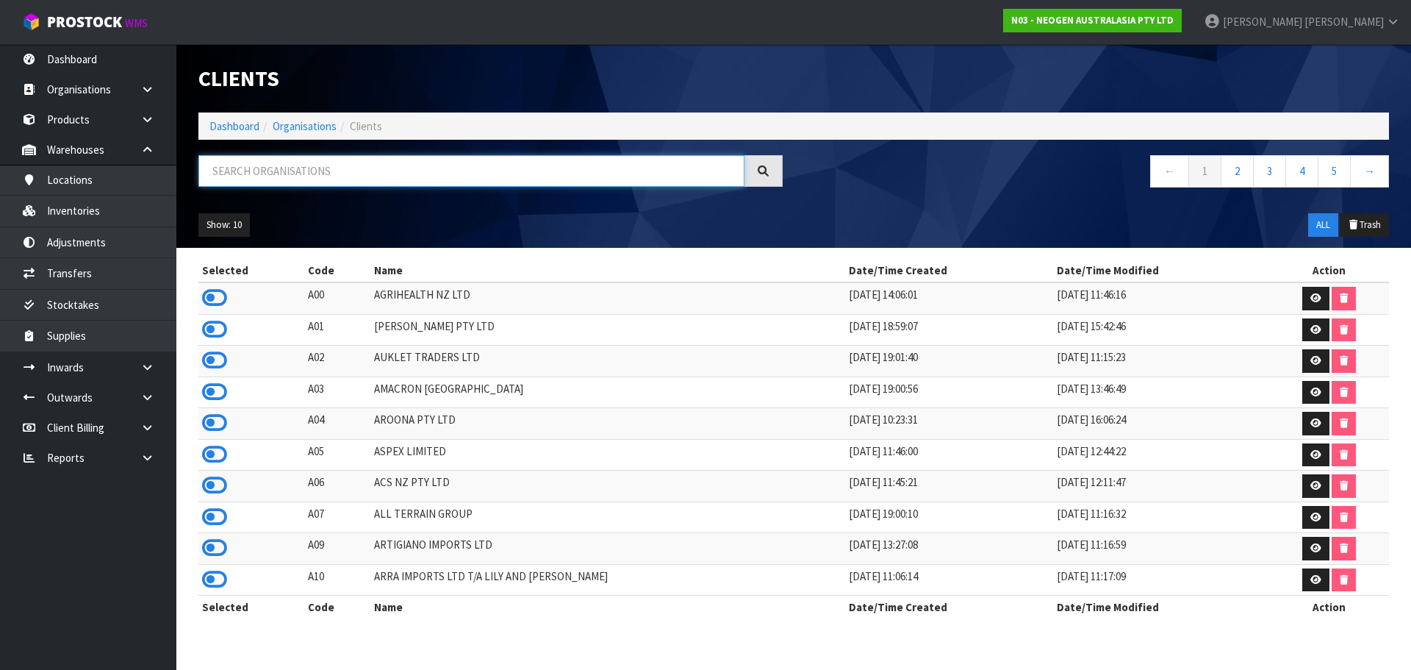
click at [305, 177] on input "text" at bounding box center [471, 171] width 546 height 32
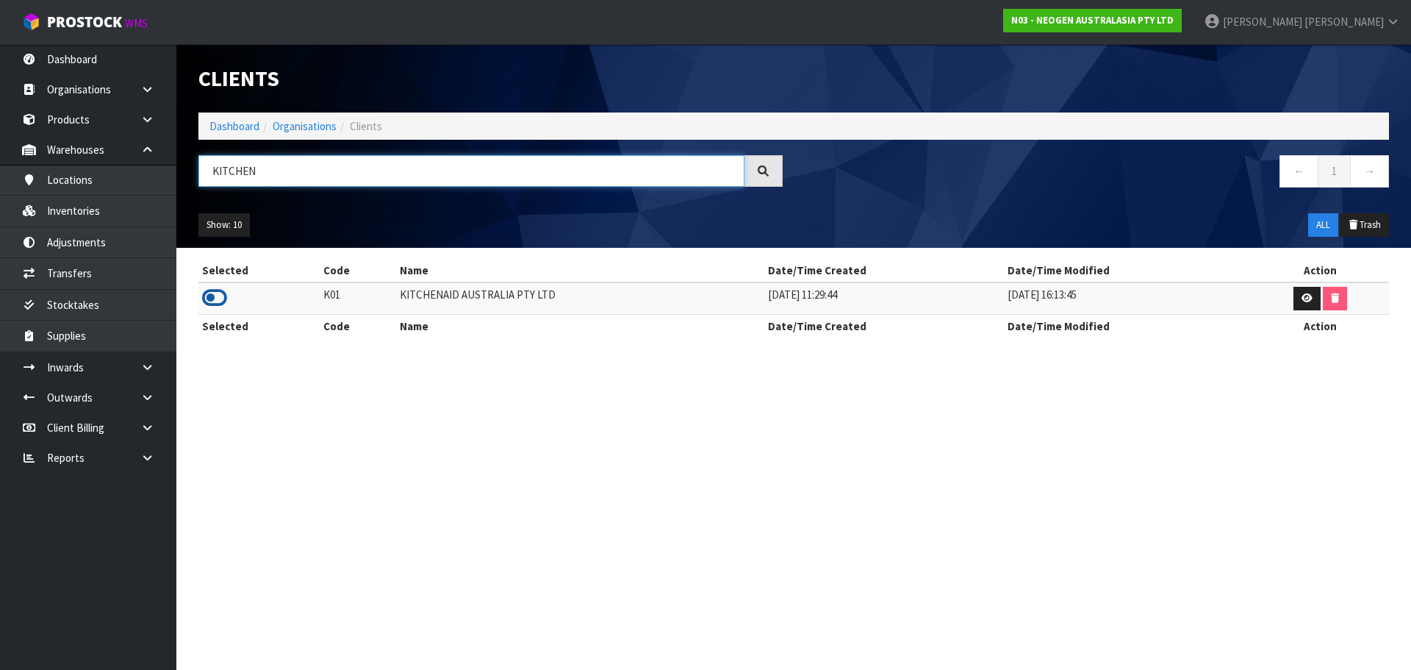
type input "KITCHEN"
click at [214, 294] on icon at bounding box center [214, 298] width 25 height 22
click at [59, 206] on link "Inventories" at bounding box center [88, 211] width 176 height 30
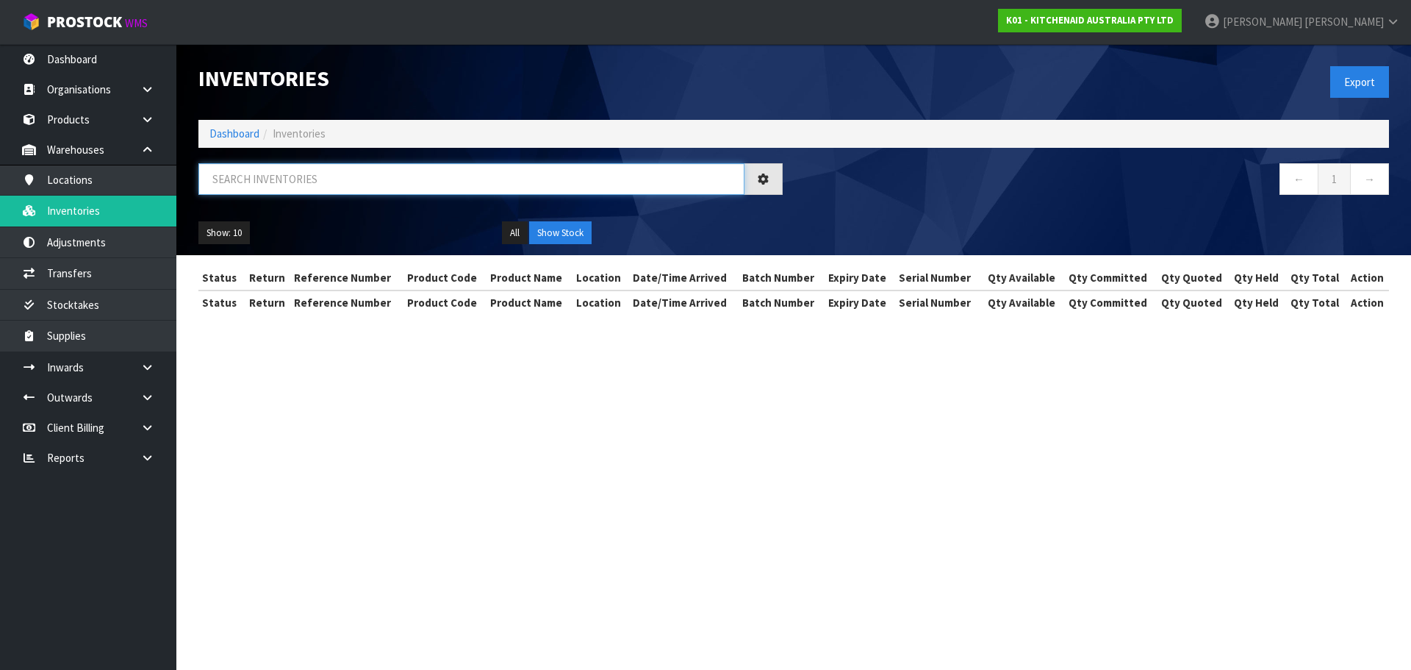
click at [282, 173] on input "text" at bounding box center [471, 179] width 546 height 32
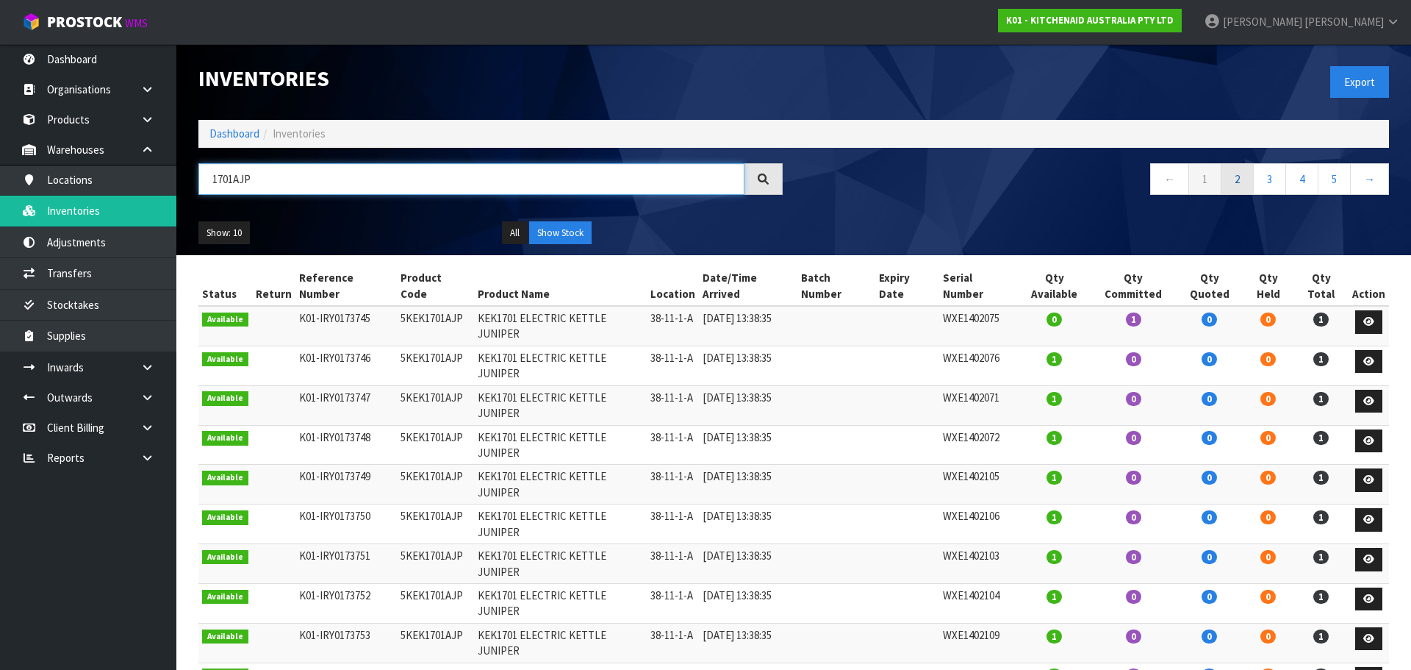
type input "1701AJP"
click at [1230, 187] on link "2" at bounding box center [1237, 179] width 33 height 32
click at [1256, 183] on link "3" at bounding box center [1269, 179] width 33 height 32
click at [1290, 180] on link "4" at bounding box center [1302, 179] width 33 height 32
click at [1309, 178] on link "5" at bounding box center [1302, 179] width 33 height 32
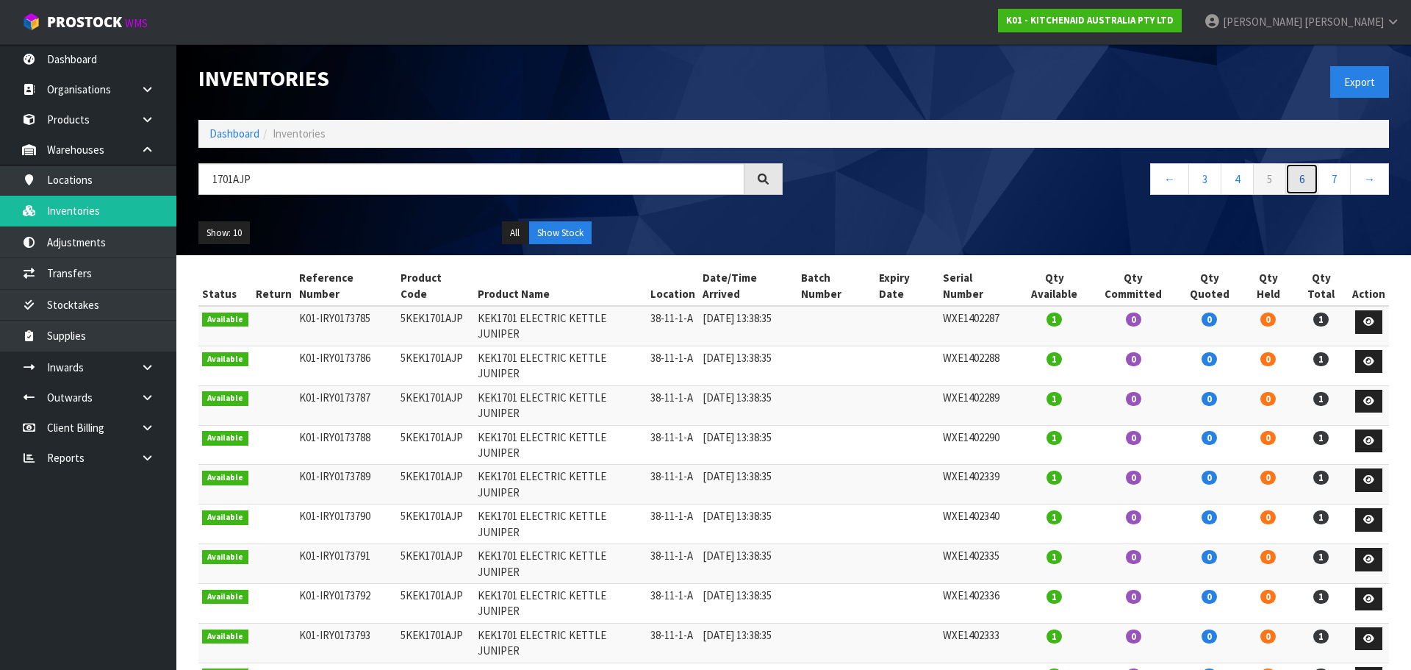
click at [1311, 170] on link "6" at bounding box center [1302, 179] width 33 height 32
click at [1329, 179] on link "8" at bounding box center [1334, 179] width 33 height 32
click at [1329, 179] on link "10" at bounding box center [1332, 179] width 38 height 32
click at [1329, 179] on link "11" at bounding box center [1332, 179] width 38 height 32
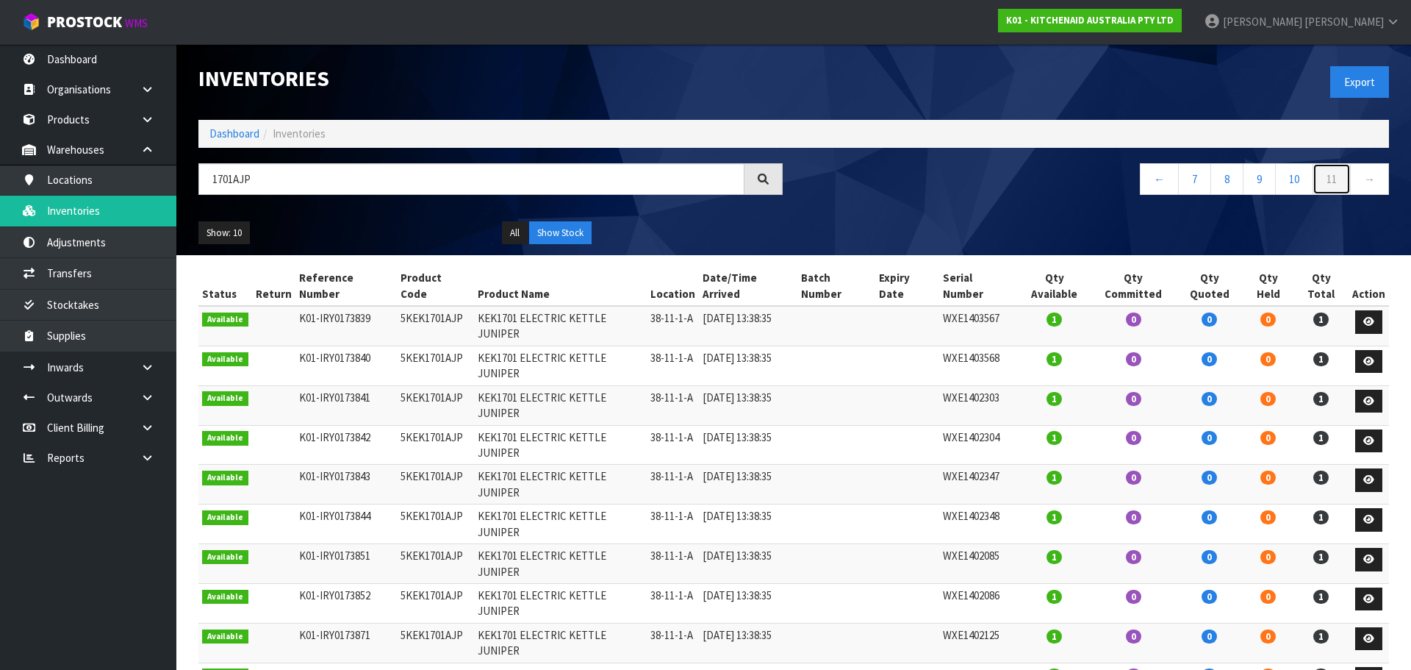
click at [1329, 179] on link "11" at bounding box center [1332, 179] width 38 height 32
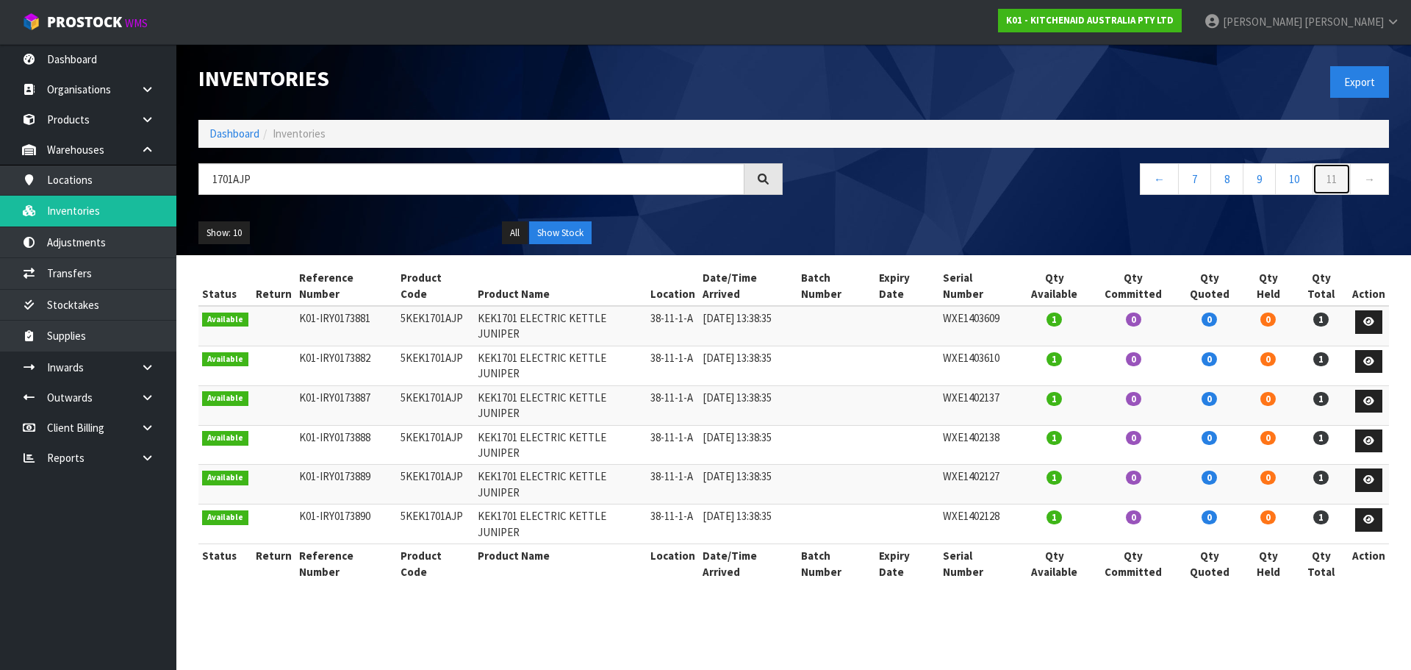
click at [1329, 179] on link "11" at bounding box center [1332, 179] width 38 height 32
click at [1188, 176] on link "7" at bounding box center [1194, 179] width 33 height 32
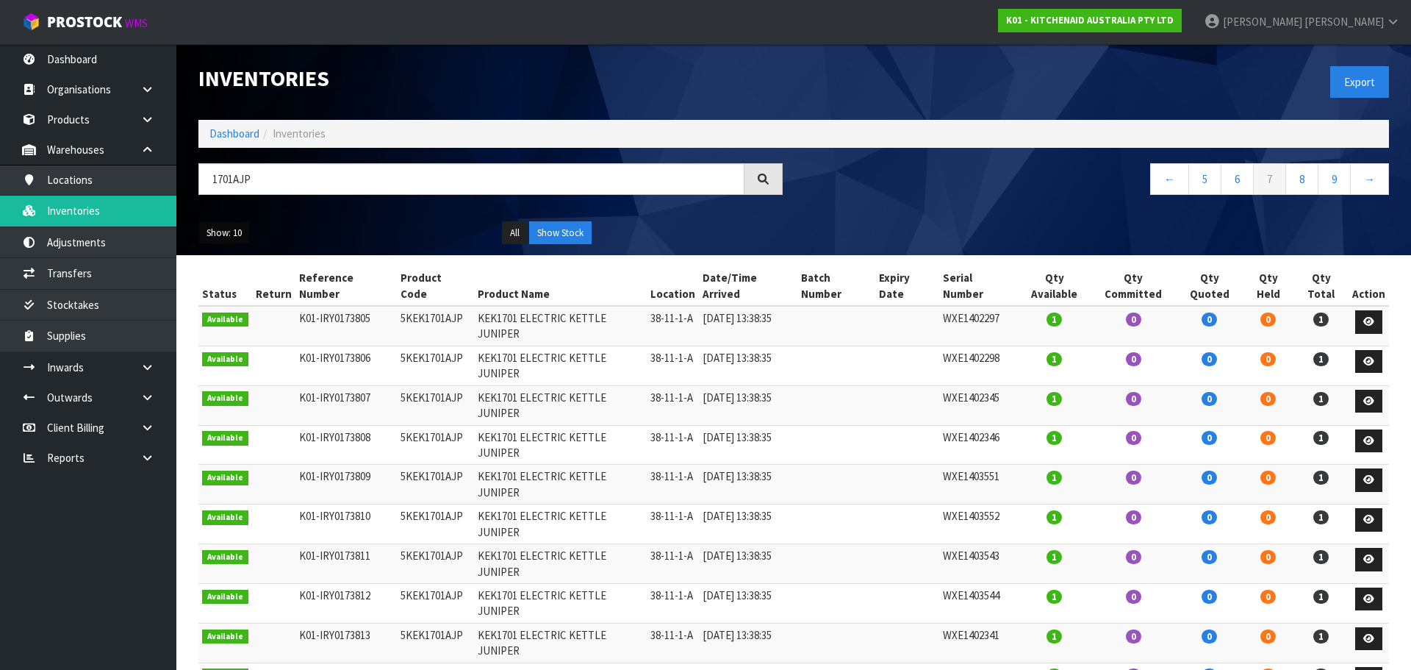
click at [216, 235] on button "Show: 10" at bounding box center [223, 233] width 51 height 24
click at [232, 315] on link "50" at bounding box center [257, 320] width 116 height 20
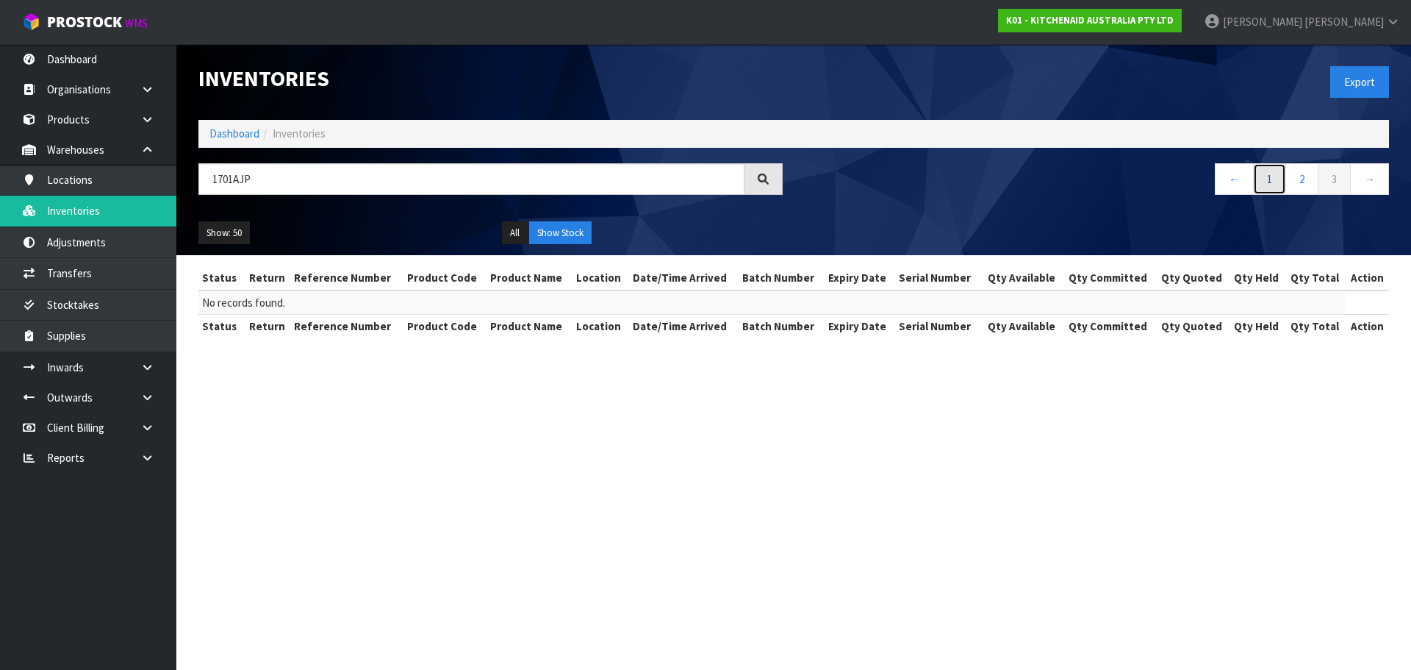
click at [1276, 179] on link "1" at bounding box center [1269, 179] width 33 height 32
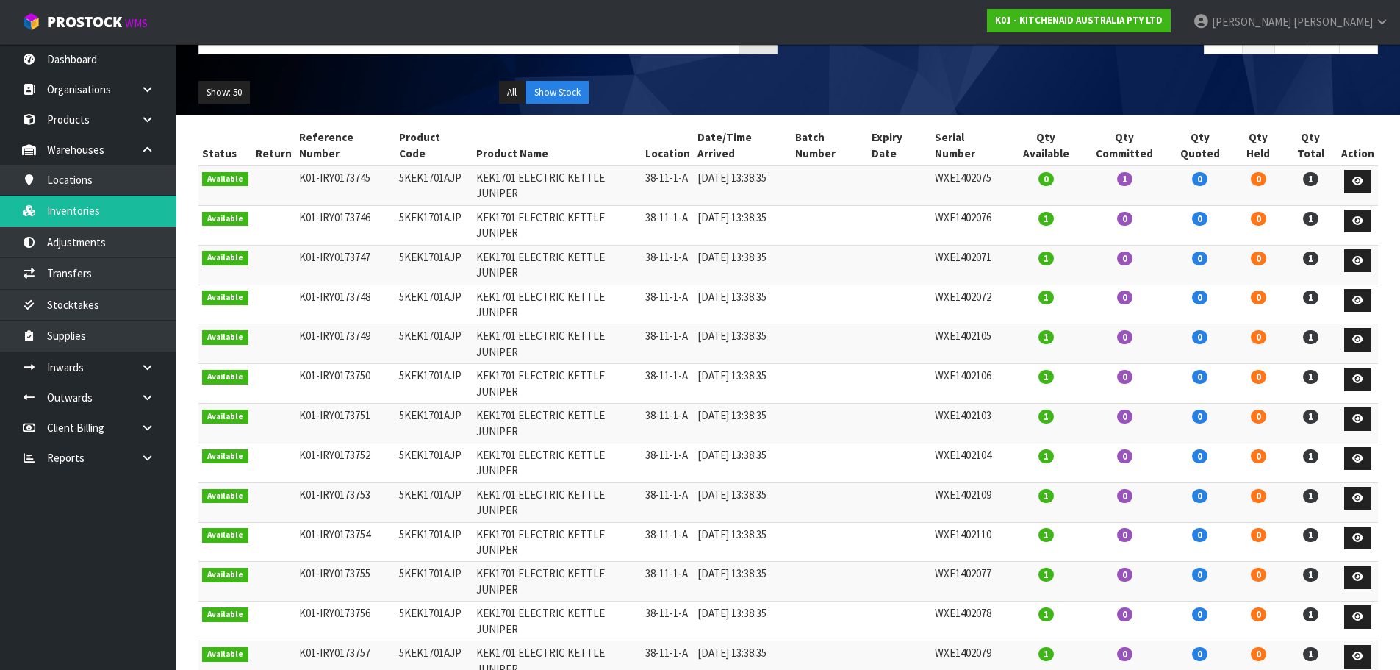
scroll to position [57, 0]
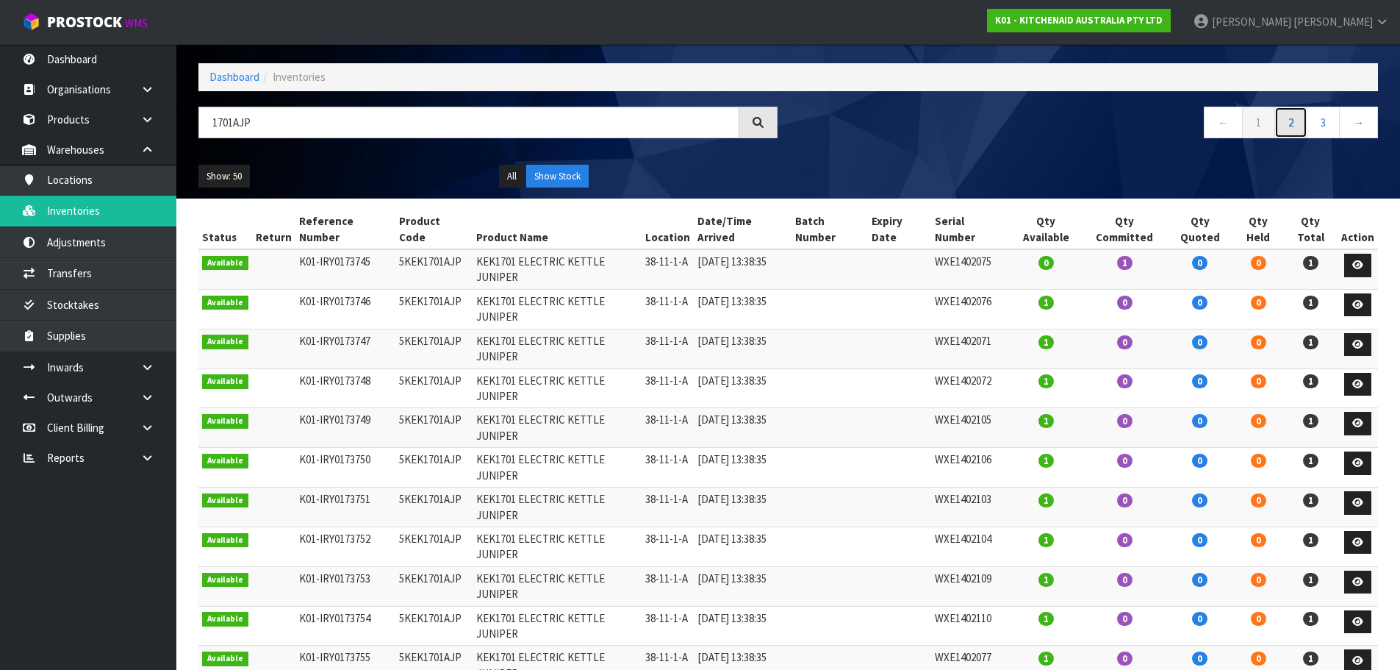
click at [1293, 114] on link "2" at bounding box center [1290, 123] width 33 height 32
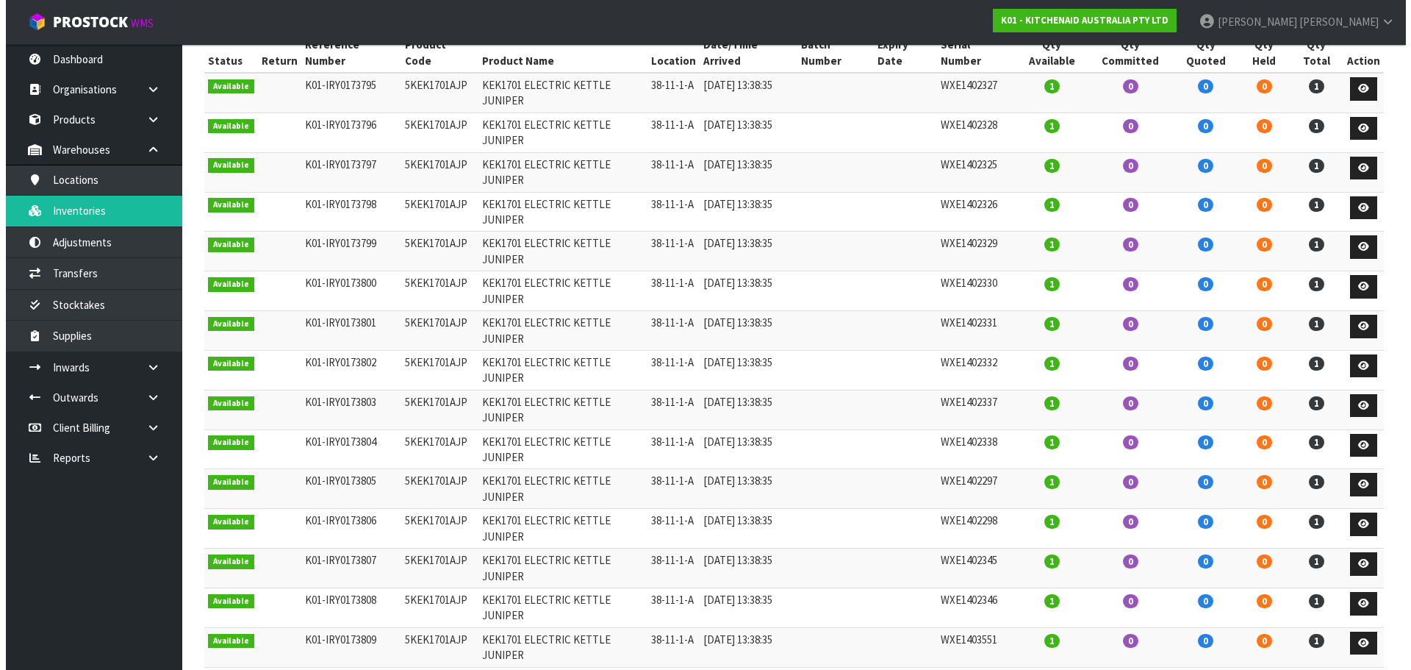
scroll to position [0, 0]
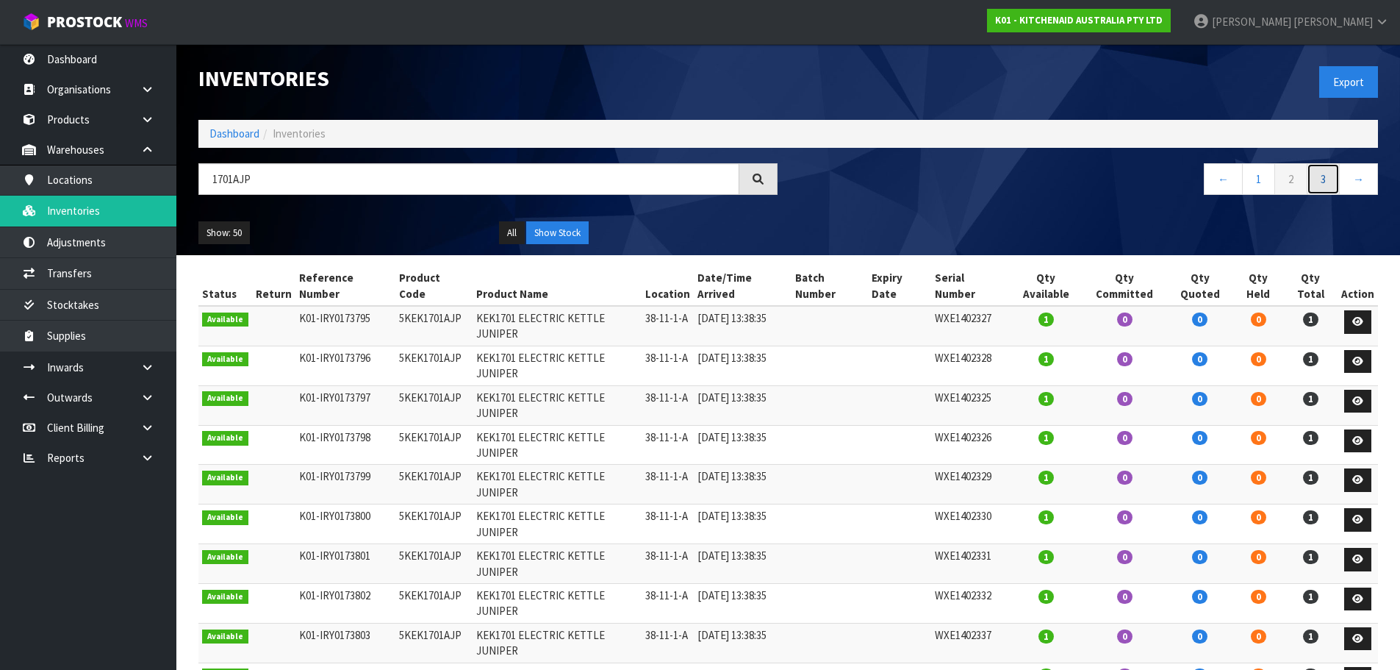
click at [1328, 174] on link "3" at bounding box center [1323, 179] width 33 height 32
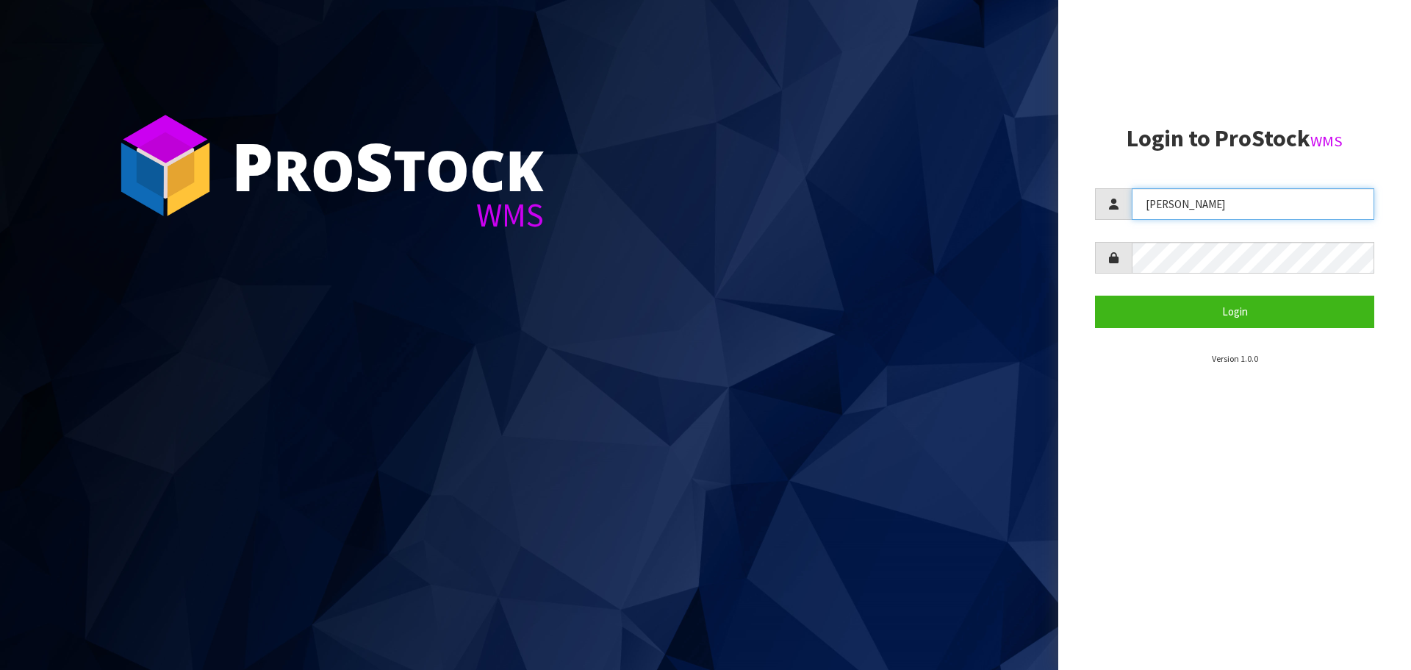
click at [1194, 217] on input "[PERSON_NAME]" at bounding box center [1253, 204] width 243 height 32
type input "[PERSON_NAME]"
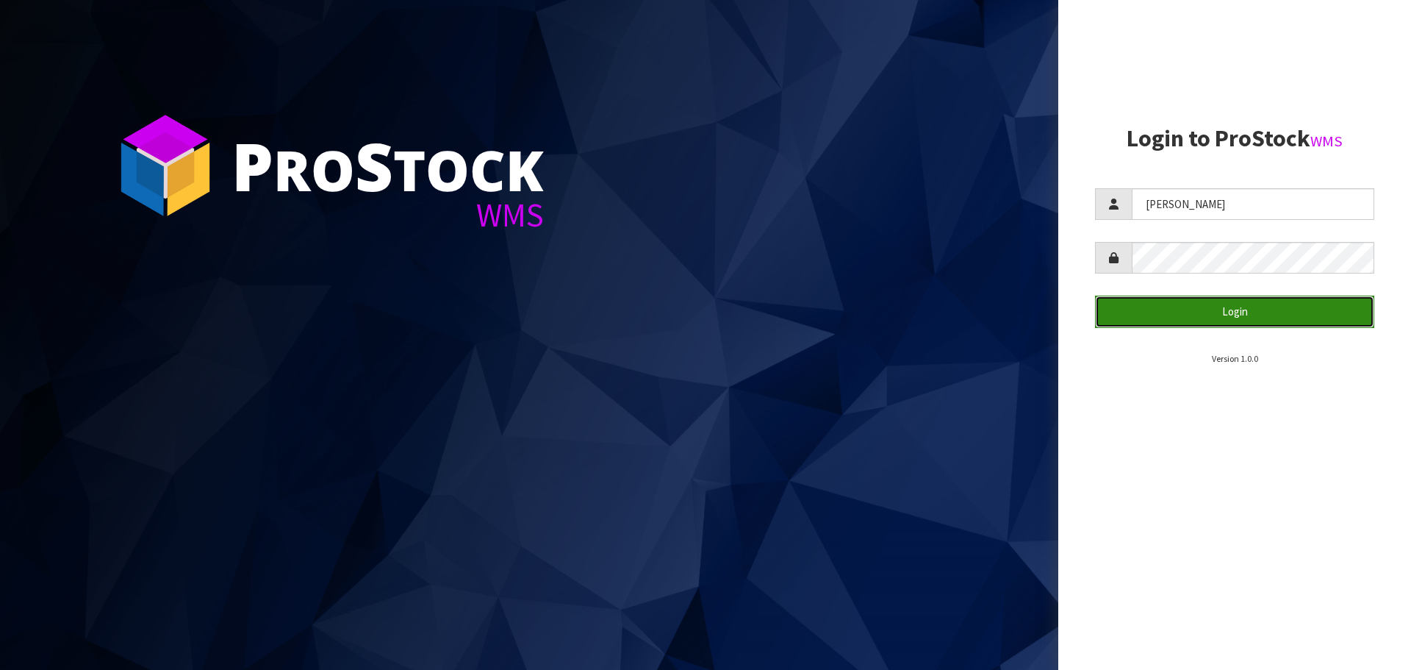
click at [1185, 315] on button "Login" at bounding box center [1234, 311] width 279 height 32
